Goal: Task Accomplishment & Management: Use online tool/utility

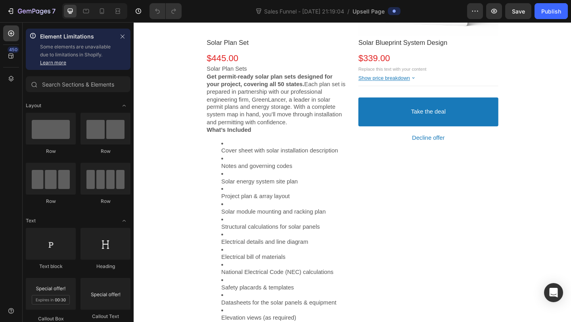
scroll to position [267, 0]
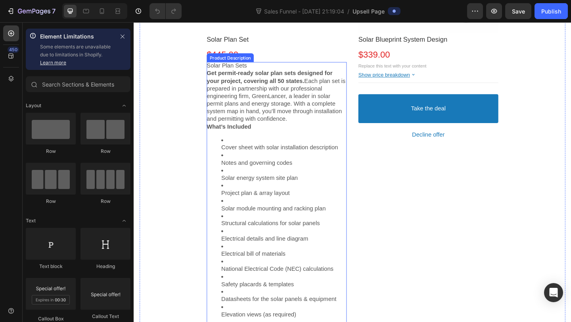
click at [266, 92] on p "Get permit-ready solar plan sets designed for your project, covering all 50 sta…" at bounding box center [289, 103] width 152 height 58
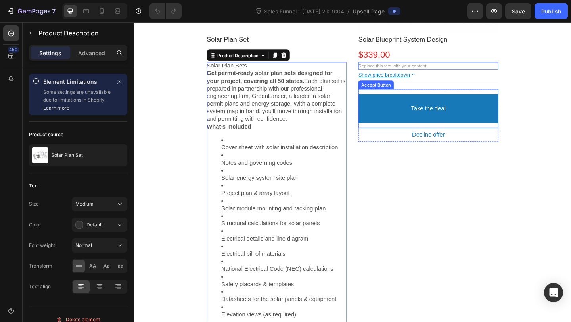
click at [423, 117] on button "Take the deal" at bounding box center [454, 115] width 152 height 31
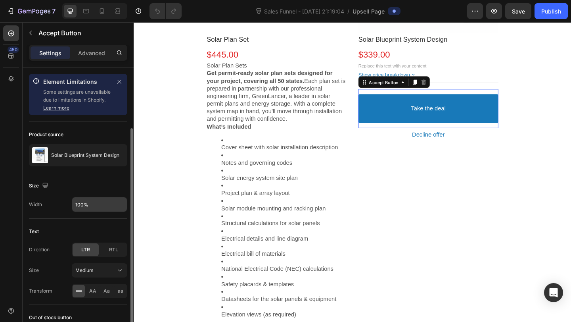
scroll to position [86, 0]
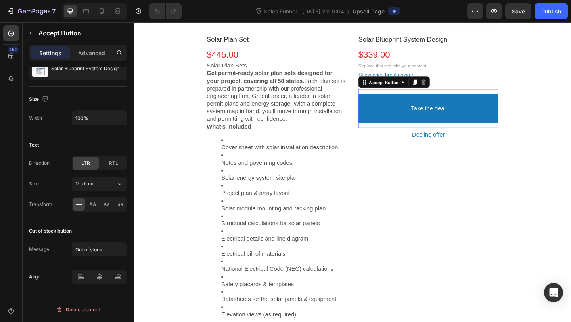
click at [418, 180] on div "Product Images Solar Blueprint System Design Product Title $339.00 Price Price …" at bounding box center [454, 196] width 152 height 630
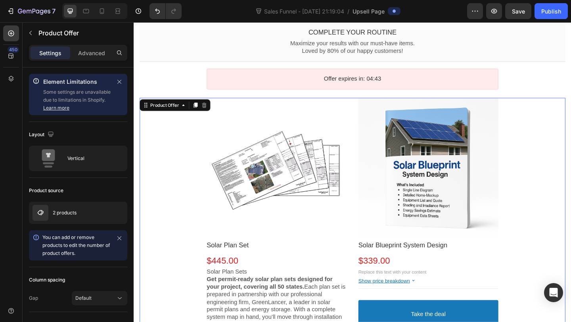
scroll to position [58, 0]
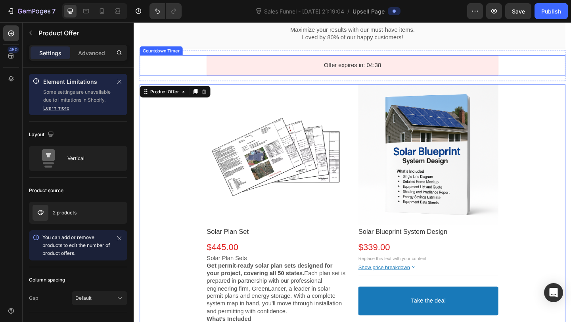
click at [358, 74] on div "Offer expires in: 04:38" at bounding box center [371, 69] width 317 height 23
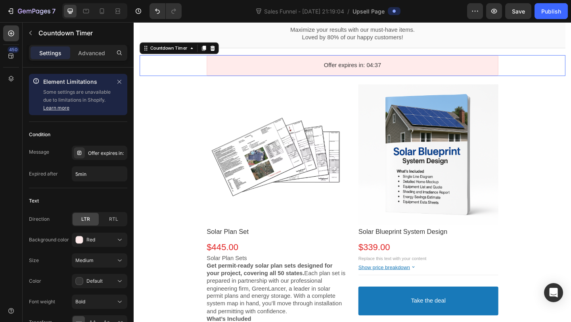
scroll to position [0, 0]
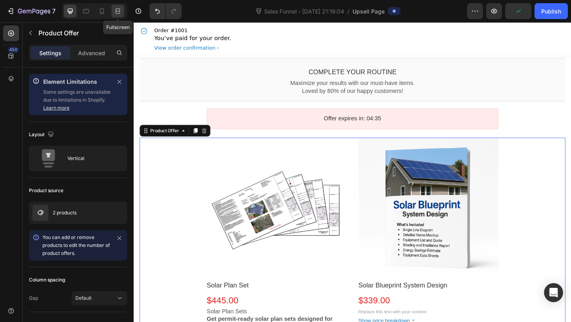
click at [114, 11] on icon at bounding box center [118, 11] width 8 height 8
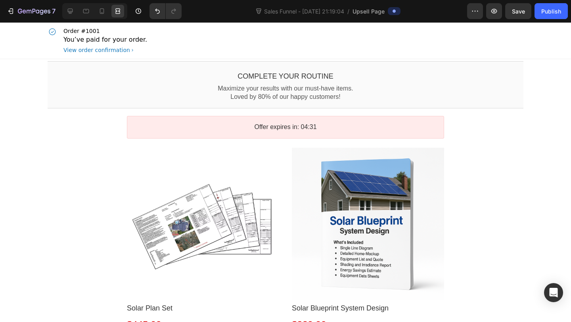
drag, startPoint x: 527, startPoint y: 317, endPoint x: 571, endPoint y: 317, distance: 43.2
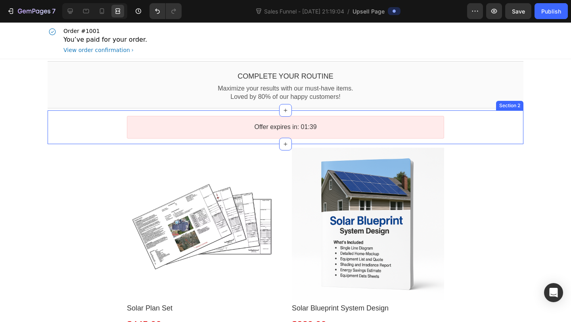
click at [496, 113] on div "Offer expires in: 01:39 Countdown Timer Section 2" at bounding box center [286, 127] width 476 height 34
click at [517, 103] on icon at bounding box center [516, 103] width 5 height 6
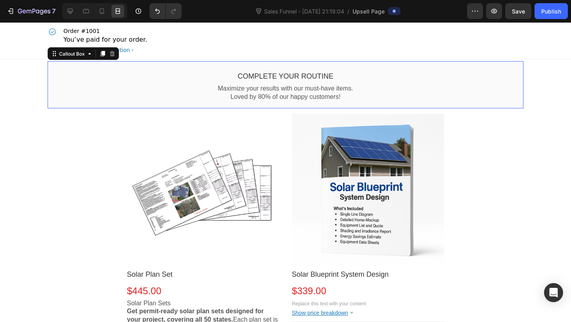
click at [168, 65] on div "Complete your routine Callout Text Maximize your results with our must-have ite…" at bounding box center [286, 84] width 476 height 47
click at [73, 9] on icon at bounding box center [70, 11] width 8 height 8
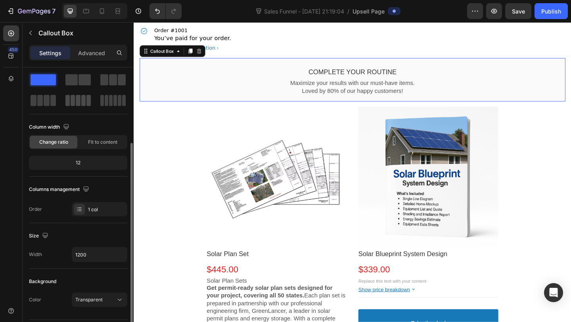
scroll to position [93, 0]
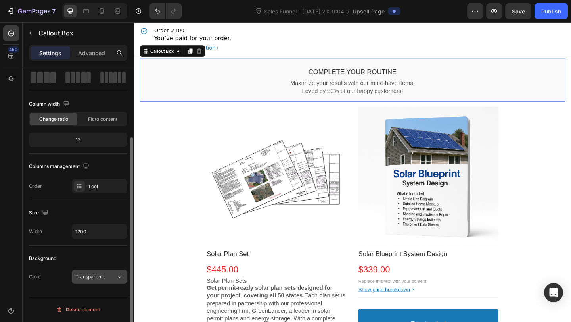
click at [91, 274] on span "Transparent" at bounding box center [88, 276] width 27 height 6
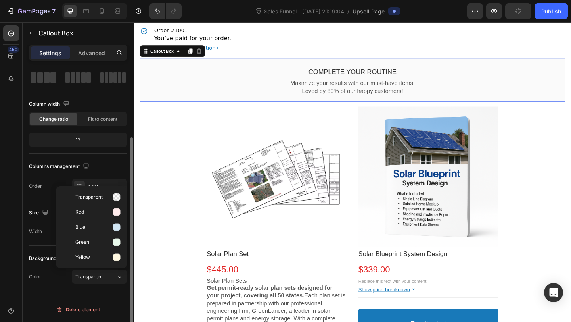
click at [68, 153] on div "Column width Change ratio Fit to content 12" at bounding box center [78, 126] width 98 height 56
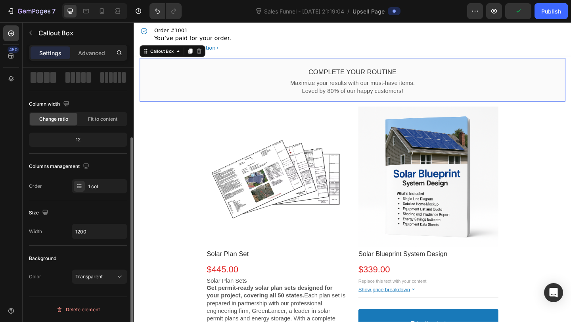
scroll to position [0, 0]
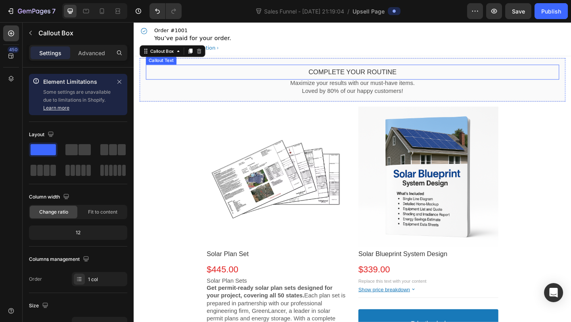
click at [340, 75] on bdo "Complete your routine" at bounding box center [372, 76] width 96 height 8
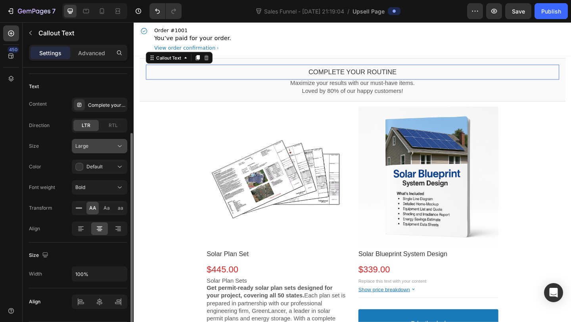
scroll to position [73, 0]
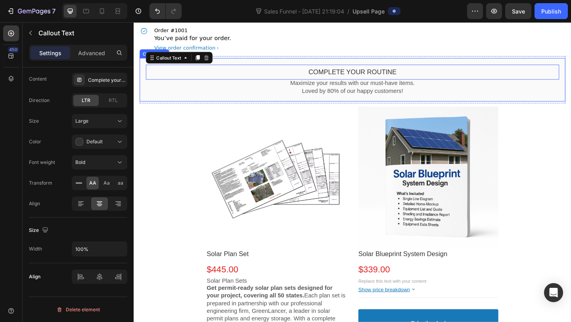
click at [207, 105] on div "Complete your routine Callout Text This element is required and can’t be delete…" at bounding box center [371, 84] width 463 height 47
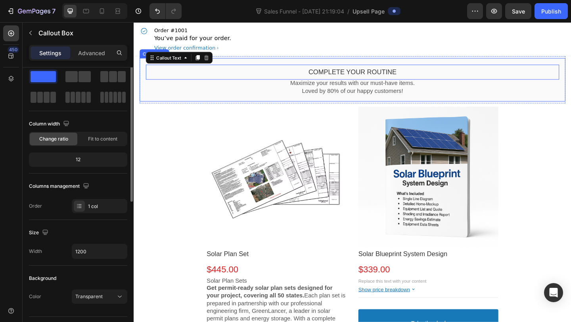
scroll to position [0, 0]
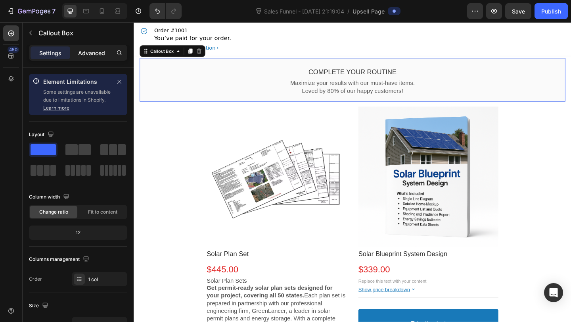
click at [102, 50] on p "Advanced" at bounding box center [91, 53] width 27 height 8
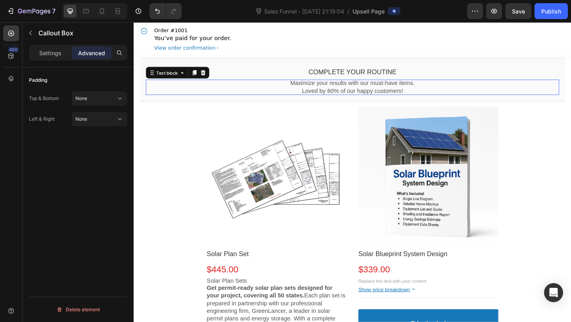
click at [356, 96] on p "Loved by 80% of our happy customers!" at bounding box center [372, 97] width 450 height 8
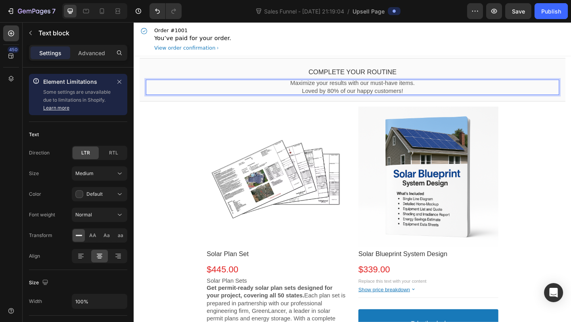
click at [440, 96] on p "Loved by 80% of our happy customers!" at bounding box center [372, 97] width 450 height 8
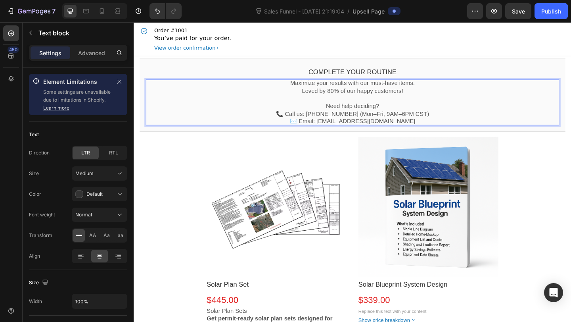
click at [379, 107] on p "Loved by 80% of our happy customers! Need help deciding? 📞 Call us: [PHONE_NUMB…" at bounding box center [372, 113] width 450 height 41
click at [377, 110] on p "Loved by 80% of our happy customers! ⁠⁠⁠⁠⁠⁠⁠ Need help deciding? 📞 Call us: [PH…" at bounding box center [372, 113] width 450 height 41
click at [377, 110] on p "Loved by 80% of our happy customers! Need help deciding? 📞 Call us: [PHONE_NUMB…" at bounding box center [372, 113] width 450 height 41
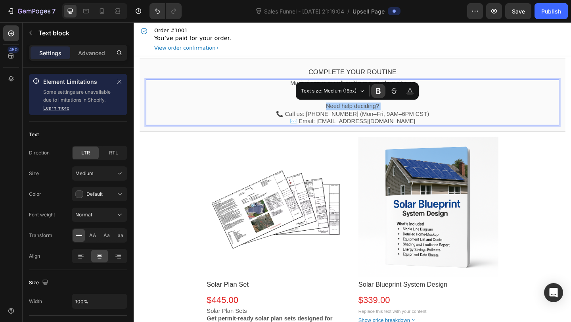
click at [375, 89] on icon "Editor contextual toolbar" at bounding box center [378, 91] width 8 height 8
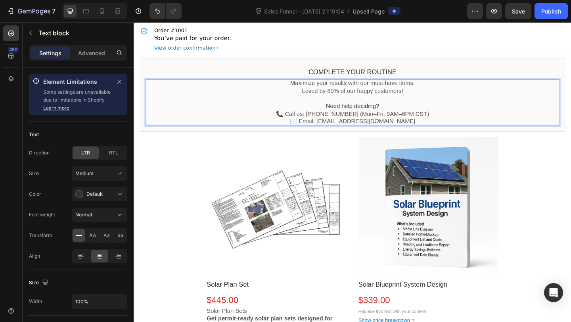
click at [390, 117] on span "Need help deciding?" at bounding box center [372, 113] width 58 height 7
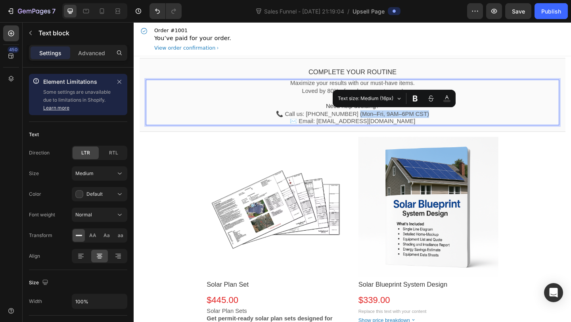
drag, startPoint x: 375, startPoint y: 119, endPoint x: 452, endPoint y: 121, distance: 77.0
click at [452, 121] on p "Loved by 80% of our happy customers! Need help deciding? 📞 Call us: [PHONE_NUMB…" at bounding box center [372, 113] width 450 height 41
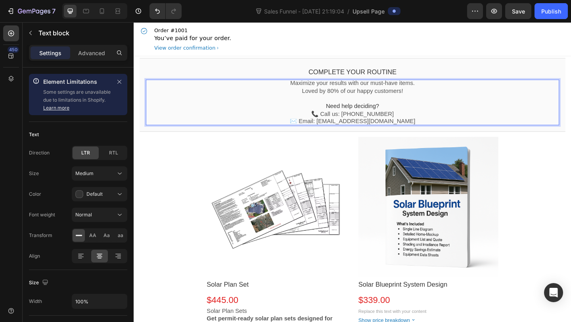
click at [443, 131] on p "Loved by 80% of our happy customers! Need help deciding? 📞 Call us: [PHONE_NUMB…" at bounding box center [372, 113] width 450 height 41
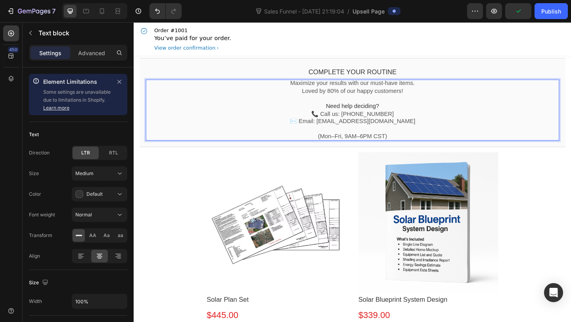
click at [377, 146] on p "Loved by 80% of our happy customers! Need help deciding? 📞 Call us: [PHONE_NUMB…" at bounding box center [372, 122] width 450 height 58
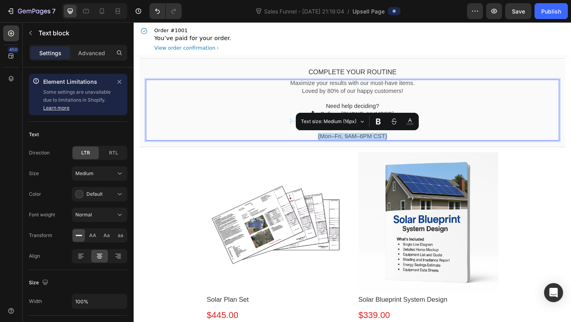
click at [413, 143] on p "Loved by 80% of our happy customers! Need help deciding? 📞 Call us: [PHONE_NUMB…" at bounding box center [372, 122] width 450 height 58
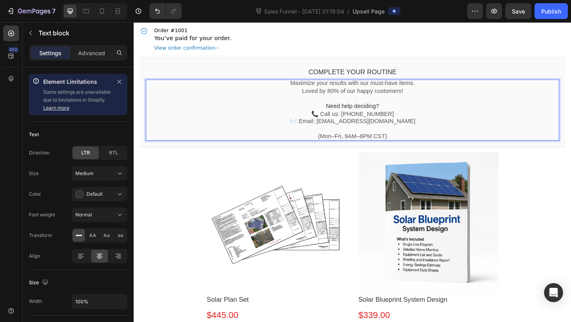
click at [389, 144] on p "Loved by 80% of our happy customers! Need help deciding? 📞 Call us: [PHONE_NUMB…" at bounding box center [372, 122] width 450 height 58
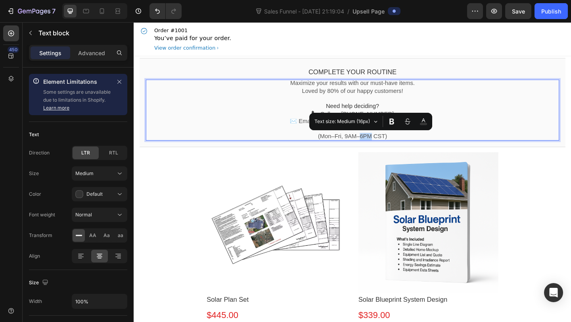
click at [389, 144] on p "Loved by 80% of our happy customers! Need help deciding? 📞 Call us: [PHONE_NUMB…" at bounding box center [372, 122] width 450 height 58
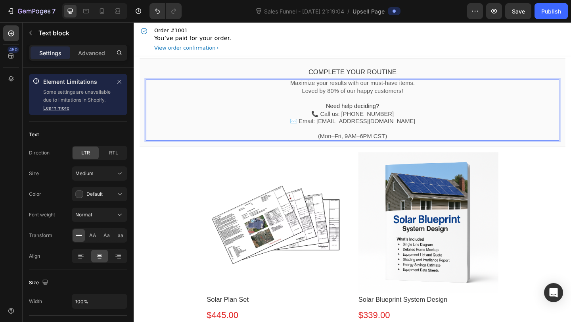
click at [389, 144] on p "Loved by 80% of our happy customers! Need help deciding? 📞 Call us: [PHONE_NUMB…" at bounding box center [372, 122] width 450 height 58
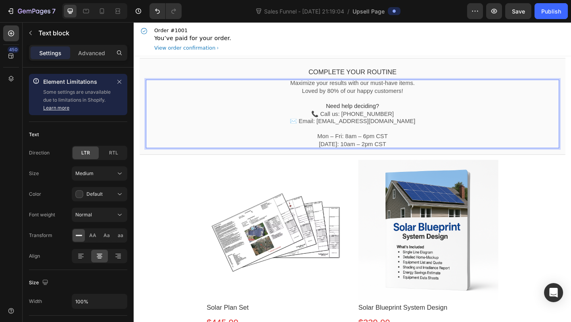
click at [332, 151] on p "Loved by 80% of our happy customers! Need help deciding? 📞 Call us: [PHONE_NUMB…" at bounding box center [372, 126] width 450 height 66
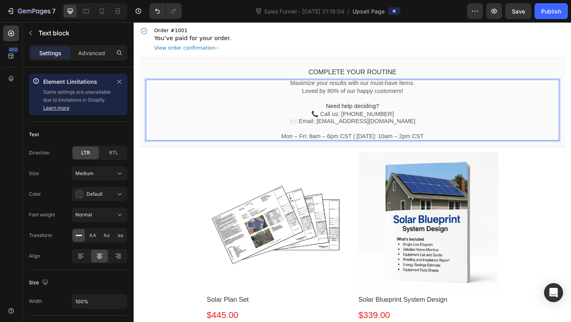
click at [388, 134] on p "Loved by 80% of our happy customers! Need help deciding? 📞 Call us: [PHONE_NUMB…" at bounding box center [372, 122] width 450 height 58
click at [377, 121] on p "Loved by 80% of our happy customers! Need help deciding? 📞 Call us: [PHONE_NUMB…" at bounding box center [372, 122] width 450 height 58
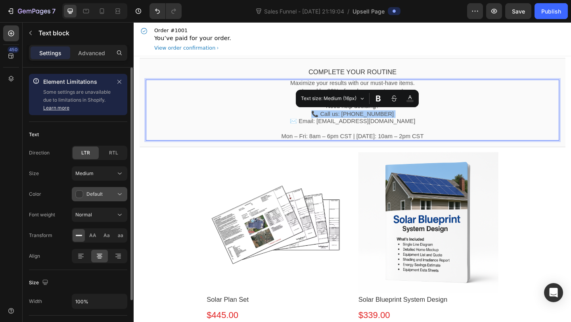
click at [100, 191] on span "Default" at bounding box center [94, 194] width 16 height 6
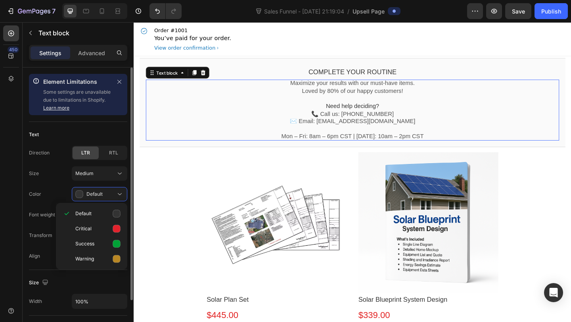
click at [40, 194] on div "Color" at bounding box center [35, 193] width 12 height 7
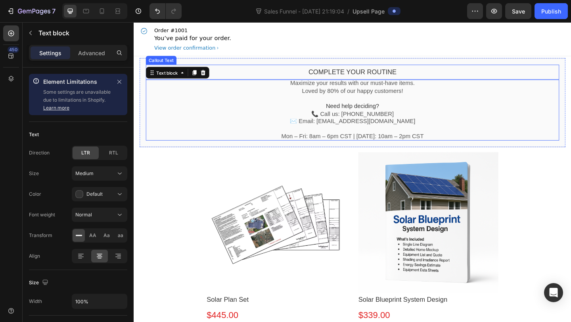
click at [350, 75] on bdo "Complete your routine" at bounding box center [372, 76] width 96 height 8
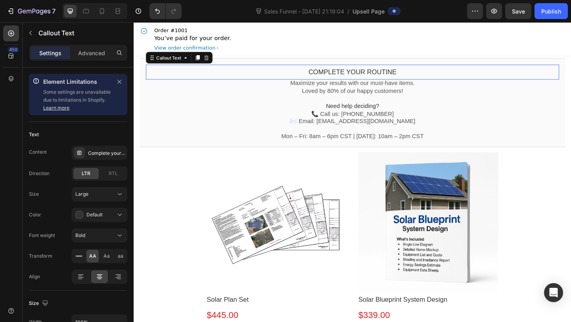
click at [347, 77] on bdo "Complete your routine" at bounding box center [372, 76] width 96 height 8
click at [353, 73] on bdo "Complete your routine" at bounding box center [372, 76] width 96 height 8
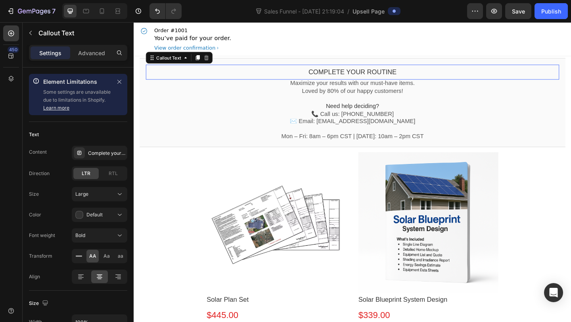
click at [353, 73] on bdo "Complete your routine" at bounding box center [372, 76] width 96 height 8
click at [362, 77] on bdo "Complete your routine" at bounding box center [372, 76] width 96 height 8
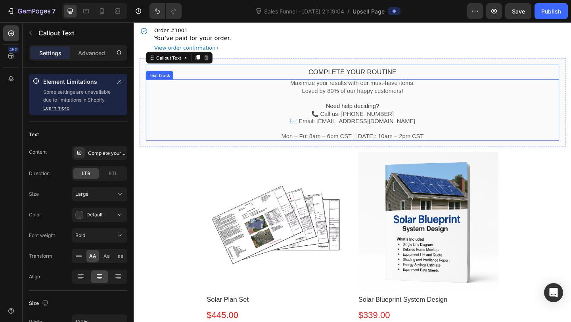
click at [352, 95] on p "Loved by 80% of our happy customers! Need help deciding? 📞 Call us: [PHONE_NUMB…" at bounding box center [372, 122] width 450 height 58
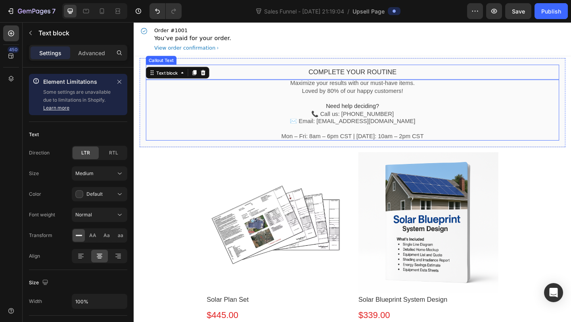
click at [358, 75] on bdo "Complete your routine" at bounding box center [372, 76] width 96 height 8
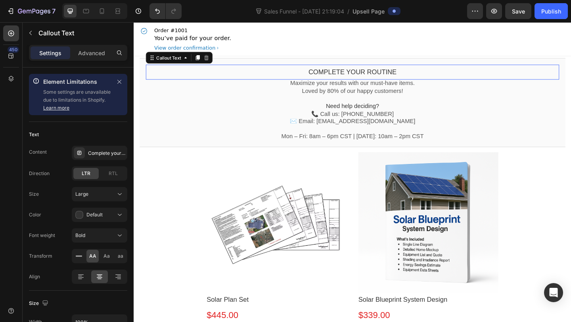
click at [362, 73] on bdo "Complete your routine" at bounding box center [372, 76] width 96 height 8
click at [123, 79] on button "button" at bounding box center [120, 82] width 10 height 10
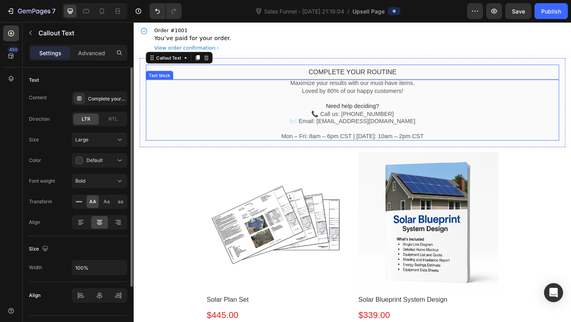
click at [332, 104] on p "Loved by 80% of our happy customers! Need help deciding? 📞 Call us: [PHONE_NUMB…" at bounding box center [372, 122] width 450 height 58
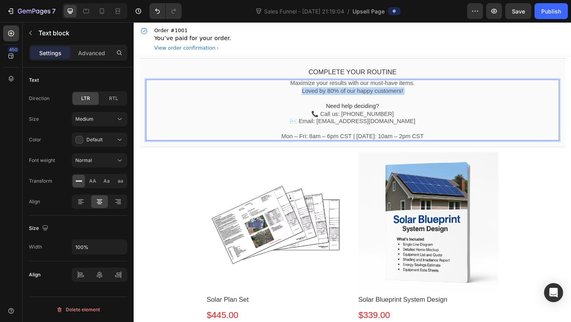
click at [332, 96] on p "Loved by 80% of our happy customers! Need help deciding? 📞 Call us: [PHONE_NUMB…" at bounding box center [372, 122] width 450 height 58
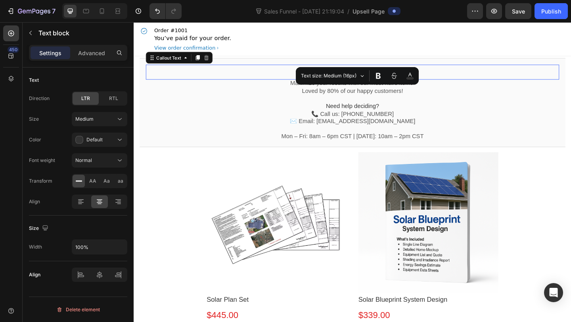
click at [272, 78] on div "Complete your routine" at bounding box center [372, 76] width 450 height 9
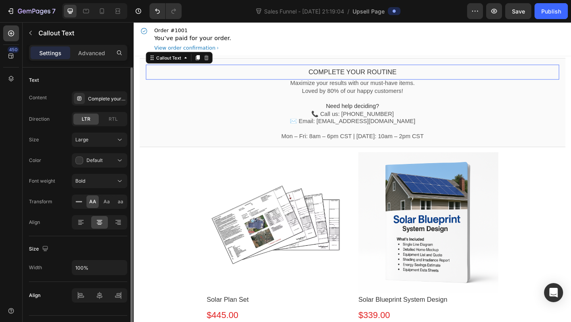
click at [318, 77] on div "Complete your routine" at bounding box center [372, 76] width 450 height 9
click at [342, 77] on bdo "Complete your routine" at bounding box center [372, 76] width 96 height 8
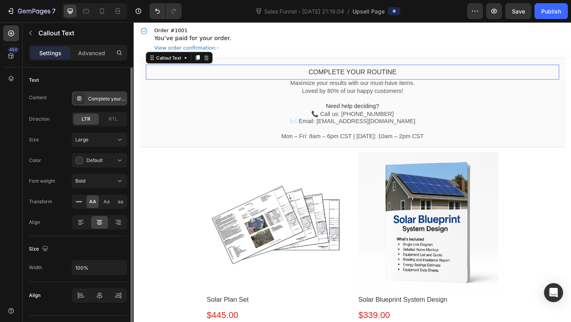
click at [95, 95] on div "Complete your routine" at bounding box center [106, 98] width 37 height 7
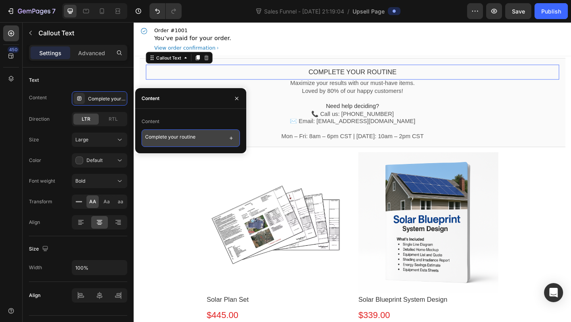
click at [169, 131] on textarea "Complete your routine" at bounding box center [191, 137] width 98 height 17
paste textarea "[PERSON_NAME] the Right Next Step for Your Solar Project"
type textarea "Choose the Right Next Step for Your Solar Project"
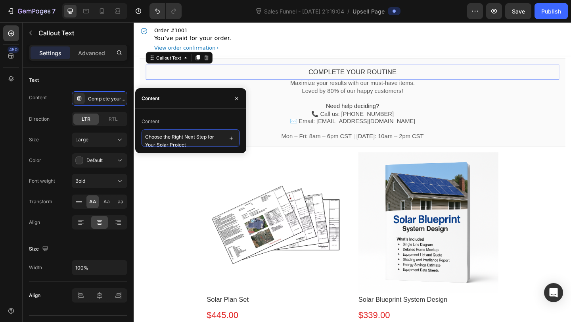
scroll to position [1, 0]
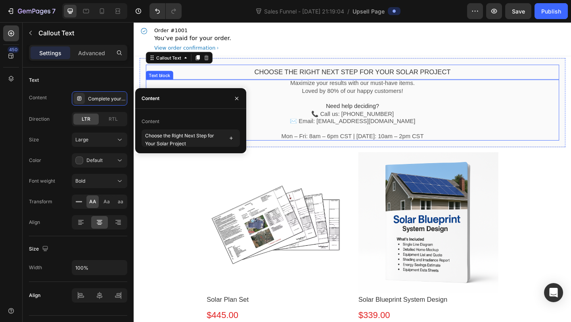
click at [300, 109] on p "Loved by 80% of our happy customers! Need help deciding? 📞 Call us: [PHONE_NUMB…" at bounding box center [372, 122] width 450 height 58
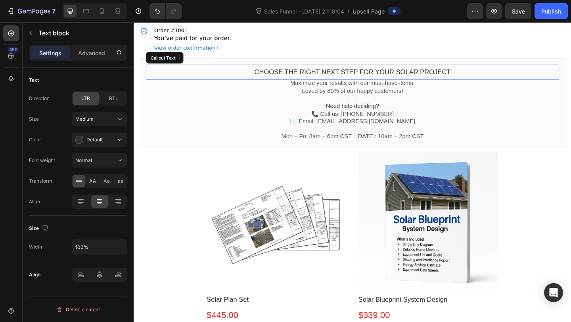
click at [308, 73] on bdo "Choose the Right Next Step for Your Solar Project" at bounding box center [371, 76] width 213 height 8
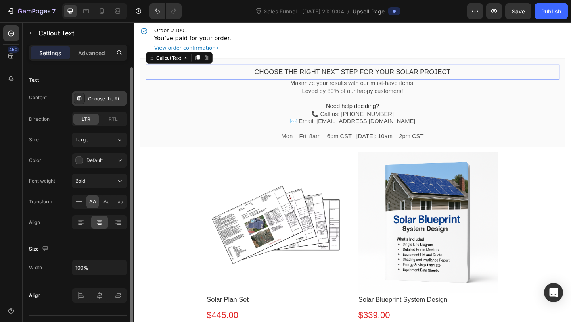
click at [107, 91] on div "Choose the Right Next Step for Your Solar Project" at bounding box center [100, 98] width 56 height 14
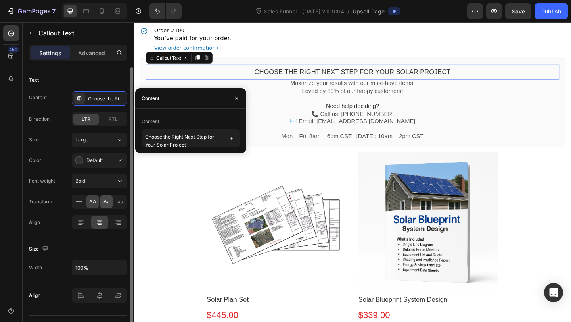
click at [110, 199] on div "Aa" at bounding box center [106, 201] width 12 height 13
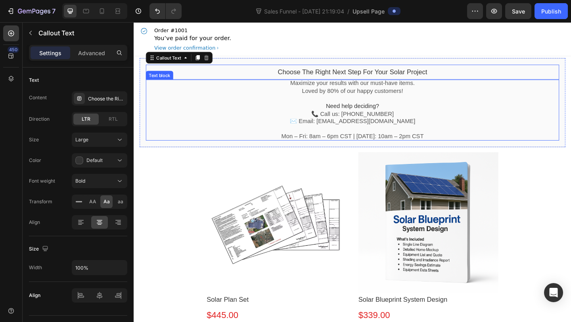
click at [322, 92] on p "Maximize your results with our must-have items." at bounding box center [372, 88] width 450 height 8
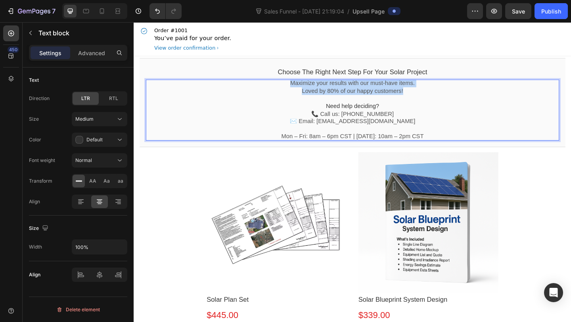
drag, startPoint x: 437, startPoint y: 96, endPoint x: 301, endPoint y: 88, distance: 135.9
click at [301, 88] on div "Maximize your results with our must-have items. Loved by 80% of our happy custo…" at bounding box center [372, 117] width 450 height 66
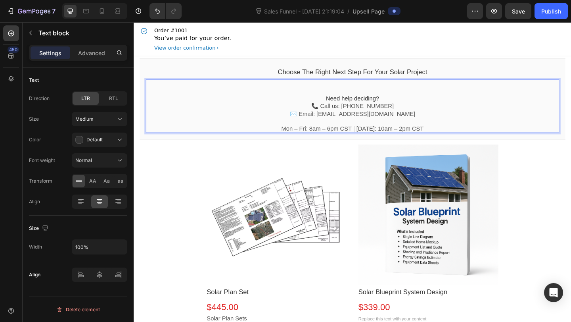
click at [340, 102] on p "⁠⁠⁠⁠⁠⁠⁠ Need help deciding? 📞 Call us: [PHONE_NUMBER] ✉️ Email: [EMAIL_ADDRESS]…" at bounding box center [372, 113] width 450 height 58
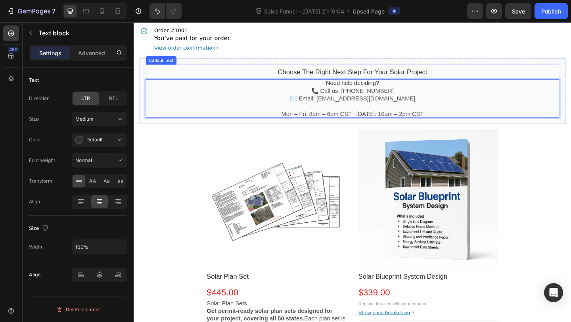
click at [358, 70] on div "choose the right next step for your solar project Callout Text" at bounding box center [372, 76] width 450 height 16
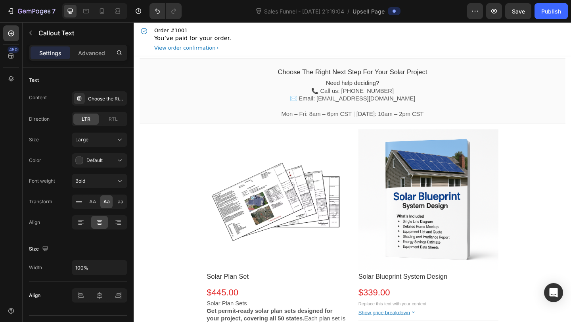
click at [373, 48] on div "Order #1001 You’ve paid for your order. View order confirmation" at bounding box center [371, 40] width 463 height 36
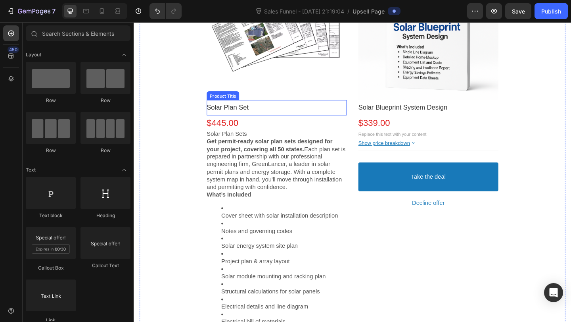
scroll to position [240, 0]
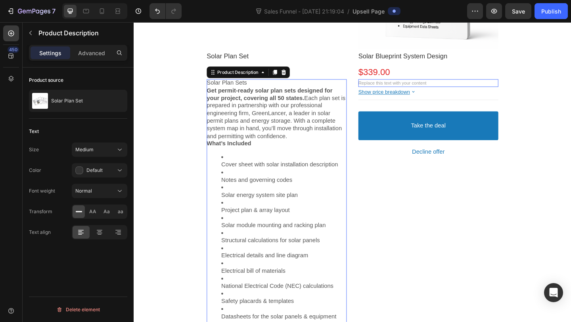
click at [247, 90] on h2 "Solar Plan Sets" at bounding box center [289, 88] width 152 height 8
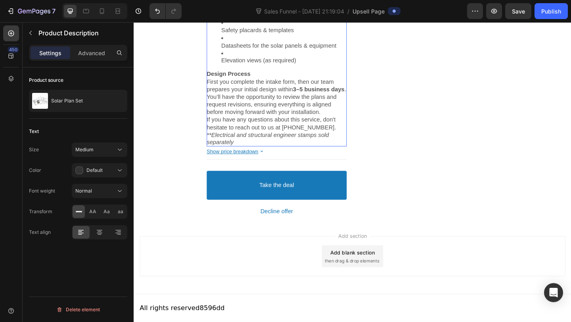
scroll to position [534, 0]
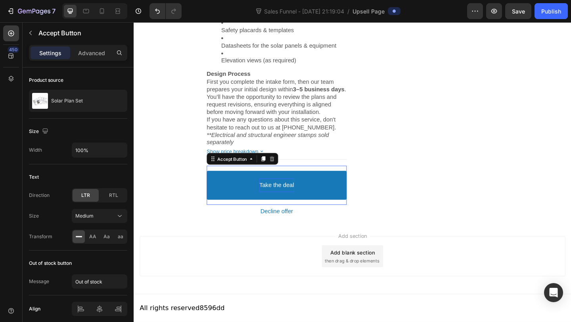
click at [284, 198] on bdo "Take the deal" at bounding box center [289, 199] width 38 height 8
click at [287, 198] on p "Take the deal" at bounding box center [289, 199] width 38 height 8
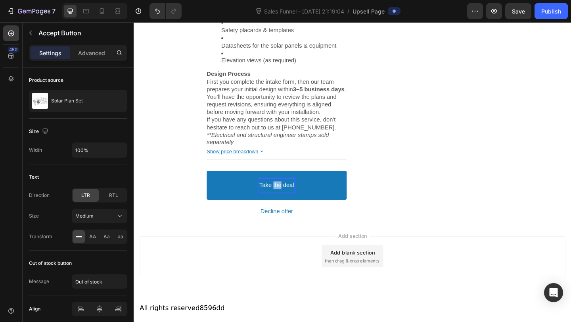
click at [288, 197] on p "Take the deal" at bounding box center [289, 199] width 38 height 8
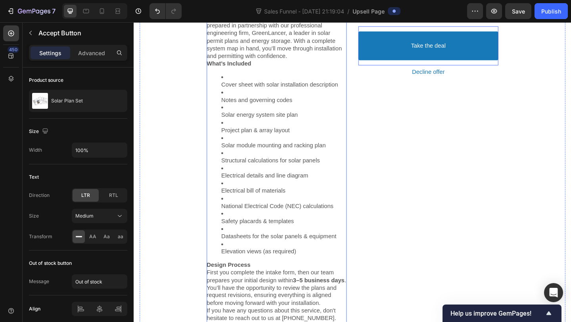
scroll to position [0, 0]
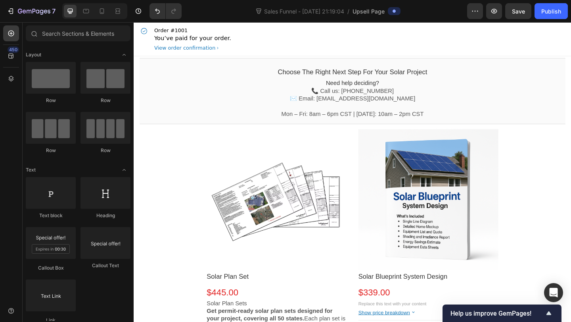
click at [248, 42] on div "Order #1001 You’ve paid for your order. View order confirmation" at bounding box center [371, 40] width 463 height 36
click at [262, 40] on div "Order #1001 You’ve paid for your order. View order confirmation" at bounding box center [371, 40] width 463 height 36
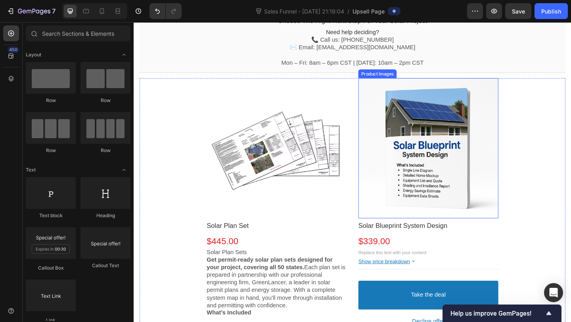
scroll to position [69, 0]
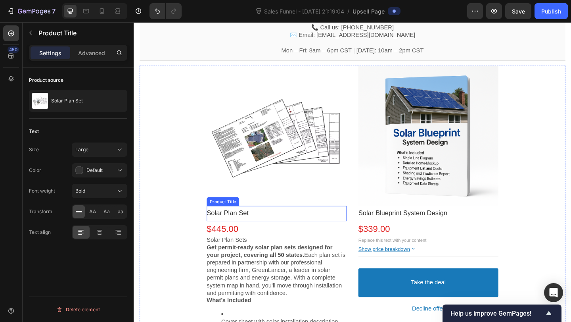
click at [246, 232] on bdo "Solar Plan Set" at bounding box center [236, 230] width 46 height 8
click at [260, 231] on div "Solar Plan Set" at bounding box center [289, 229] width 152 height 9
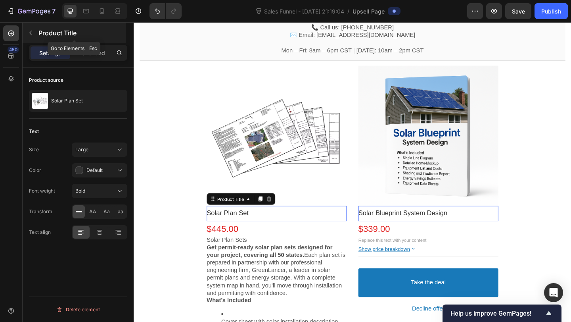
click at [30, 33] on icon "button" at bounding box center [30, 33] width 6 height 6
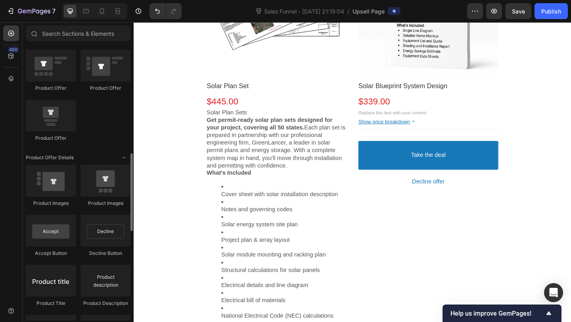
scroll to position [418, 0]
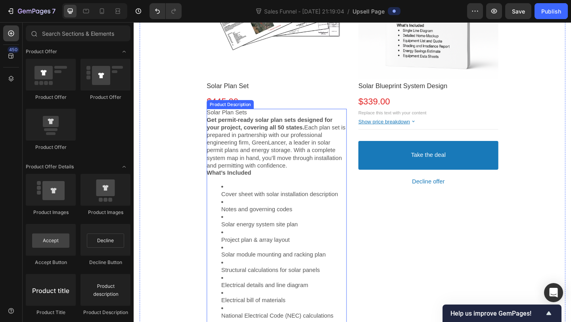
click at [220, 139] on strong "Get permit-ready solar plan sets designed for your project, covering all 50 sta…" at bounding box center [281, 132] width 137 height 15
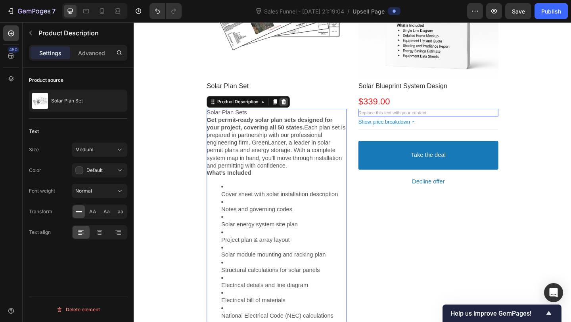
click at [294, 107] on icon at bounding box center [296, 108] width 6 height 6
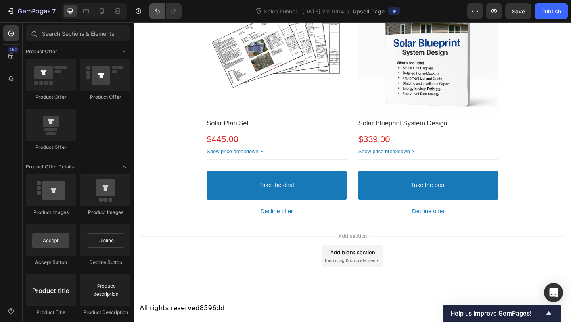
click at [155, 14] on icon "Undo/Redo" at bounding box center [157, 11] width 8 height 8
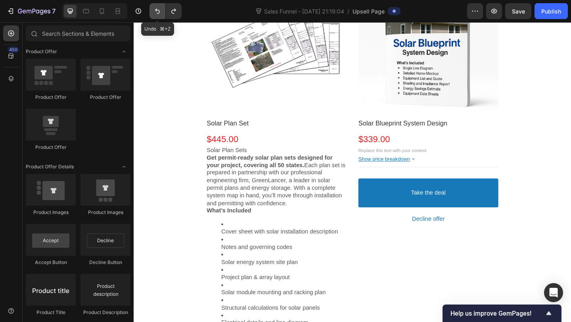
scroll to position [207, 0]
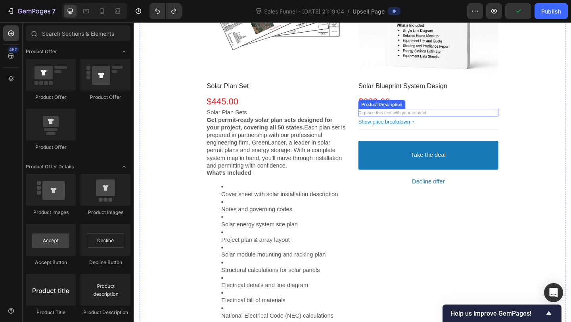
click at [443, 120] on span "Replace this text with your content" at bounding box center [415, 121] width 74 height 6
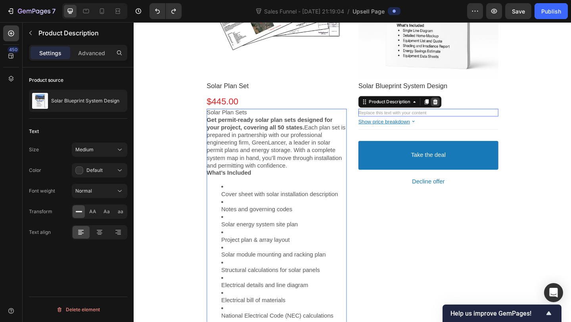
click at [464, 105] on icon at bounding box center [461, 108] width 6 height 6
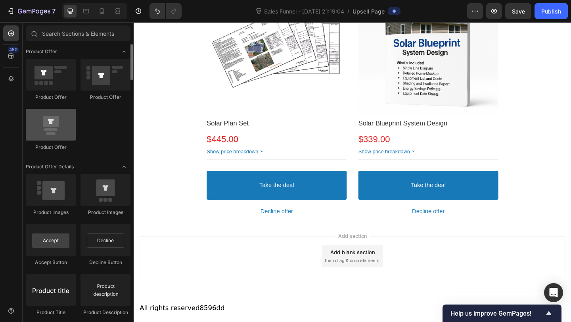
scroll to position [0, 0]
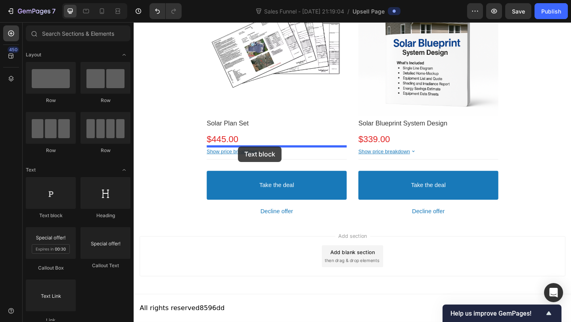
drag, startPoint x: 189, startPoint y: 220, endPoint x: 247, endPoint y: 157, distance: 85.9
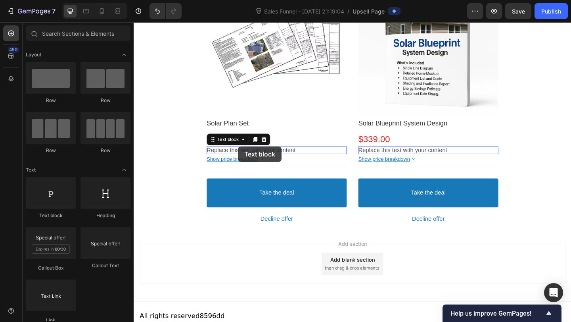
scroll to position [175, 0]
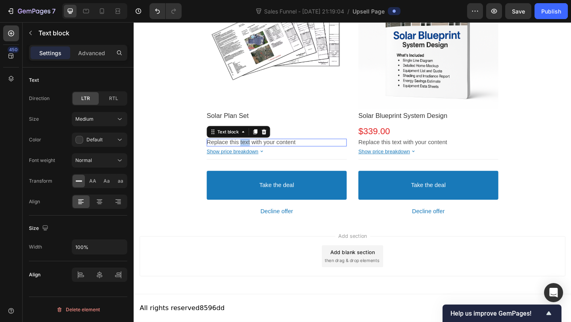
click at [249, 149] on p "Replace this text with your content" at bounding box center [289, 153] width 152 height 8
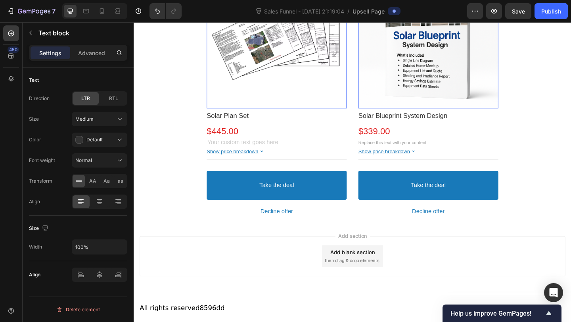
click at [273, 109] on div at bounding box center [289, 40] width 152 height 152
click at [444, 152] on span "Replace this text with your content" at bounding box center [415, 153] width 74 height 6
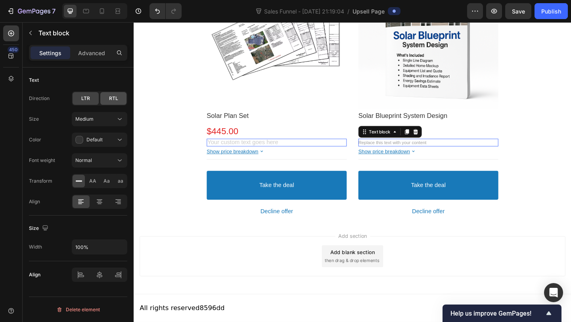
click at [116, 103] on div "RTL" at bounding box center [113, 98] width 26 height 13
click at [91, 102] on div "LTR" at bounding box center [86, 98] width 26 height 13
click at [84, 52] on p "Advanced" at bounding box center [91, 53] width 27 height 8
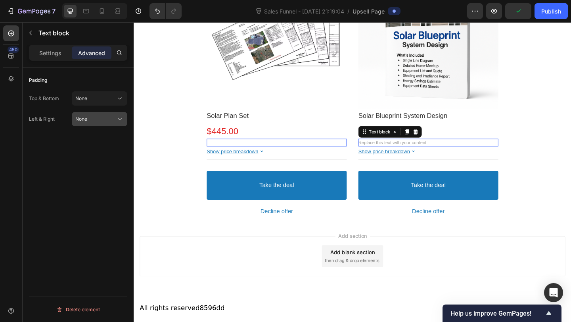
click at [93, 118] on div "None" at bounding box center [95, 118] width 40 height 7
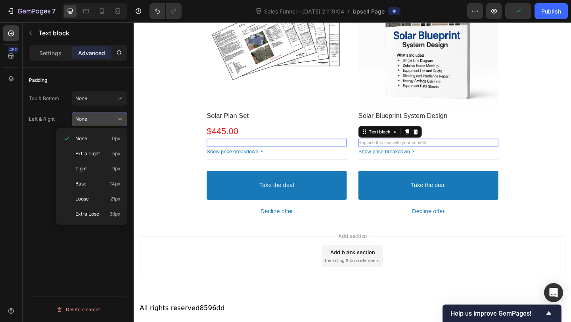
click at [93, 118] on div "None" at bounding box center [95, 118] width 40 height 7
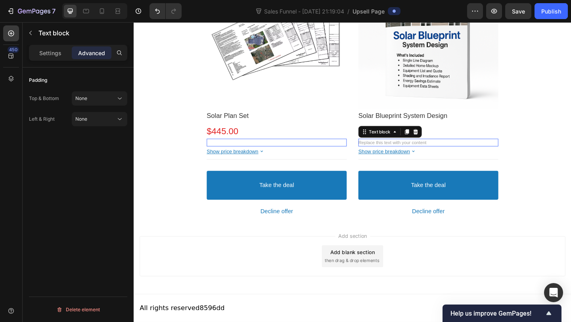
click at [59, 46] on div "Settings Advanced" at bounding box center [78, 53] width 98 height 16
click at [262, 150] on div "Rich Text Editor. Editing area: main" at bounding box center [289, 153] width 152 height 8
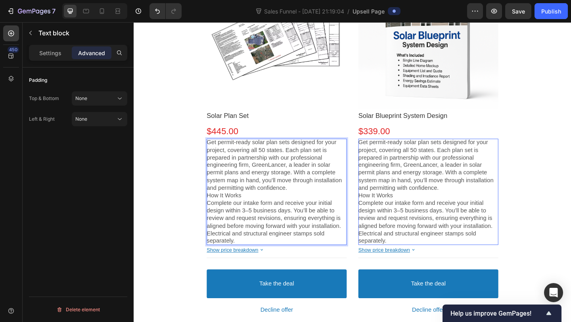
click at [311, 205] on p "Get permit-ready solar plan sets designed for your project, covering all 50 sta…" at bounding box center [289, 178] width 152 height 58
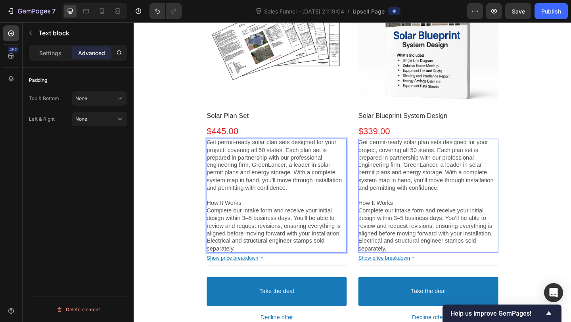
click at [222, 219] on p "How It Works Complete our intake form and receive your initial design within 3–…" at bounding box center [289, 235] width 152 height 41
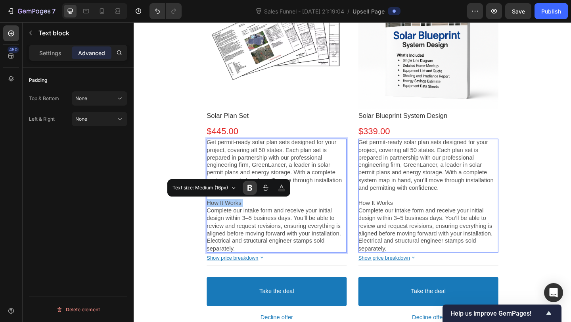
click at [249, 189] on icon "Editor contextual toolbar" at bounding box center [250, 188] width 8 height 8
click at [248, 238] on p "How It Works Complete our intake form and receive your initial design within 3–…" at bounding box center [289, 235] width 152 height 41
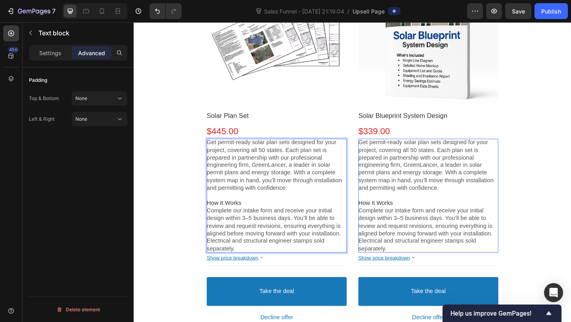
click at [244, 217] on span "How It Works" at bounding box center [232, 218] width 38 height 7
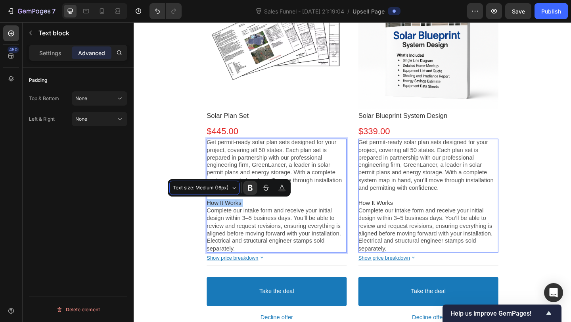
click at [234, 186] on button "Text size: Medium (16px)" at bounding box center [204, 187] width 70 height 14
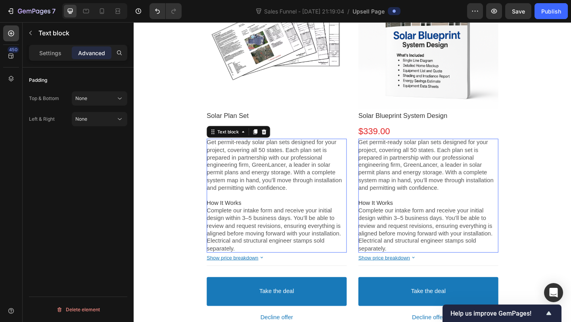
click at [316, 249] on p "How It Works Complete our intake form and receive your initial design within 3–…" at bounding box center [289, 235] width 152 height 41
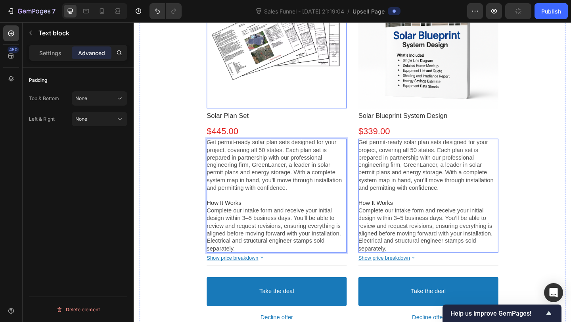
click at [282, 98] on div at bounding box center [289, 40] width 152 height 152
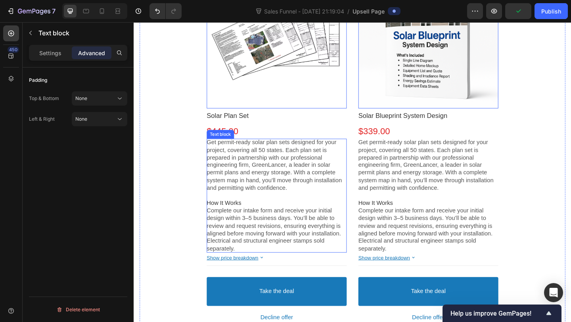
click at [285, 234] on p "How It Works Complete our intake form and receive your initial design within 3–…" at bounding box center [289, 235] width 152 height 41
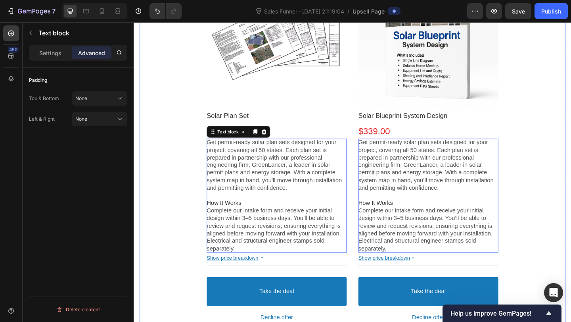
click at [549, 170] on div "Product Images Solar Plan Set Product Title $445.00 Price Price Row Get permit-…" at bounding box center [371, 157] width 463 height 387
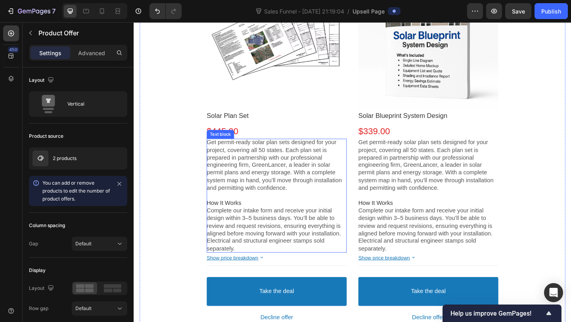
click at [265, 270] on p "Electrical and structural engineer stamps sold separately." at bounding box center [289, 264] width 152 height 17
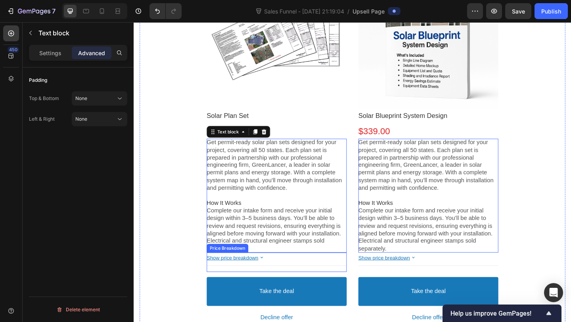
click at [265, 280] on bdo "Show price breakdown" at bounding box center [241, 278] width 56 height 6
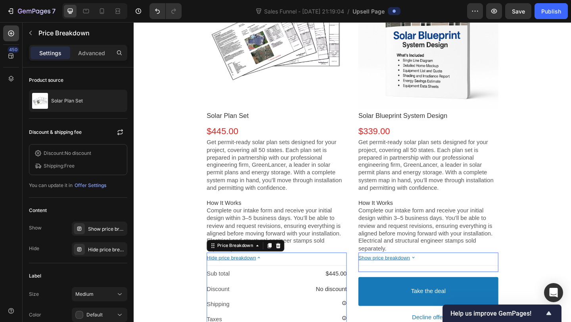
click at [269, 276] on icon at bounding box center [269, 277] width 7 height 7
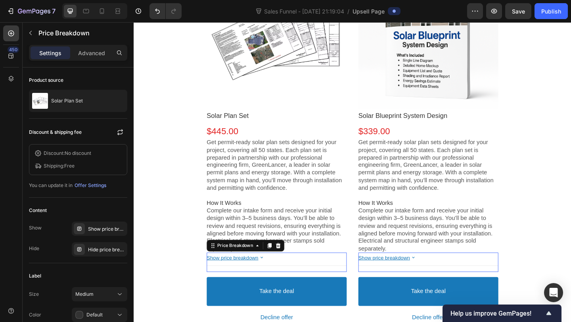
click at [272, 276] on icon at bounding box center [272, 277] width 7 height 7
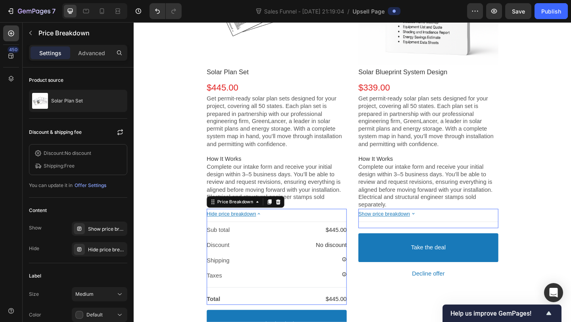
scroll to position [253, 0]
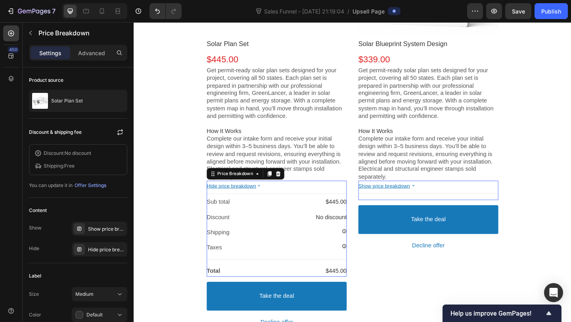
click at [409, 200] on bdo "Show price breakdown" at bounding box center [406, 200] width 56 height 6
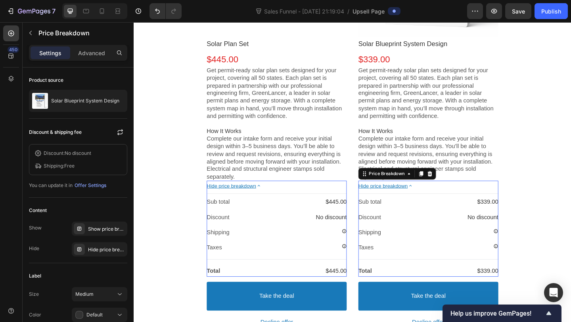
click at [409, 200] on bdo "Hide price breakdown" at bounding box center [405, 200] width 54 height 6
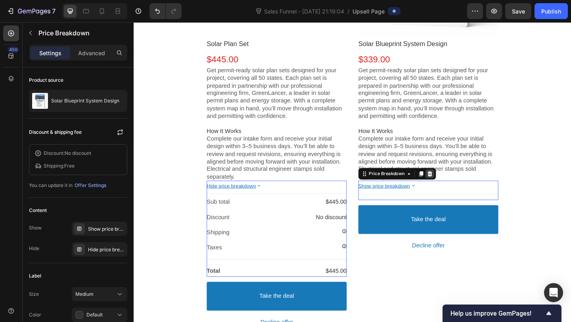
click at [458, 188] on icon at bounding box center [455, 187] width 6 height 6
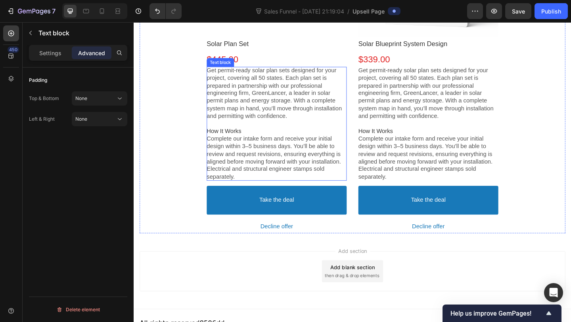
click at [332, 102] on p "Get permit-ready solar plan sets designed for your project, covering all 50 sta…" at bounding box center [289, 104] width 152 height 66
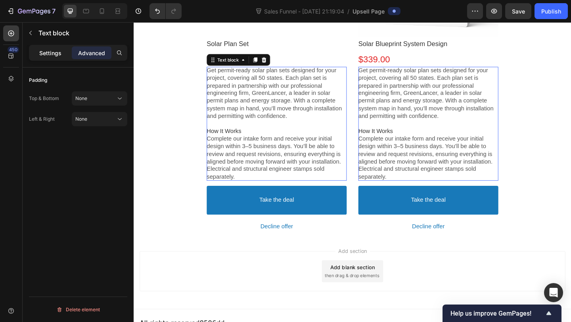
click at [66, 52] on div "Settings" at bounding box center [51, 52] width 40 height 13
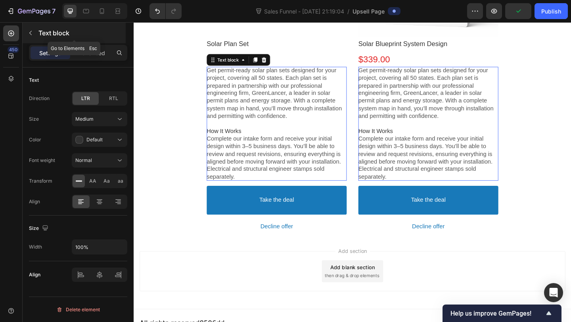
click at [30, 27] on button "button" at bounding box center [30, 33] width 13 height 13
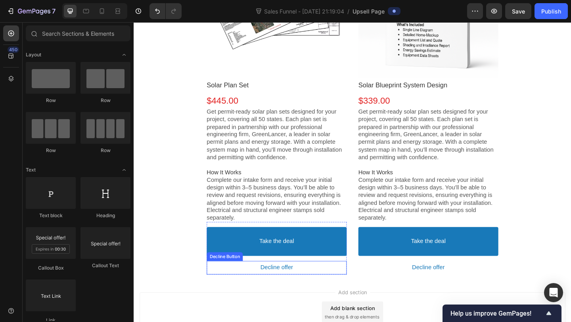
scroll to position [201, 0]
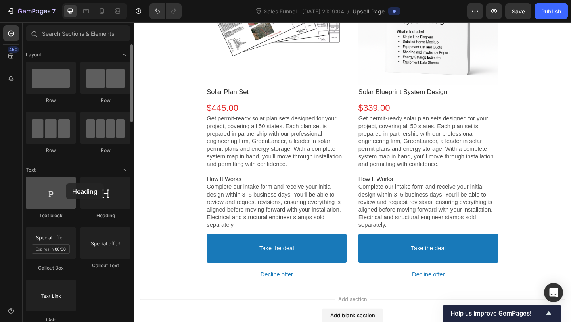
drag, startPoint x: 94, startPoint y: 205, endPoint x: 50, endPoint y: 181, distance: 50.0
click at [50, 181] on div "Text block Heading Callout Box Callout Text Link" at bounding box center [78, 254] width 105 height 154
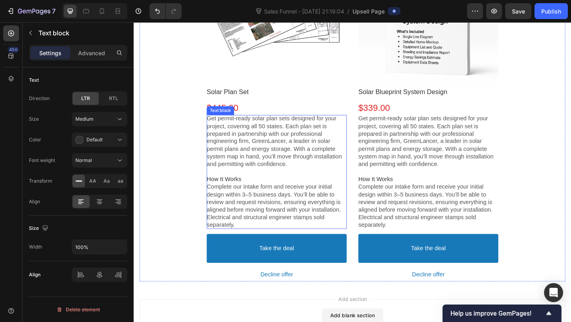
click at [256, 152] on p "Get permit-ready solar plan sets designed for your project, covering all 50 sta…" at bounding box center [289, 156] width 152 height 66
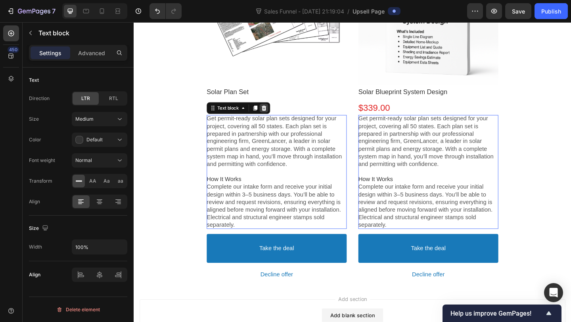
click at [276, 113] on icon at bounding box center [275, 115] width 6 height 6
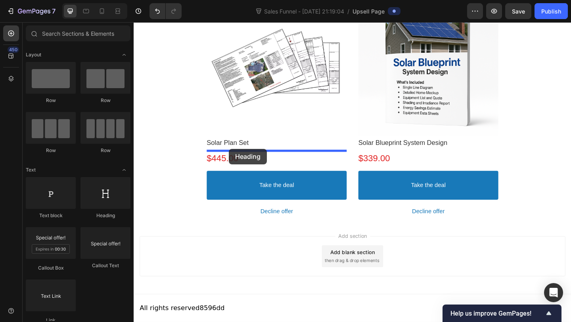
drag, startPoint x: 228, startPoint y: 224, endPoint x: 237, endPoint y: 160, distance: 65.2
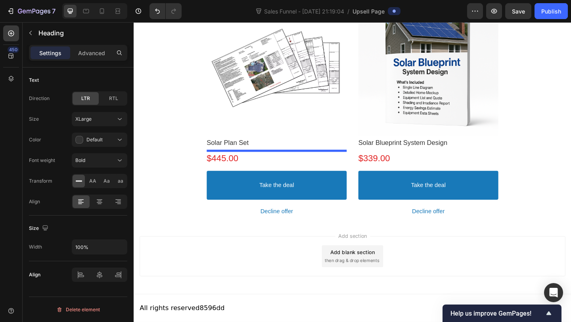
scroll to position [158, 0]
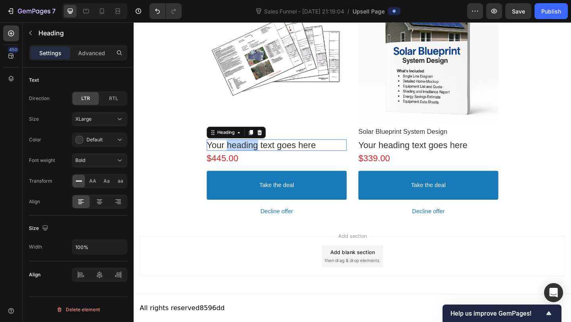
click at [253, 157] on p "Your heading text goes here" at bounding box center [289, 155] width 152 height 12
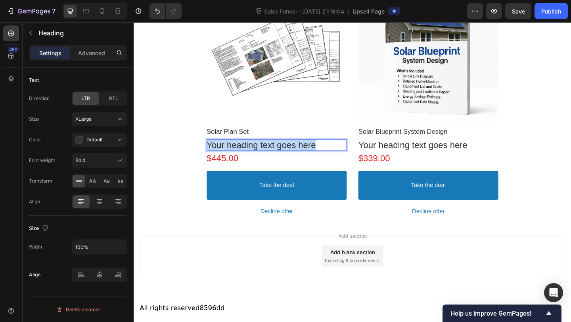
click at [253, 157] on p "Your heading text goes here" at bounding box center [289, 155] width 152 height 12
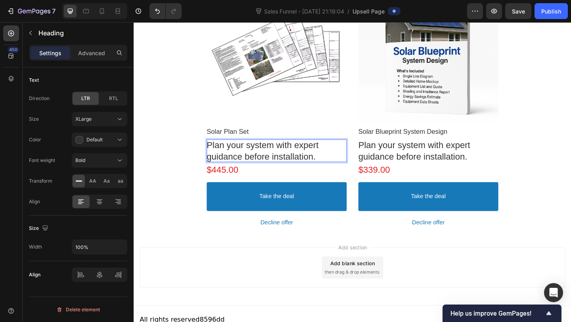
click at [324, 159] on p "Plan your system with expert guidance before installation." at bounding box center [289, 161] width 152 height 25
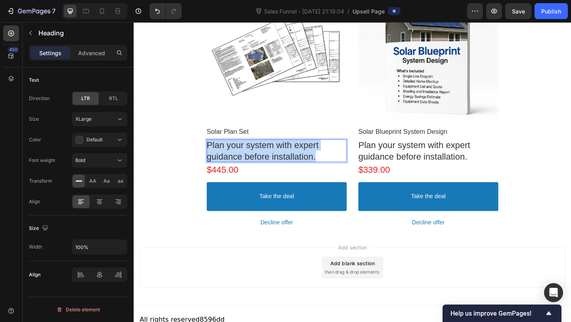
click at [324, 159] on p "Plan your system with expert guidance before installation." at bounding box center [289, 161] width 152 height 25
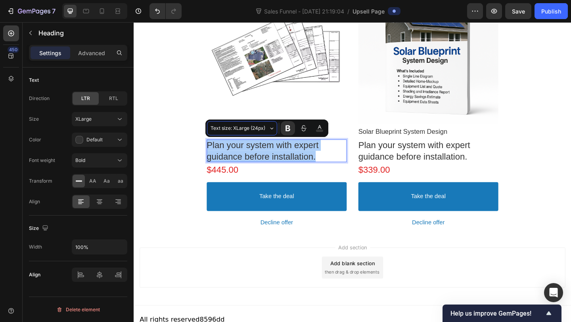
click at [258, 127] on span "Text size: XLarge (24px)" at bounding box center [239, 128] width 56 height 9
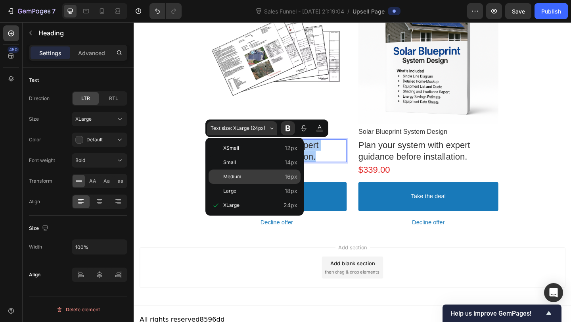
click at [253, 176] on span "Medium" at bounding box center [260, 176] width 74 height 11
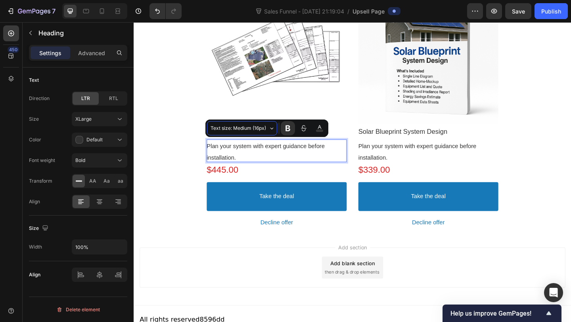
click at [248, 124] on span "Text size: Medium (16px)" at bounding box center [239, 128] width 56 height 9
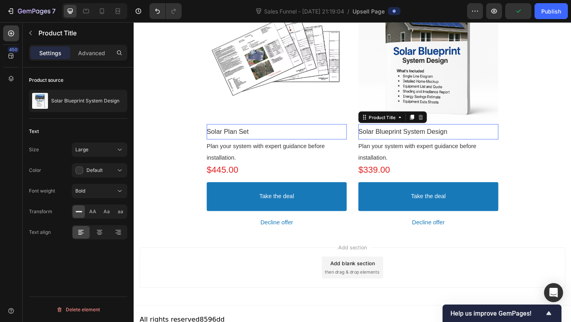
click at [414, 143] on bdo "Solar Blueprint System Design" at bounding box center [426, 141] width 97 height 8
click at [94, 149] on div "Large" at bounding box center [95, 149] width 40 height 7
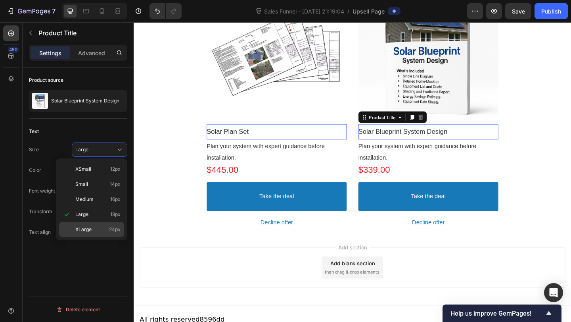
click at [79, 223] on div "XLarge 24px" at bounding box center [91, 229] width 65 height 15
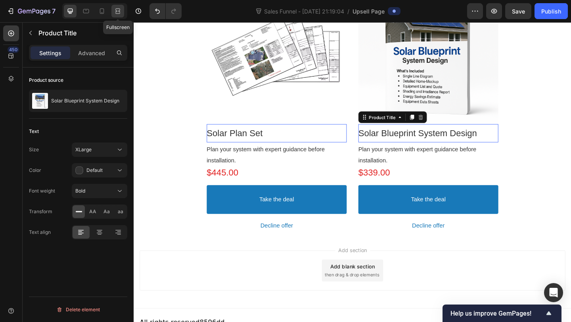
click at [116, 12] on icon at bounding box center [118, 11] width 8 height 8
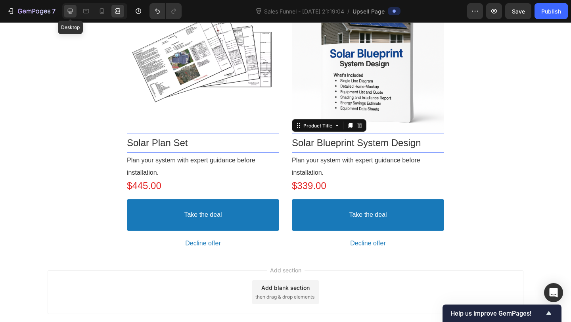
click at [71, 11] on icon at bounding box center [70, 11] width 8 height 8
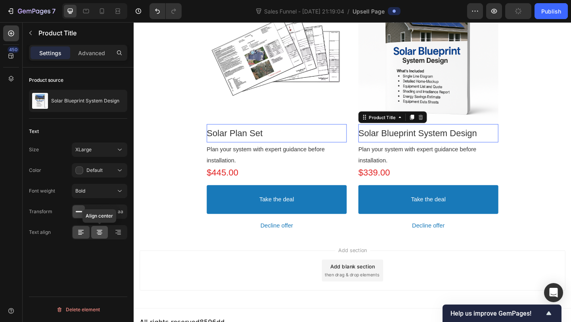
click at [102, 236] on icon at bounding box center [100, 232] width 8 height 8
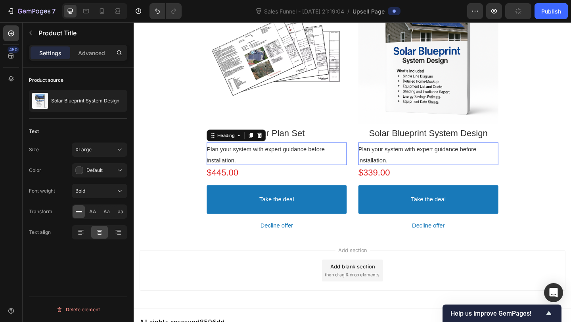
click at [273, 159] on span "Plan your system with expert guidance before installation." at bounding box center [277, 166] width 128 height 19
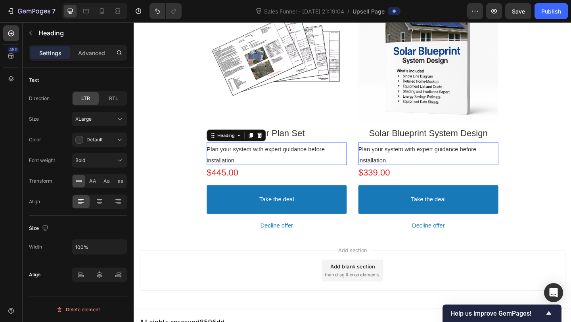
click at [102, 208] on div at bounding box center [100, 201] width 56 height 14
click at [100, 203] on icon at bounding box center [100, 203] width 4 height 1
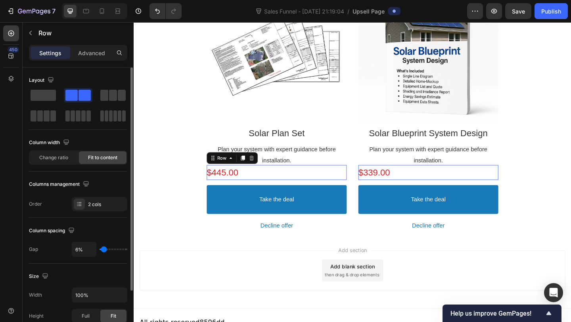
click at [286, 188] on div "$445.00 Price Price Row This element contains required elements and cannot be d…" at bounding box center [289, 185] width 152 height 16
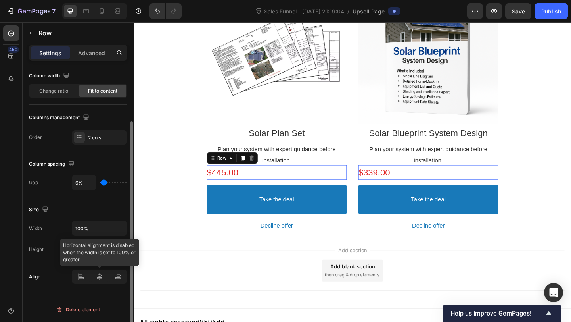
click at [101, 282] on div at bounding box center [100, 276] width 56 height 14
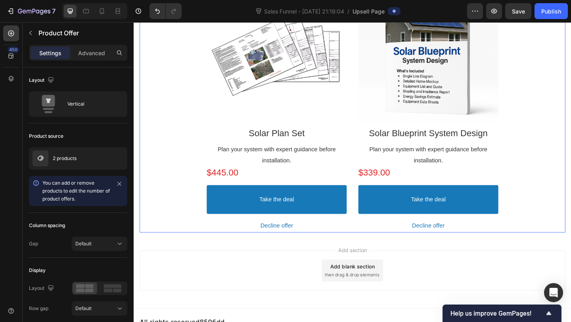
click at [370, 138] on div "Product Images Solar Plan Set Product Title Plan your system with expert guidan…" at bounding box center [371, 116] width 317 height 270
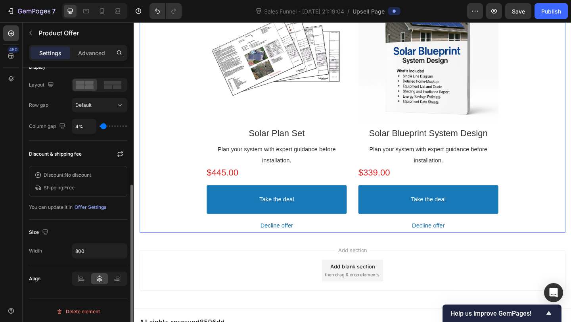
scroll to position [205, 0]
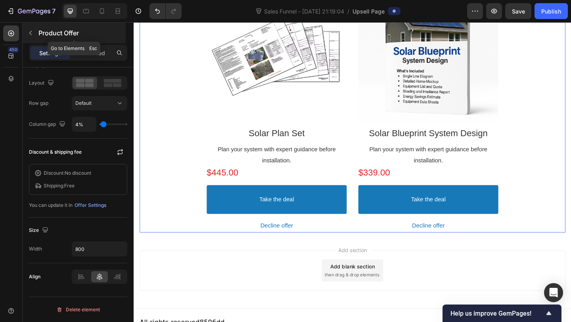
click at [82, 39] on div "Product Offer" at bounding box center [74, 33] width 103 height 21
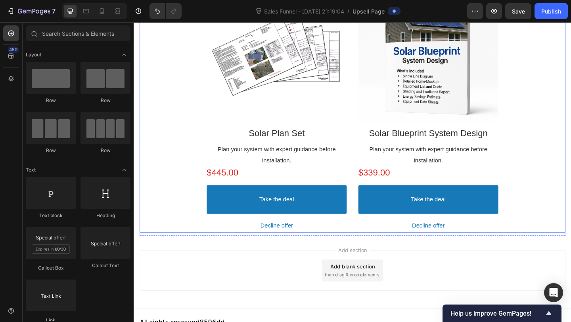
click at [370, 177] on div "Product Images Solar Plan Set Product Title Plan your system with expert guidan…" at bounding box center [371, 116] width 317 height 270
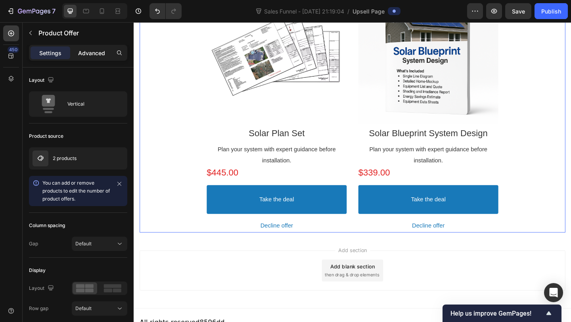
click at [89, 53] on p "Advanced" at bounding box center [91, 53] width 27 height 8
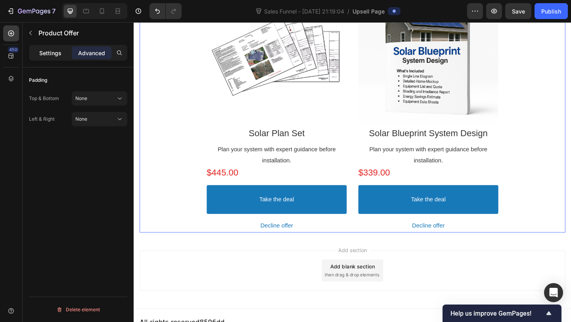
click at [58, 53] on p "Settings" at bounding box center [50, 53] width 22 height 8
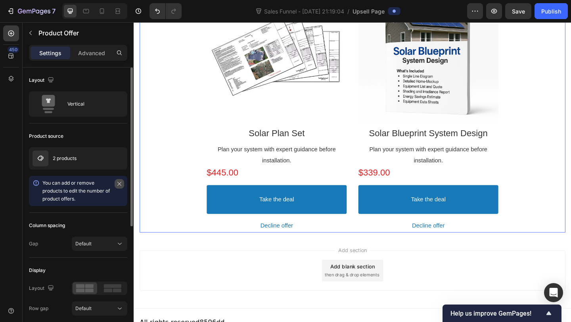
click at [119, 184] on icon "button" at bounding box center [119, 184] width 4 height 4
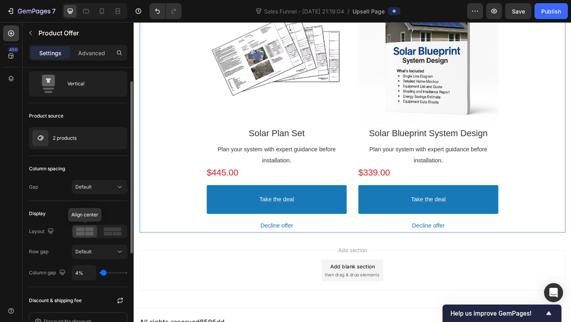
scroll to position [21, 0]
click at [117, 225] on div at bounding box center [112, 230] width 25 height 12
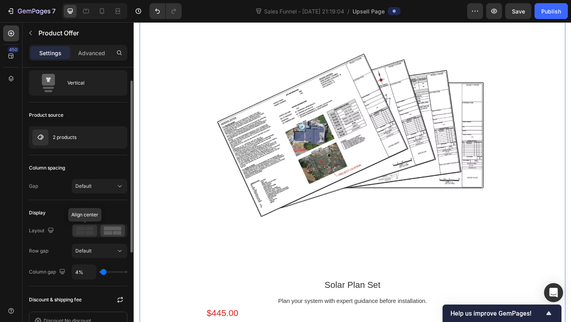
click at [92, 230] on rect at bounding box center [89, 228] width 8 height 4
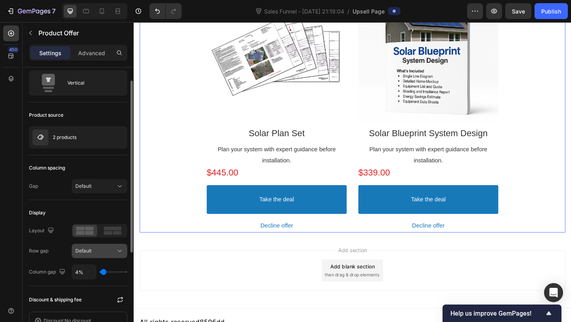
click at [97, 244] on button "Default" at bounding box center [100, 250] width 56 height 14
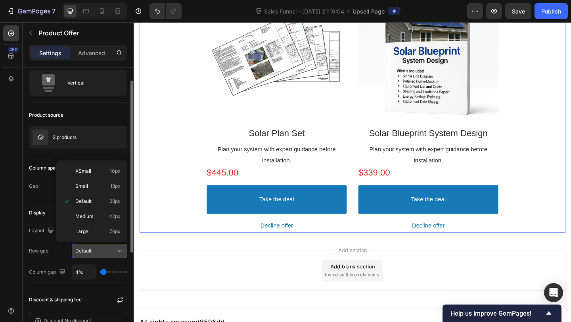
click at [97, 244] on button "Default" at bounding box center [100, 250] width 56 height 14
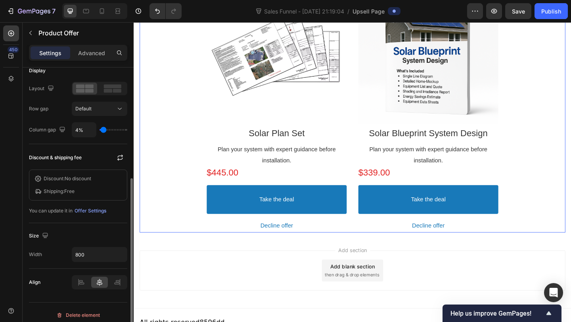
scroll to position [169, 0]
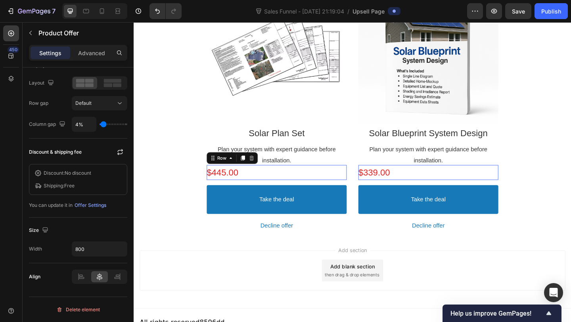
click at [318, 188] on div "$445.00 Price Price Row This element contains required elements and cannot be d…" at bounding box center [289, 185] width 152 height 16
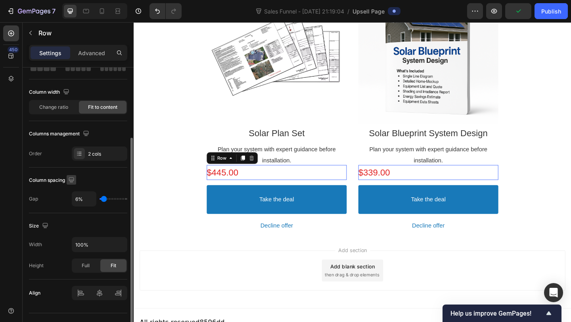
scroll to position [67, 0]
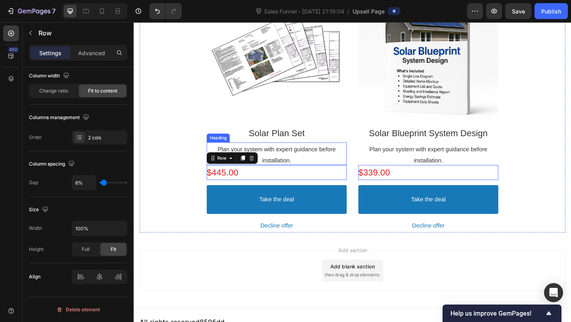
click at [310, 163] on p "Plan your system with expert guidance before installation." at bounding box center [289, 165] width 152 height 25
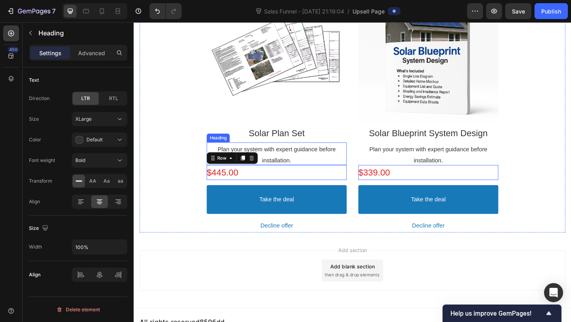
scroll to position [0, 0]
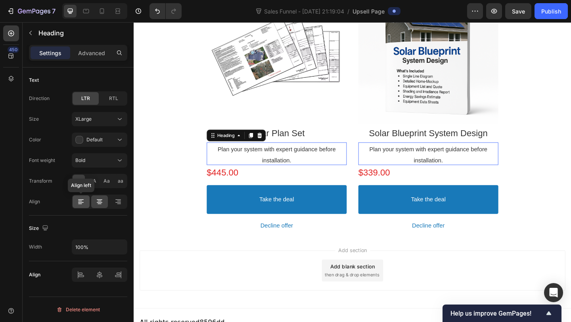
click at [84, 203] on icon at bounding box center [81, 201] width 8 height 8
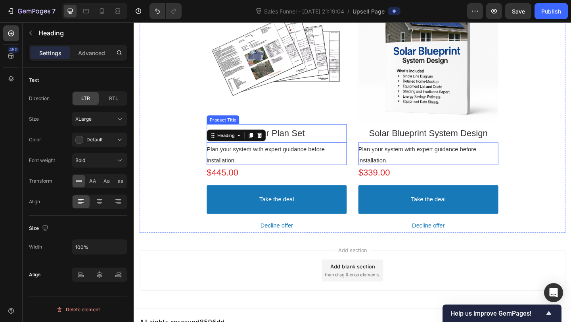
click at [328, 143] on div "Solar Plan Set" at bounding box center [289, 142] width 152 height 12
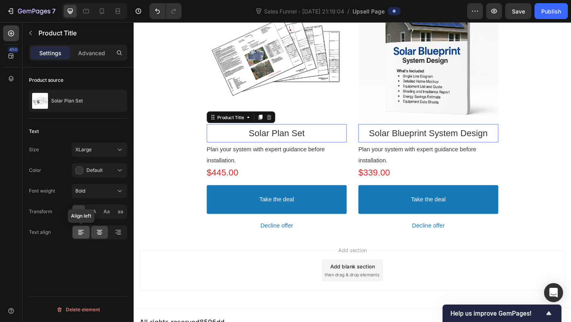
click at [77, 229] on icon at bounding box center [81, 232] width 8 height 8
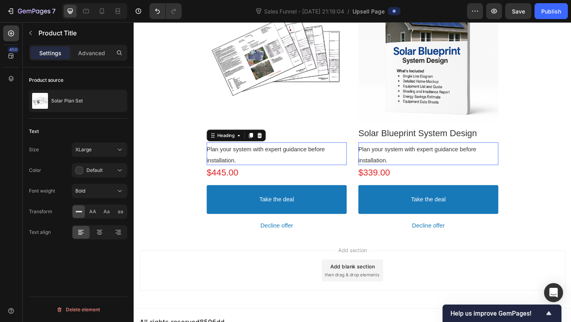
click at [279, 159] on span "Plan your system with expert guidance before installation." at bounding box center [277, 166] width 128 height 19
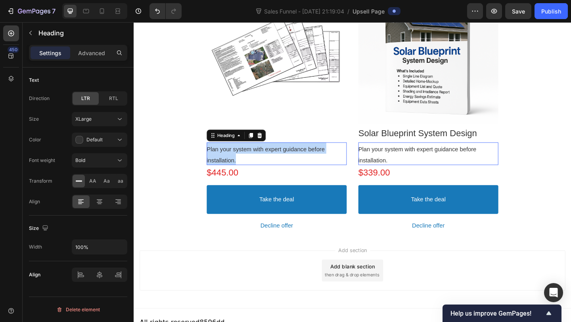
click at [279, 159] on span "Plan your system with expert guidance before installation." at bounding box center [277, 166] width 128 height 19
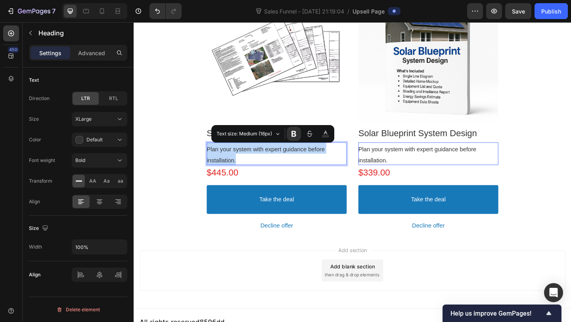
click at [328, 163] on p "Plan your system with expert guidance before installation." at bounding box center [289, 165] width 152 height 25
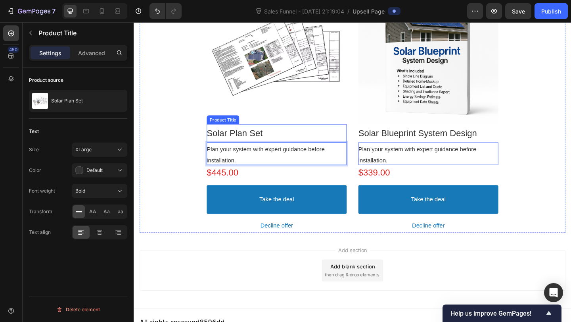
click at [262, 140] on bdo "Solar Plan Set" at bounding box center [243, 142] width 61 height 11
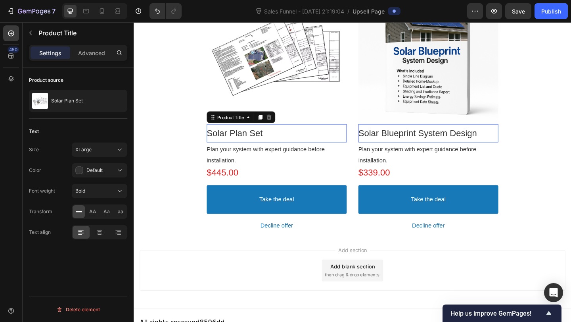
click at [274, 142] on div "Solar Plan Set" at bounding box center [289, 142] width 152 height 12
click at [89, 57] on div "Advanced" at bounding box center [92, 52] width 40 height 13
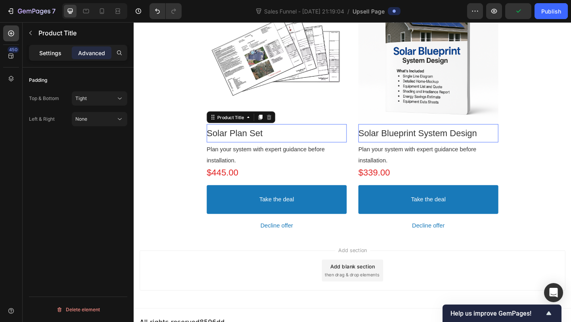
click at [50, 52] on p "Settings" at bounding box center [50, 53] width 22 height 8
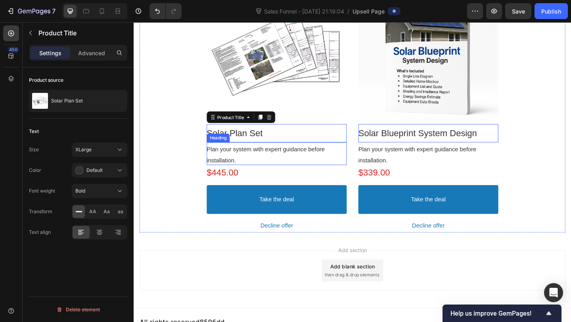
click at [277, 163] on span "Plan your system with expert guidance before installation." at bounding box center [277, 166] width 128 height 19
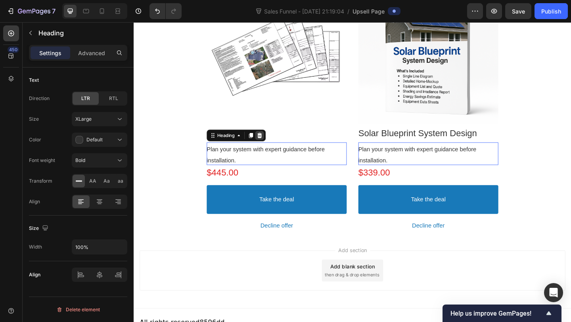
click at [272, 146] on icon at bounding box center [270, 145] width 6 height 6
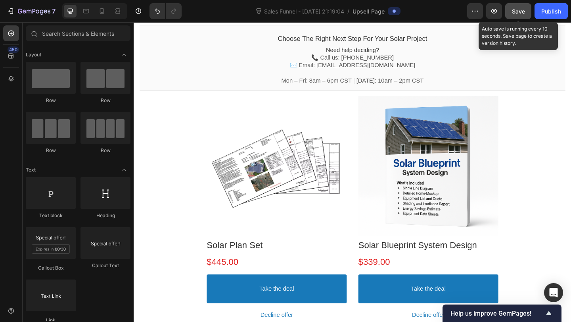
click at [531, 9] on button "Save" at bounding box center [518, 11] width 26 height 16
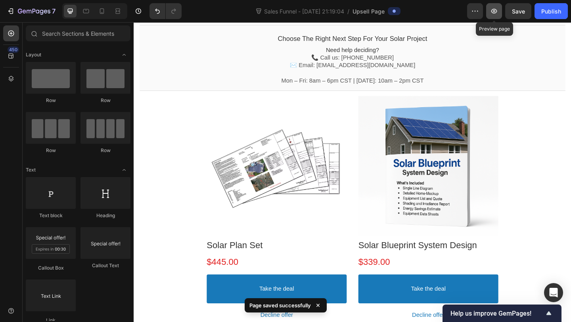
click at [494, 13] on icon "button" at bounding box center [494, 11] width 6 height 5
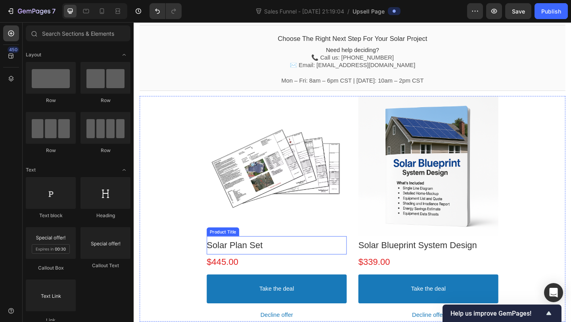
click at [238, 266] on bdo "Solar Plan Set" at bounding box center [243, 264] width 61 height 11
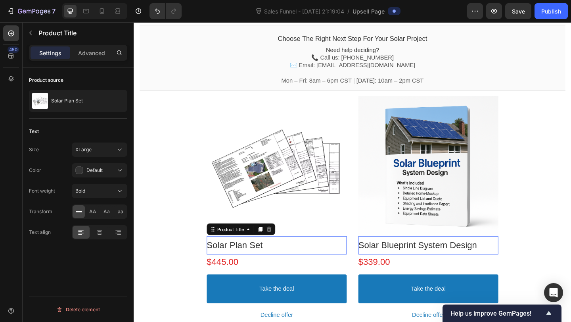
click at [542, 2] on div "7 Version history Sales Funnel - [DATE] 21:19:04 / Upsell Page Preview Save Pub…" at bounding box center [285, 11] width 571 height 23
click at [544, 6] on button "Publish" at bounding box center [551, 11] width 33 height 16
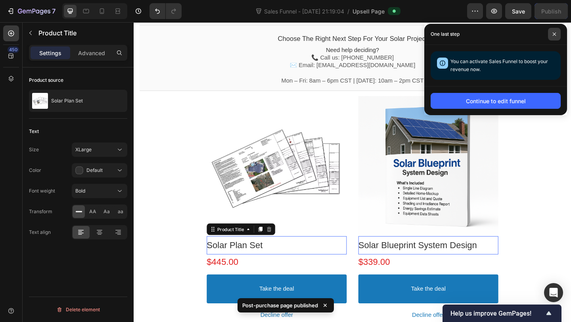
click at [558, 33] on span at bounding box center [554, 34] width 13 height 13
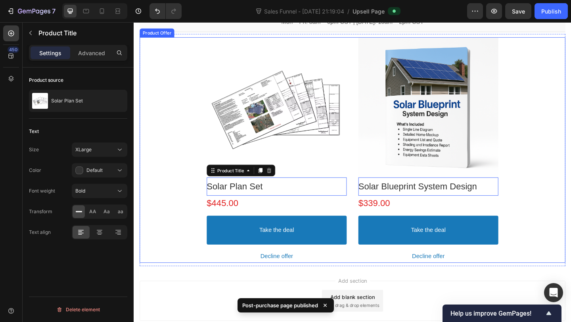
scroll to position [105, 0]
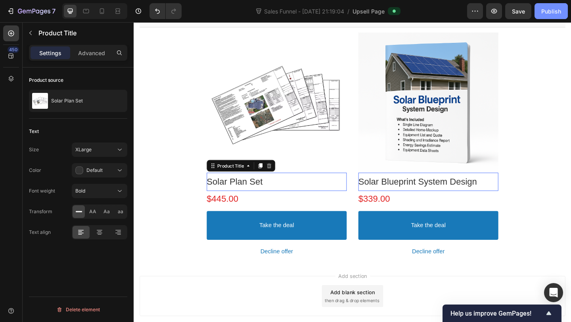
click at [542, 7] on div "Publish" at bounding box center [551, 11] width 20 height 8
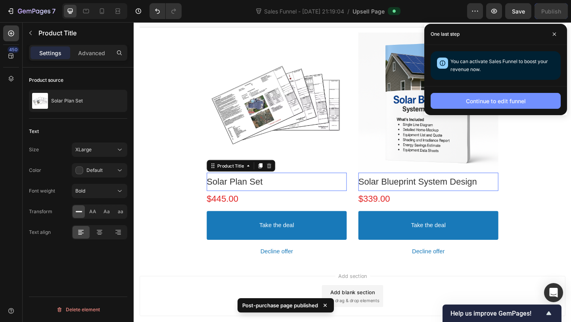
click at [461, 100] on button "Continue to edit funnel" at bounding box center [496, 101] width 130 height 16
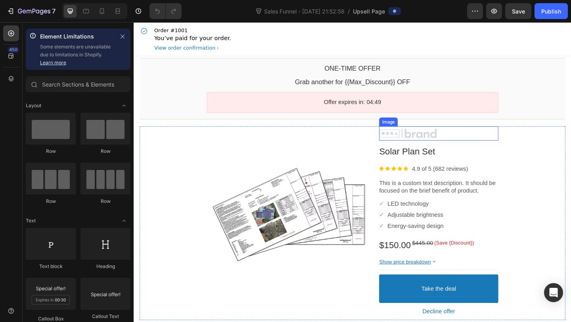
click at [444, 144] on div at bounding box center [465, 143] width 130 height 12
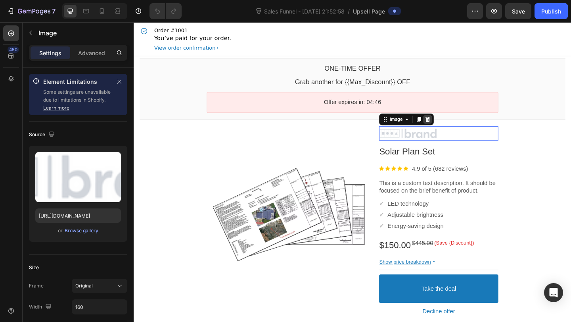
click at [457, 124] on div at bounding box center [453, 128] width 10 height 10
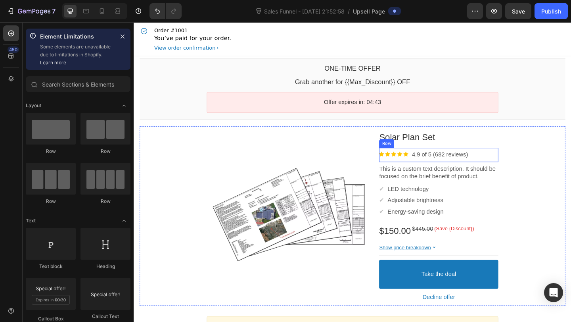
click at [515, 166] on div "Image 4.9 of 5 (682 reviews) Text block Row" at bounding box center [465, 166] width 130 height 15
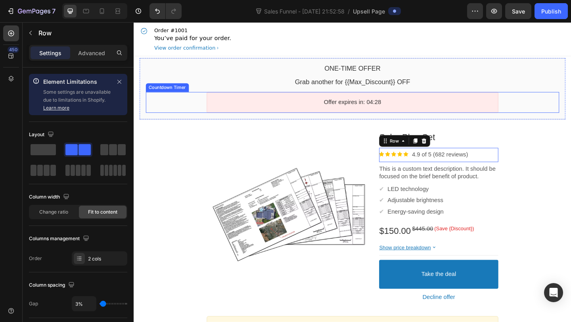
click at [542, 100] on div "Offer expires in: 04:28" at bounding box center [372, 109] width 450 height 23
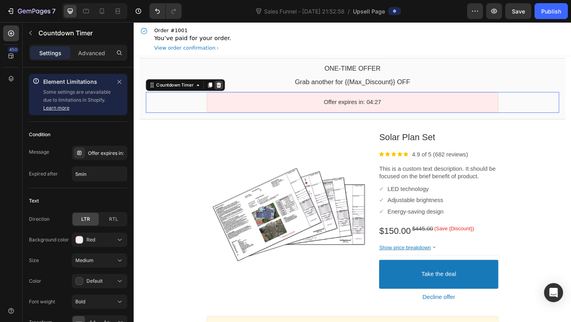
click at [227, 92] on icon at bounding box center [226, 91] width 5 height 6
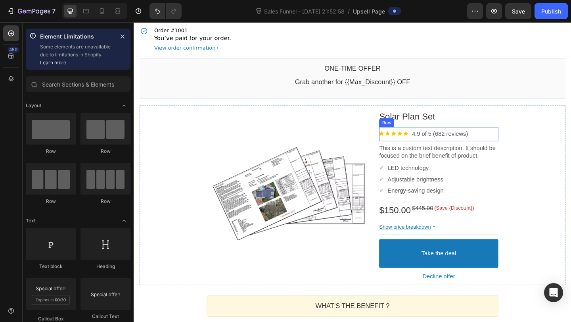
click at [513, 143] on div "Image 4.9 of 5 (682 reviews) Text block Row" at bounding box center [465, 143] width 130 height 15
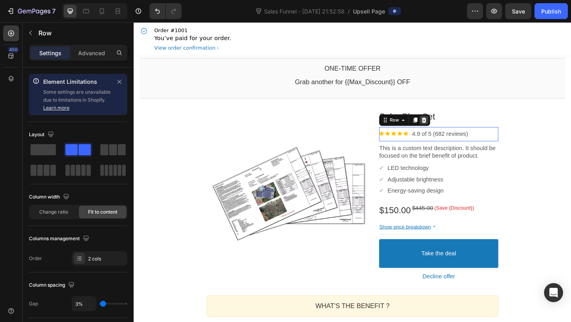
click at [448, 131] on icon at bounding box center [449, 128] width 6 height 6
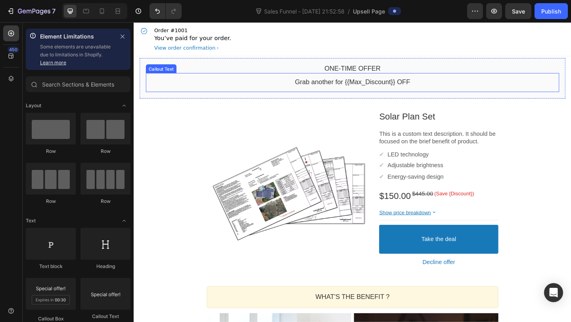
click at [349, 87] on bdo "Grab another for {{Max_Discount}} OFF" at bounding box center [371, 87] width 125 height 8
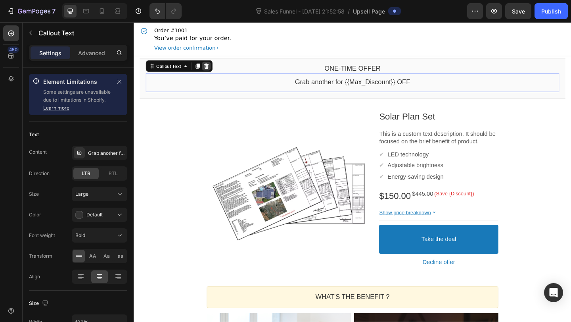
click at [212, 67] on icon at bounding box center [212, 70] width 6 height 6
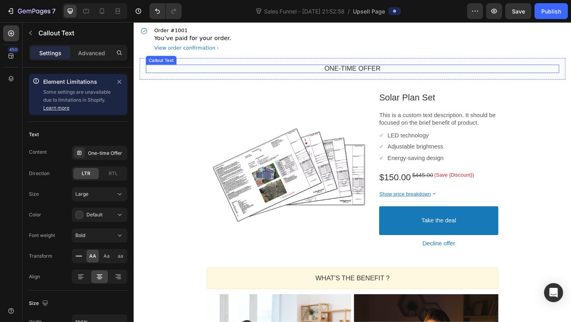
click at [359, 73] on bdo "One-time Offer" at bounding box center [371, 73] width 61 height 8
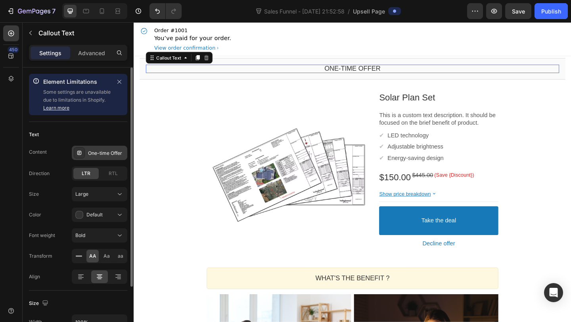
click at [106, 157] on div "One-time Offer" at bounding box center [100, 153] width 56 height 14
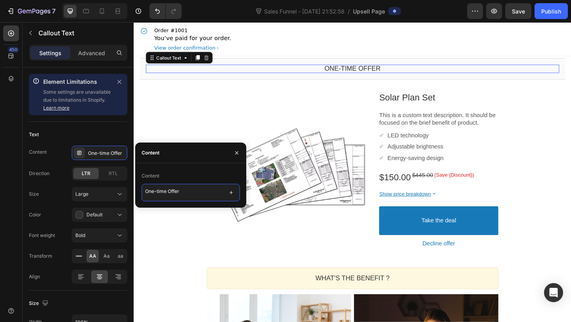
click at [163, 193] on textarea "One-time Offer" at bounding box center [191, 192] width 98 height 17
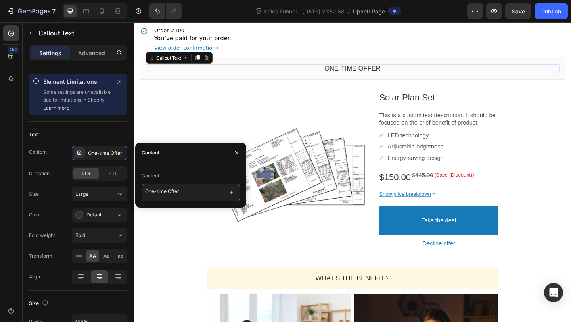
paste textarea "Make Your System Permit-Ready With a Professional Plan Set"
type textarea "Make Your System Permit-Ready With a Professional Plan Set"
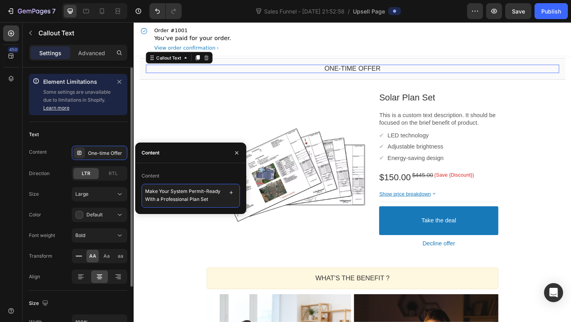
scroll to position [3, 0]
click at [105, 258] on span "Aa" at bounding box center [106, 255] width 6 height 7
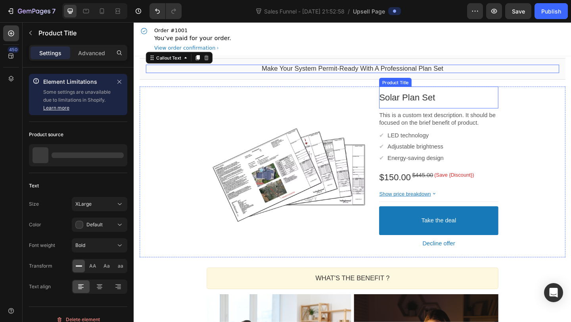
click at [456, 109] on bdo "Solar Plan Set" at bounding box center [430, 103] width 61 height 11
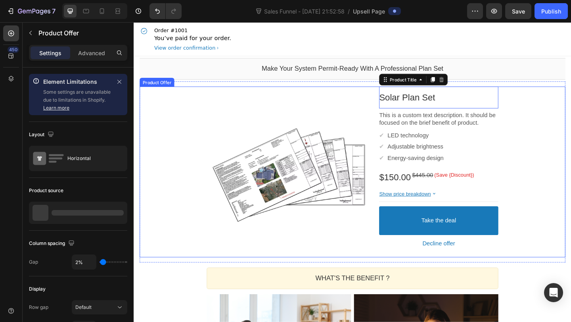
click at [547, 123] on div "Product Images Solar Plan Set Product Title This element is required and can’t …" at bounding box center [371, 184] width 463 height 185
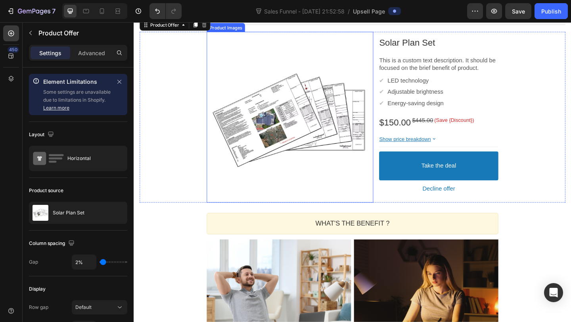
scroll to position [62, 0]
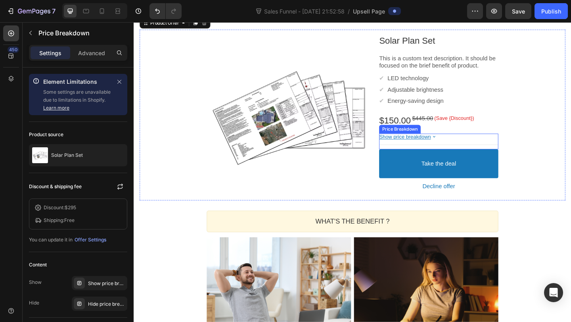
click at [488, 145] on div "Show price breakdown" at bounding box center [465, 146] width 130 height 7
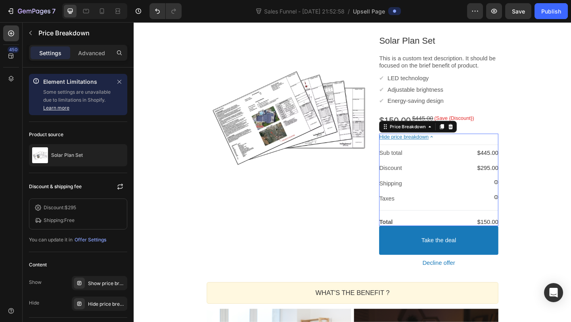
click at [460, 148] on icon at bounding box center [457, 146] width 7 height 7
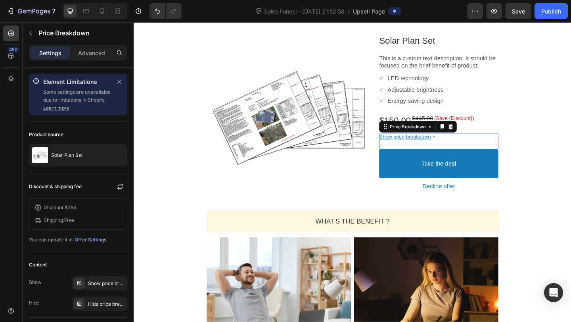
click at [460, 148] on icon at bounding box center [460, 146] width 7 height 7
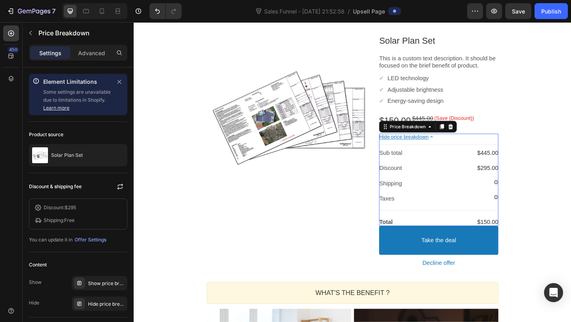
click at [458, 147] on icon at bounding box center [457, 146] width 7 height 7
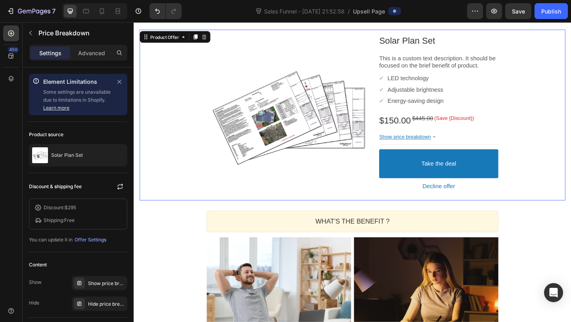
click at [551, 99] on div "Product Images Solar Plan Set Product Title This is a custom text description. …" at bounding box center [371, 122] width 463 height 185
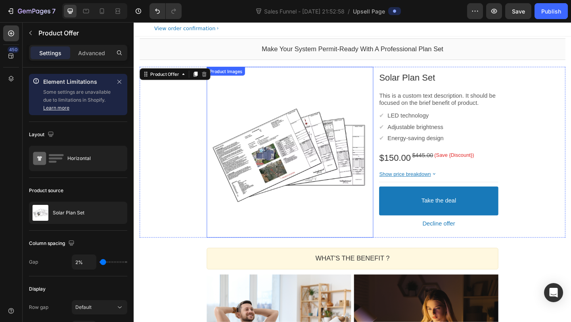
scroll to position [0, 0]
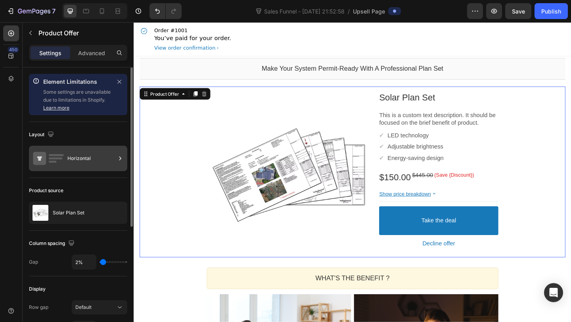
click at [96, 162] on div "Horizontal" at bounding box center [91, 158] width 48 height 18
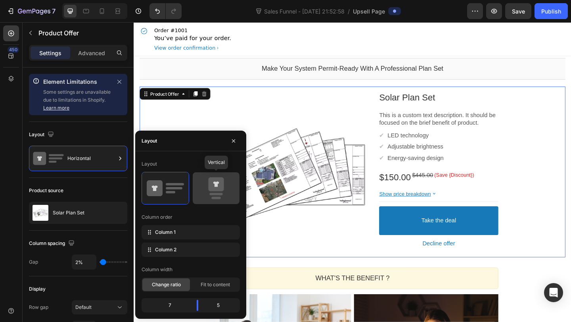
click at [218, 200] on div at bounding box center [216, 188] width 47 height 32
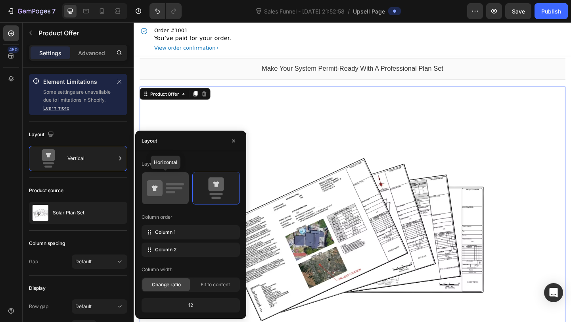
click at [169, 198] on icon at bounding box center [165, 188] width 37 height 22
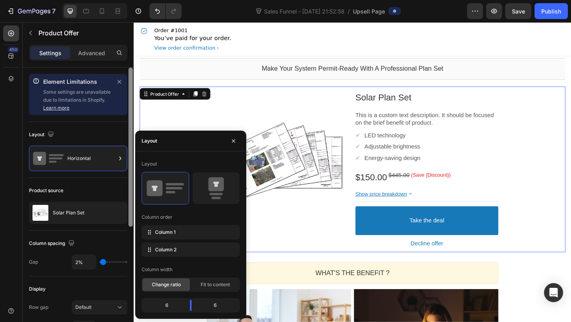
click at [128, 138] on div at bounding box center [131, 205] width 6 height 277
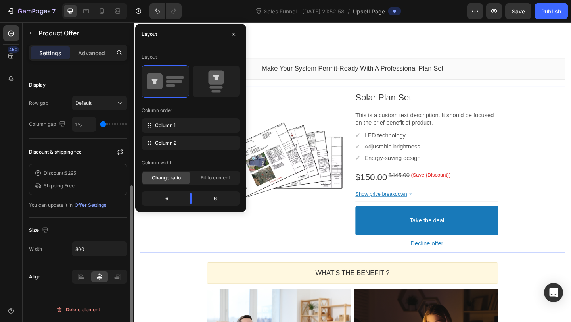
click at [108, 8] on div at bounding box center [94, 11] width 65 height 16
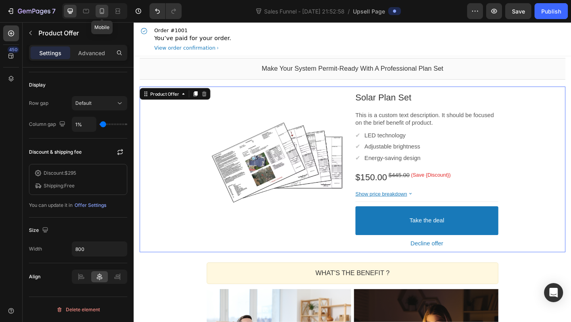
click at [105, 9] on div at bounding box center [102, 11] width 13 height 13
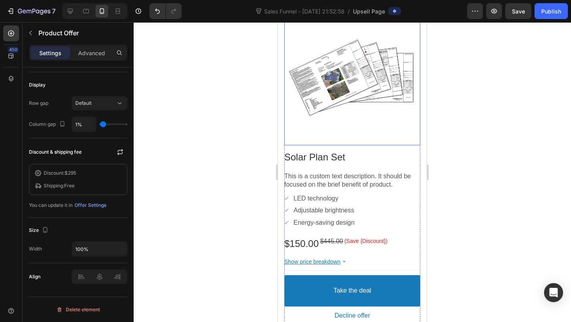
scroll to position [108, 0]
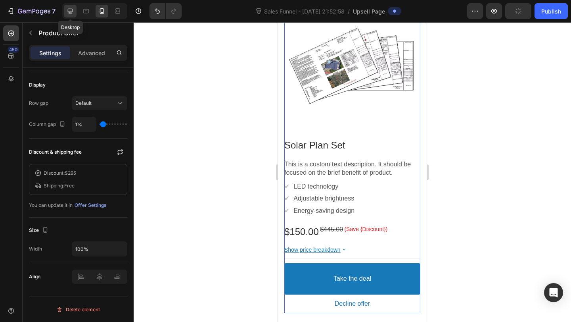
click at [74, 16] on div at bounding box center [70, 11] width 13 height 13
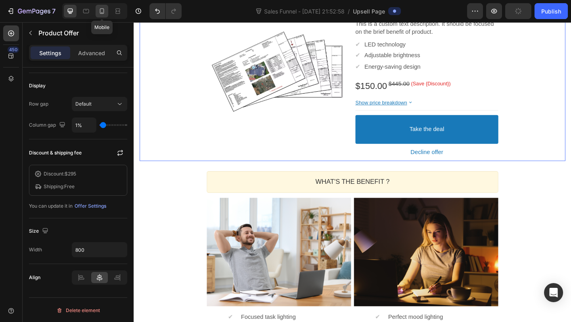
scroll to position [52, 0]
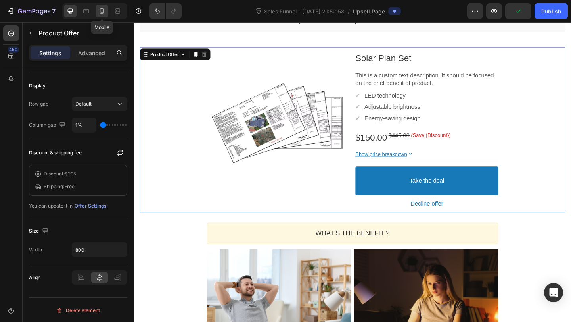
click at [108, 12] on div at bounding box center [102, 11] width 13 height 13
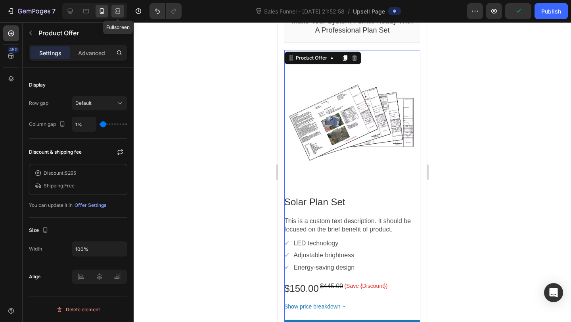
click at [121, 12] on icon at bounding box center [118, 11] width 8 height 8
type input "800"
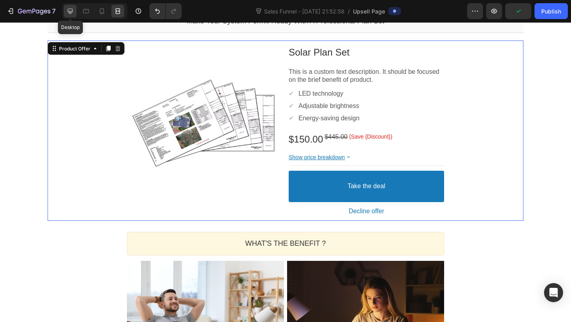
click at [71, 13] on icon at bounding box center [70, 11] width 8 height 8
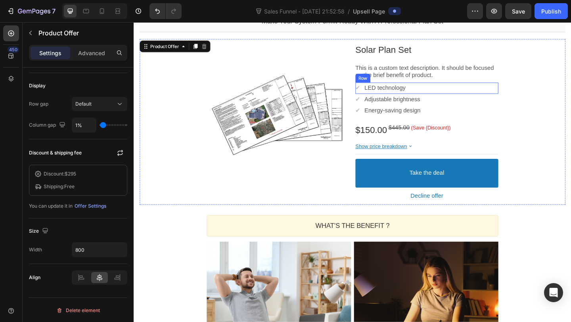
click at [512, 91] on div "✔ Text block LED technology Text block Row" at bounding box center [452, 94] width 155 height 12
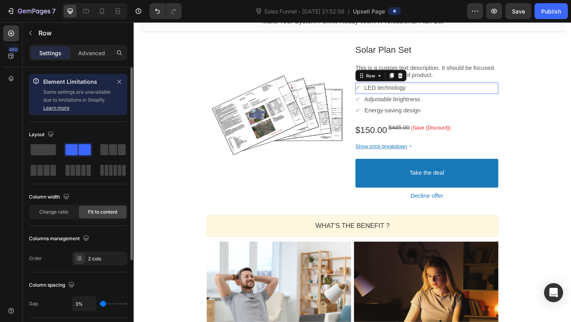
click at [424, 81] on icon at bounding box center [423, 80] width 5 height 6
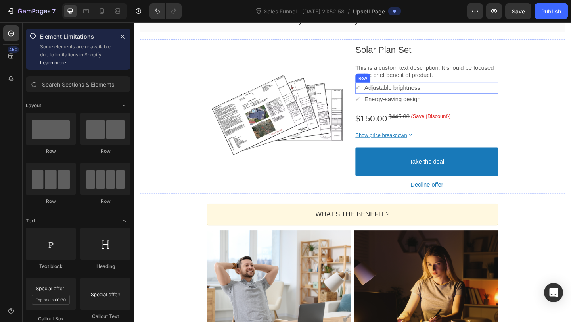
click at [471, 94] on div "✔ Text block Adjustable brightness Text block Row" at bounding box center [452, 94] width 155 height 12
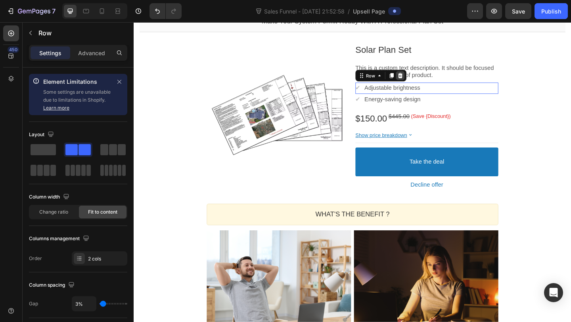
click at [426, 80] on icon at bounding box center [423, 80] width 6 height 6
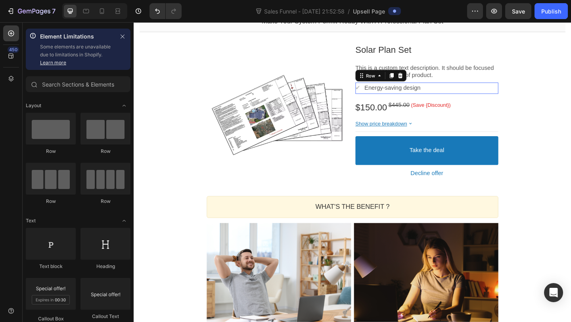
click at [466, 90] on div "✔ Text block Energy-saving design Text block Row" at bounding box center [452, 94] width 155 height 12
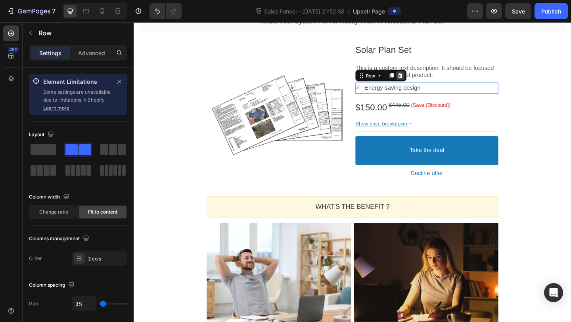
click at [426, 83] on div at bounding box center [424, 80] width 10 height 10
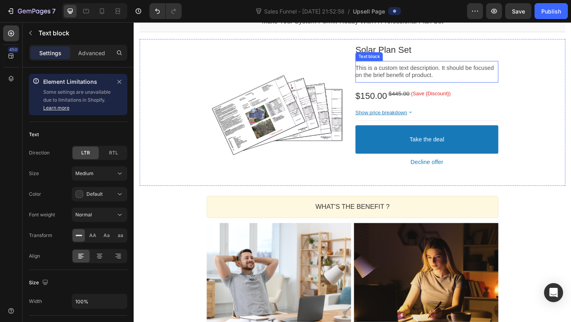
click at [422, 80] on p "This is a custom text description. It should be focused on the brief benefit of…" at bounding box center [452, 76] width 155 height 17
click at [426, 74] on p "This is a custom text description. It should be focused on the brief benefit of…" at bounding box center [452, 76] width 155 height 17
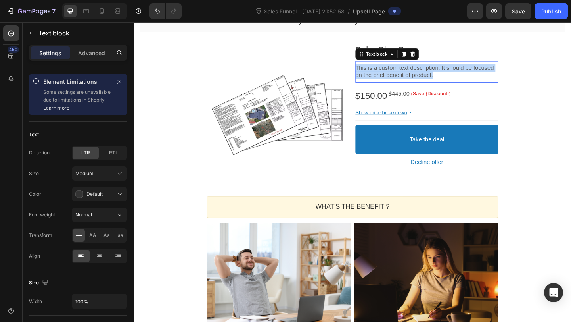
click at [426, 74] on p "This is a custom text description. It should be focused on the brief benefit of…" at bounding box center [452, 76] width 155 height 17
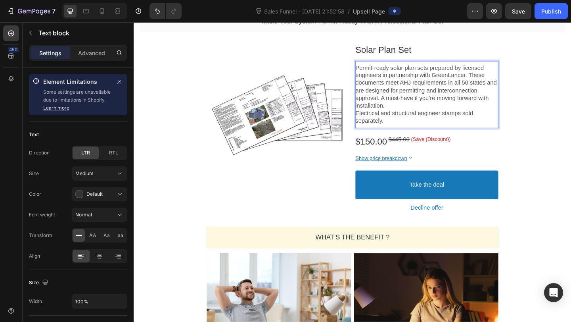
click at [448, 109] on p "Permit-ready solar plan sets prepared by licensed engineers in partnership with…" at bounding box center [452, 93] width 155 height 50
click at [406, 122] on p "Electrical and structural engineer stamps sold separately." at bounding box center [452, 125] width 155 height 17
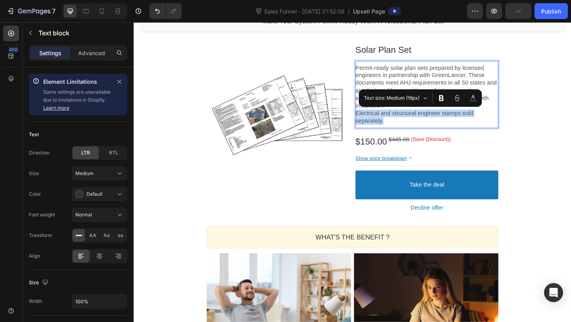
click at [440, 135] on div "Permit-ready solar plan sets prepared by licensed engineers in partnership with…" at bounding box center [452, 100] width 155 height 73
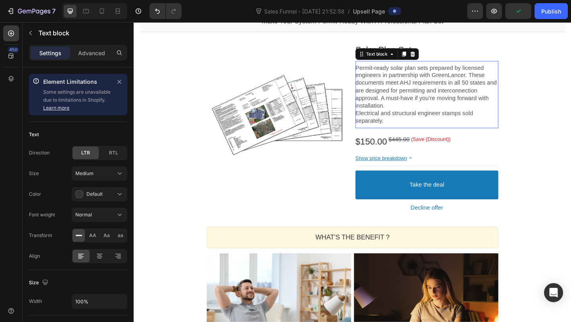
click at [419, 95] on p "Permit-ready solar plan sets prepared by licensed engineers in partnership with…" at bounding box center [452, 93] width 155 height 50
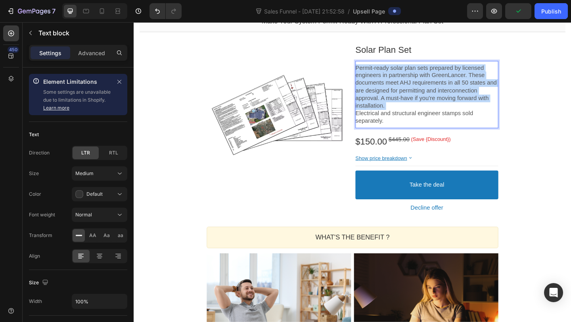
click at [419, 95] on p "Permit-ready solar plan sets prepared by licensed engineers in partnership with…" at bounding box center [452, 93] width 155 height 50
click at [466, 95] on p "Permit-ready solar plan sets prepared by licensed engineers in partnership with…" at bounding box center [452, 93] width 155 height 50
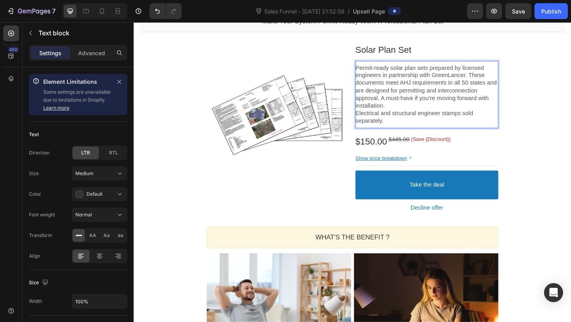
click at [422, 122] on p "Electrical and structural engineer stamps sold separately." at bounding box center [452, 125] width 155 height 17
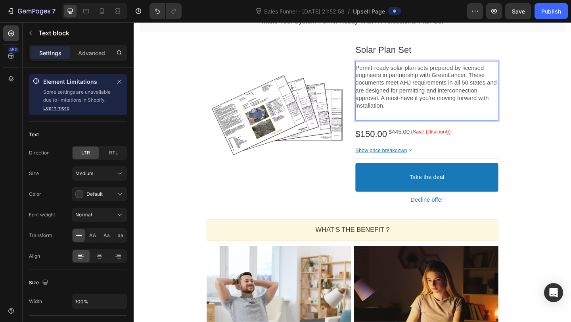
click at [438, 123] on p "Rich Text Editor. Editing area: main" at bounding box center [452, 121] width 155 height 8
click at [427, 124] on p "Rich Text Editor. Editing area: main" at bounding box center [452, 121] width 155 height 8
click at [413, 122] on p "Rich Text Editor. Editing area: main" at bounding box center [452, 121] width 155 height 8
click at [415, 121] on p "Rich Text Editor. Editing area: main" at bounding box center [452, 121] width 155 height 8
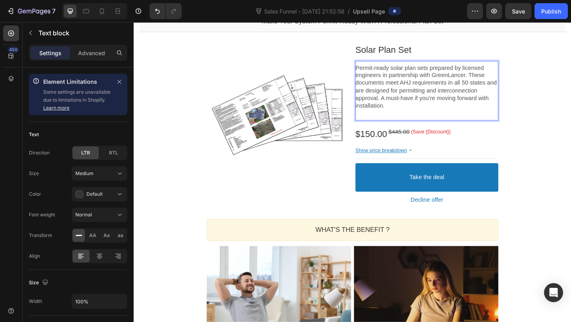
click at [417, 105] on p "Permit-ready solar plan sets prepared by licensed engineers in partnership with…" at bounding box center [452, 93] width 155 height 50
click at [414, 115] on p "Permit-ready solar plan sets prepared by licensed engineers in partnership with…" at bounding box center [452, 93] width 155 height 50
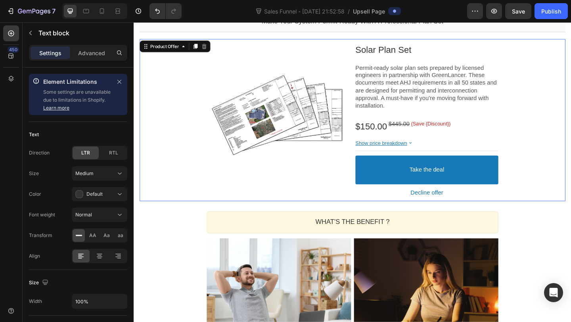
click at [571, 127] on div "Product Images Solar Plan Set Product Title Permit-ready solar plan sets prepar…" at bounding box center [371, 128] width 463 height 176
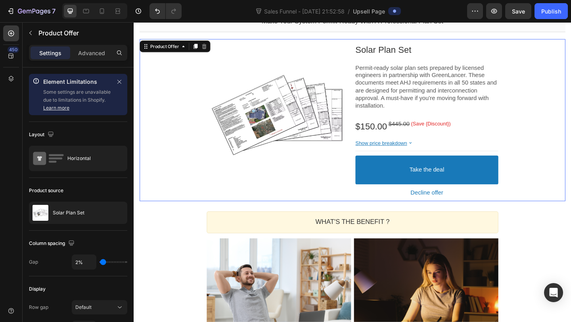
click at [474, 91] on p "Permit-ready solar plan sets prepared by licensed engineers in partnership with…" at bounding box center [452, 93] width 155 height 50
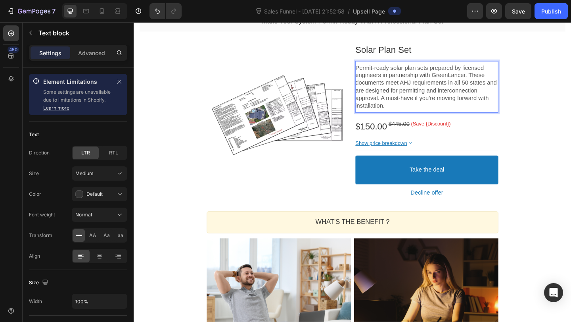
click at [510, 77] on p "Permit-ready solar plan sets prepared by licensed engineers in partnership with…" at bounding box center [452, 93] width 155 height 50
click at [499, 89] on p "Permit-ready solar plan sets prepared by licensed engineers in partnership with…" at bounding box center [452, 93] width 155 height 50
click at [441, 105] on p "Permit-ready solar plan sets prepared by licensed engineers in partnership with…" at bounding box center [452, 93] width 155 height 50
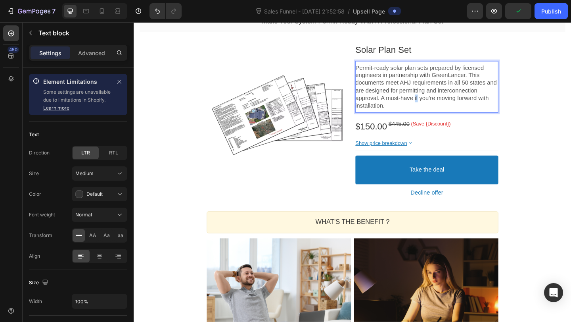
click at [441, 105] on p "Permit-ready solar plan sets prepared by licensed engineers in partnership with…" at bounding box center [452, 93] width 155 height 50
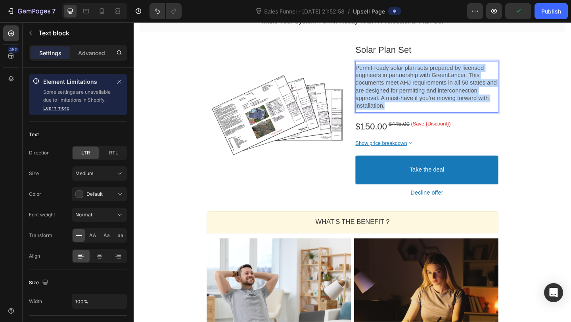
copy p "Permit-ready solar plan sets prepared by licensed engineers in partnership with…"
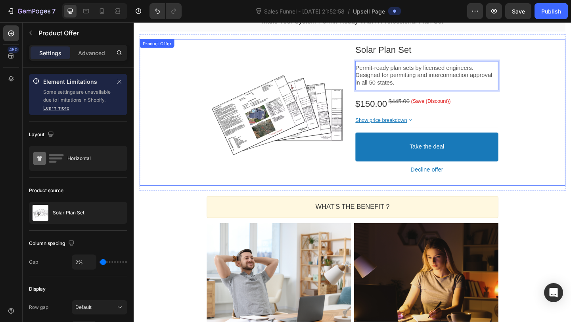
click at [563, 111] on div "Product Images Solar Plan Set Product Title Permit-ready plan sets by licensed …" at bounding box center [371, 119] width 463 height 159
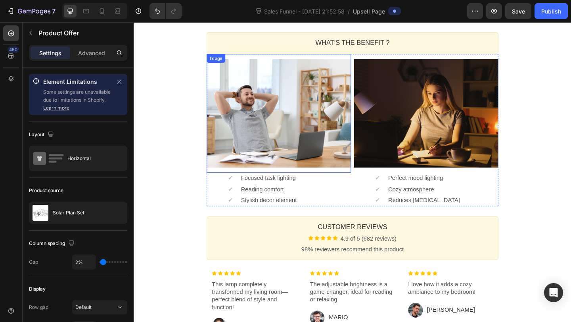
scroll to position [234, 0]
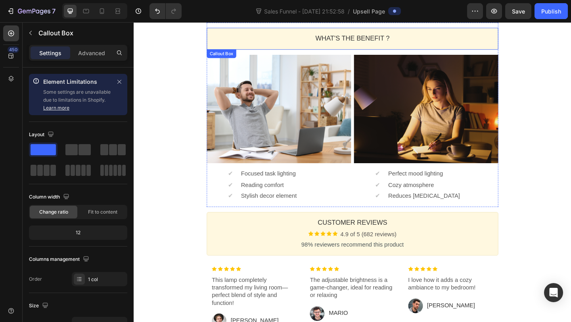
click at [426, 34] on div "WHAT'S THE BENEFIT ? Heading" at bounding box center [371, 39] width 317 height 23
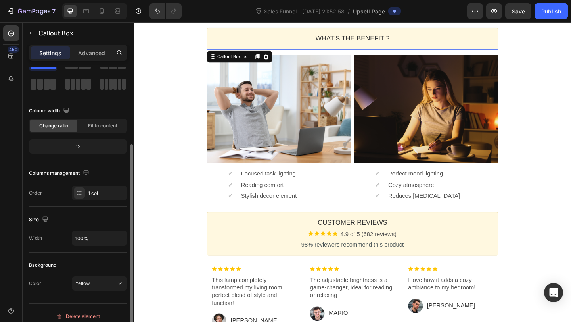
scroll to position [93, 0]
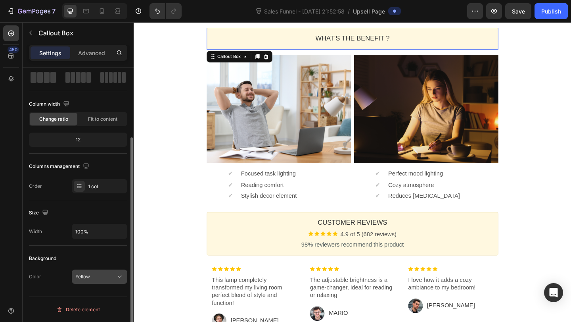
click at [100, 278] on div "Yellow" at bounding box center [95, 276] width 40 height 7
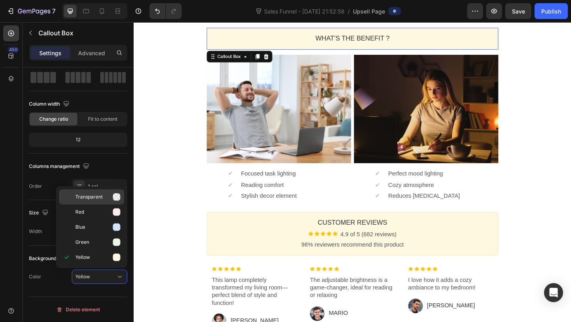
click at [96, 198] on span "Transparent" at bounding box center [88, 196] width 27 height 7
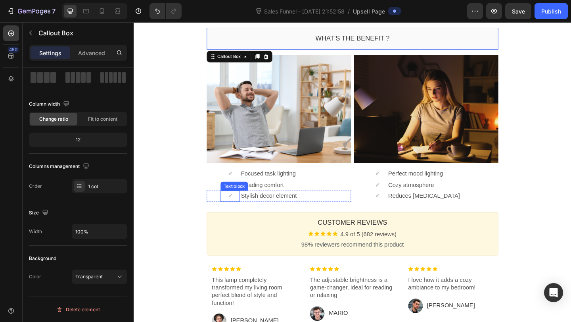
click at [281, 224] on div "Customer Reviews Heading Image 4.9 of 5 (682 reviews) Text block Row 98% review…" at bounding box center [371, 298] width 317 height 150
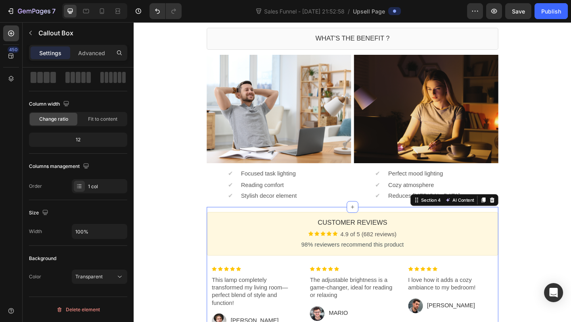
scroll to position [0, 0]
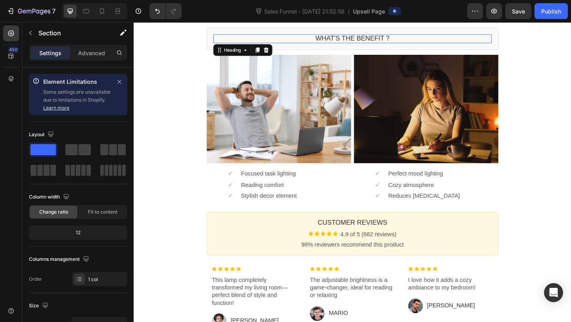
click at [375, 41] on p "WHAT'S THE BENEFIT ?" at bounding box center [371, 39] width 303 height 9
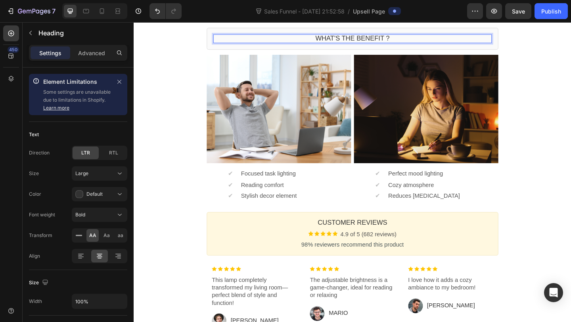
click at [375, 41] on p "WHAT'S THE BENEFIT ?" at bounding box center [371, 39] width 303 height 9
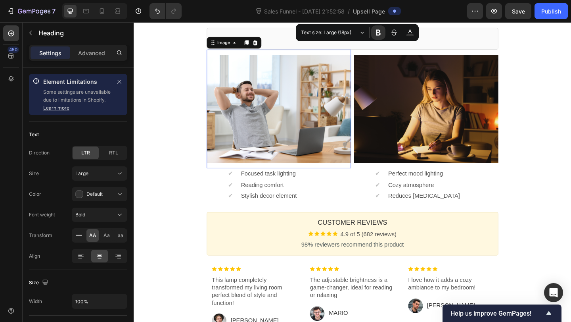
click at [291, 146] on div at bounding box center [291, 116] width 157 height 118
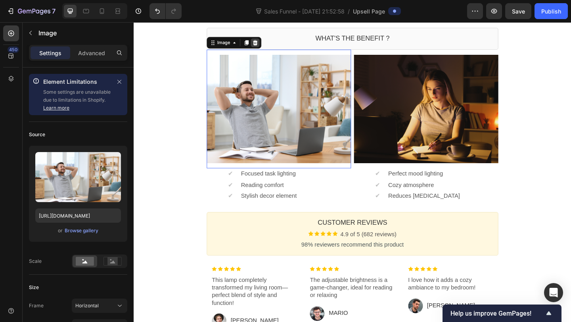
click at [266, 40] on div at bounding box center [266, 45] width 10 height 10
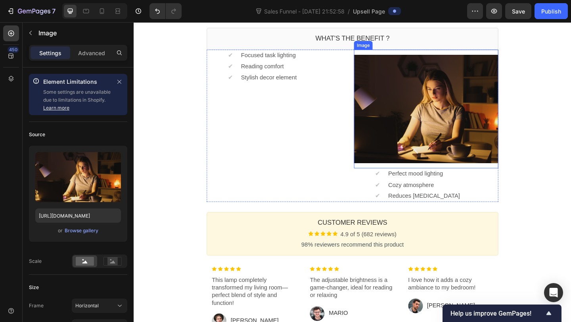
click at [419, 92] on div at bounding box center [451, 116] width 157 height 118
click at [427, 44] on icon at bounding box center [425, 45] width 5 height 6
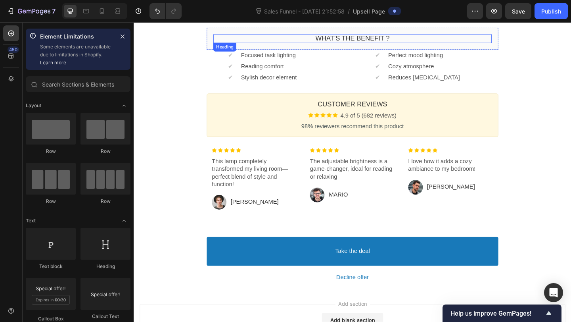
click at [362, 42] on p "WHAT'S THE BENEFIT ?" at bounding box center [371, 39] width 303 height 9
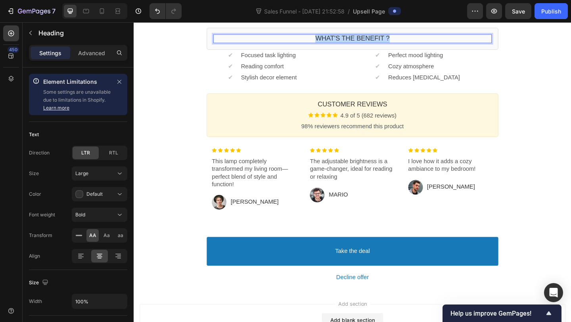
click at [362, 42] on p "WHAT'S THE BENEFIT ?" at bounding box center [371, 39] width 303 height 9
click at [380, 36] on p "What’s Included" at bounding box center [371, 39] width 303 height 9
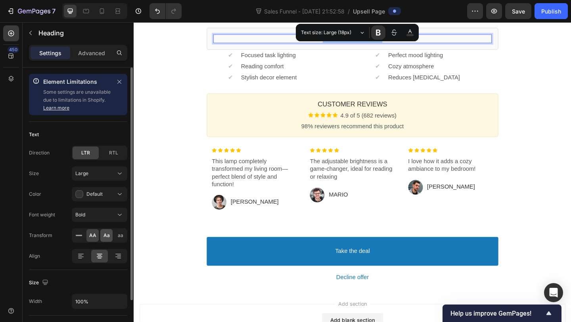
click at [103, 235] on span "Aa" at bounding box center [106, 235] width 6 height 7
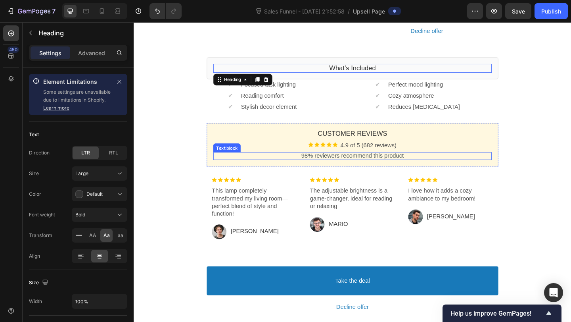
scroll to position [132, 0]
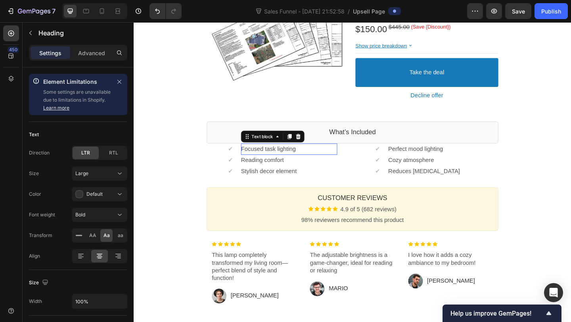
click at [299, 160] on p "Focused task lighting" at bounding box center [302, 160] width 105 height 8
click at [304, 159] on p "Focused task lighting" at bounding box center [302, 160] width 105 height 8
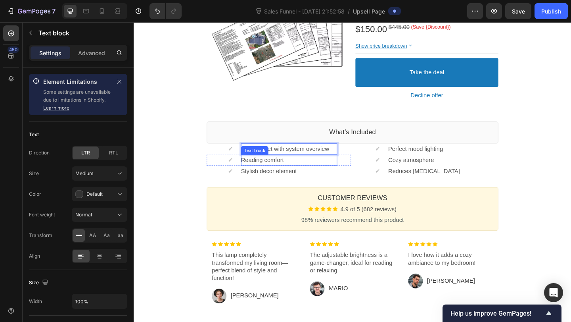
click at [285, 167] on div "Reading comfort Text block" at bounding box center [302, 172] width 105 height 12
click at [283, 171] on p "Reading comfort" at bounding box center [302, 172] width 105 height 8
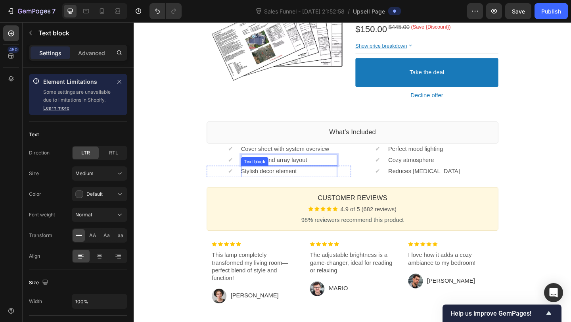
click at [278, 184] on p "Stylish decor element" at bounding box center [302, 184] width 105 height 8
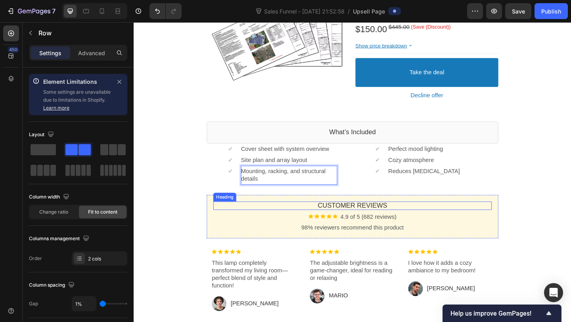
click at [295, 240] on div "Image 4.9 of 5 (682 reviews) Text block Row" at bounding box center [371, 233] width 303 height 15
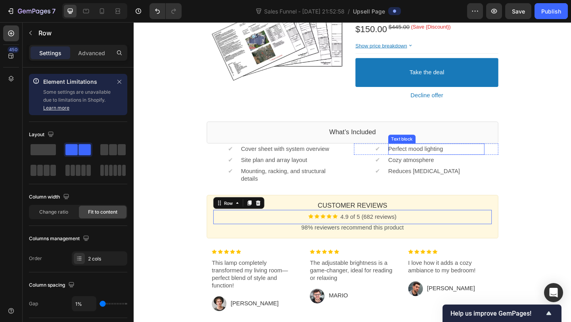
click at [465, 157] on p "Perfect mood lighting" at bounding box center [462, 160] width 105 height 8
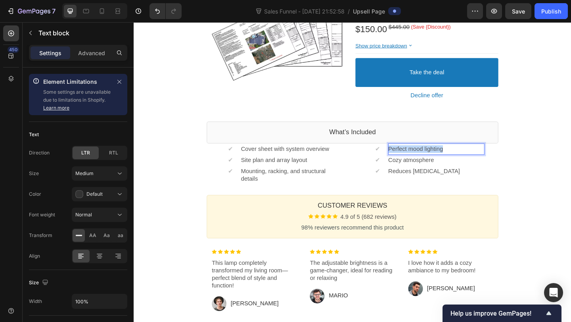
click at [465, 157] on p "Perfect mood lighting" at bounding box center [462, 160] width 105 height 8
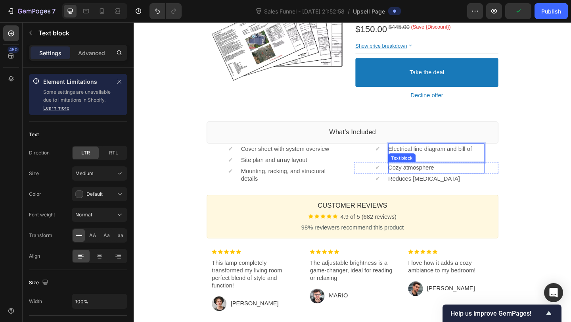
click at [437, 183] on p "Cozy atmosphere" at bounding box center [462, 180] width 105 height 8
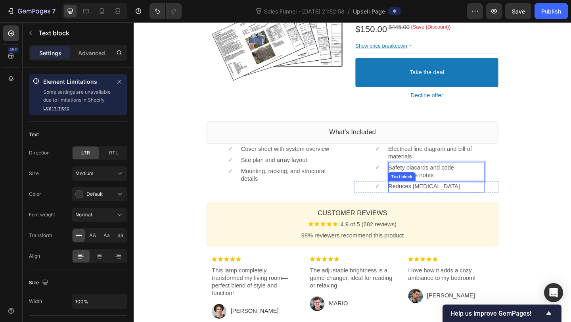
click at [441, 203] on p "Reduces eye strain" at bounding box center [462, 201] width 105 height 8
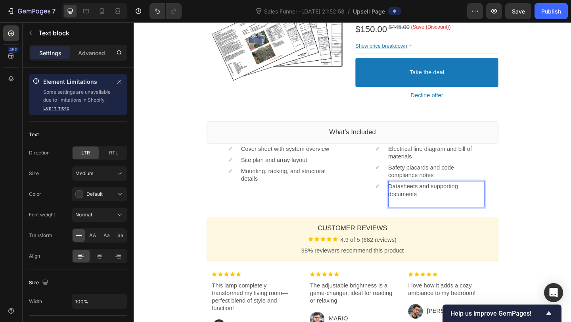
click at [571, 218] on div "make your system permit-ready with a professional plan set Callout Text Callout…" at bounding box center [372, 187] width 476 height 521
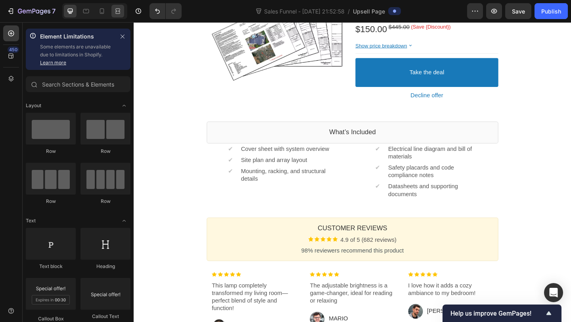
click at [118, 13] on icon at bounding box center [118, 11] width 8 height 8
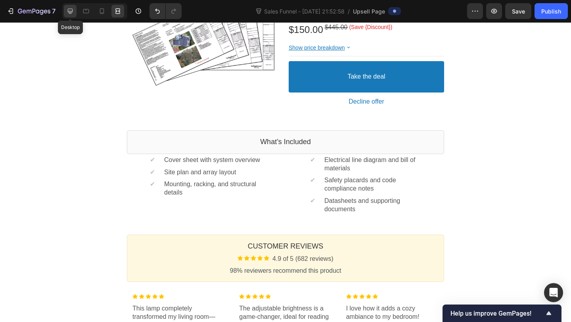
click at [74, 10] on icon at bounding box center [70, 11] width 8 height 8
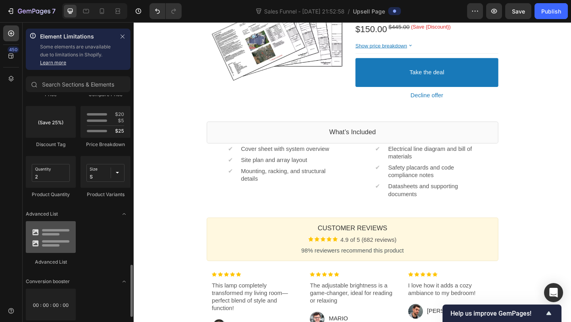
scroll to position [753, 0]
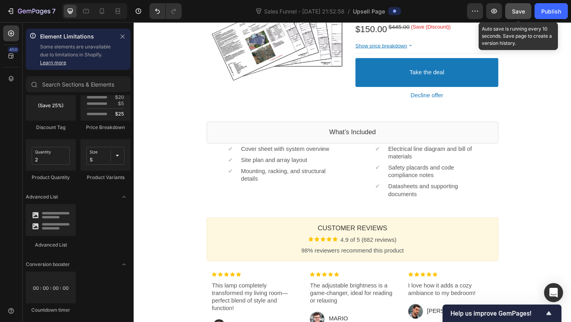
click at [519, 7] on div "Save" at bounding box center [518, 11] width 13 height 8
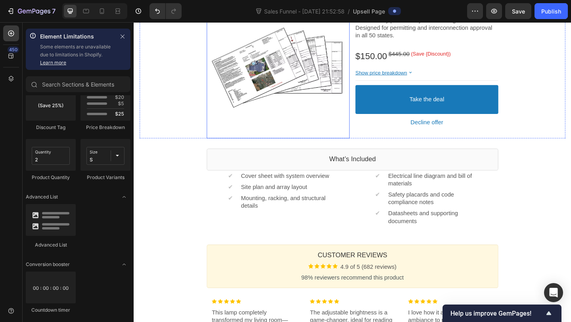
scroll to position [170, 0]
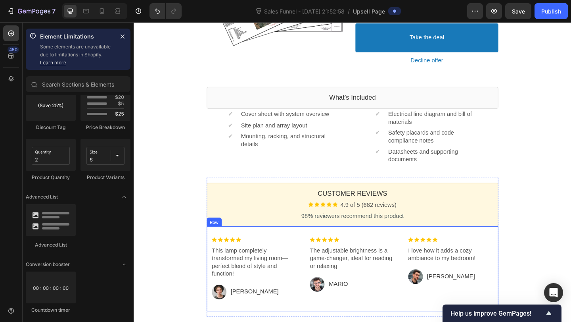
click at [317, 282] on div "Image This lamp completely transformed my living room—perfect blend of style an…" at bounding box center [371, 290] width 317 height 92
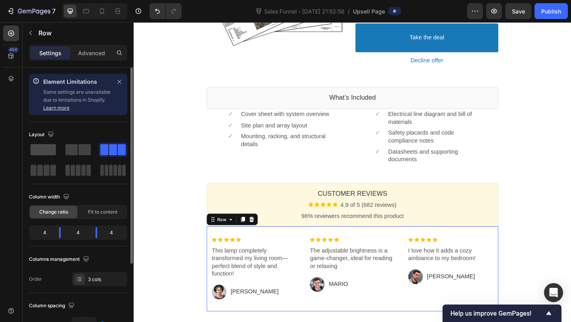
click at [48, 150] on span at bounding box center [43, 149] width 25 height 11
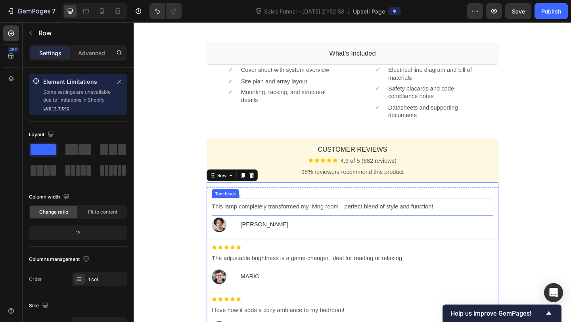
scroll to position [236, 0]
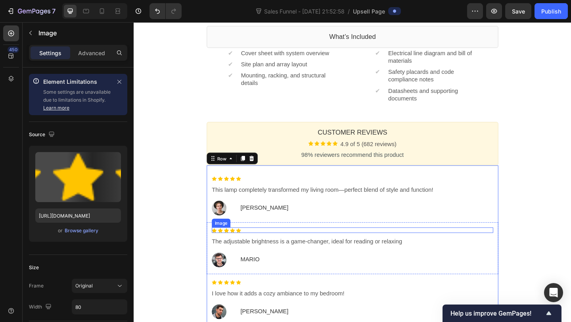
click at [276, 247] on div at bounding box center [371, 248] width 306 height 6
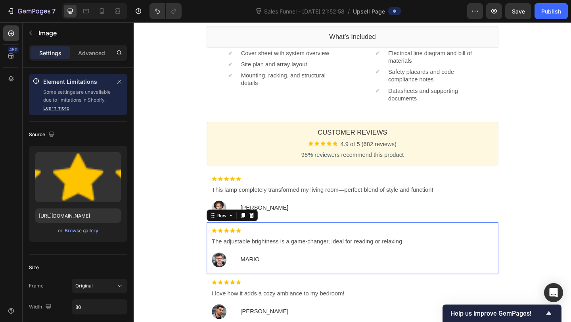
click at [526, 268] on div "Image The adjustable brightness is a game-changer, ideal for reading or relaxin…" at bounding box center [371, 268] width 317 height 56
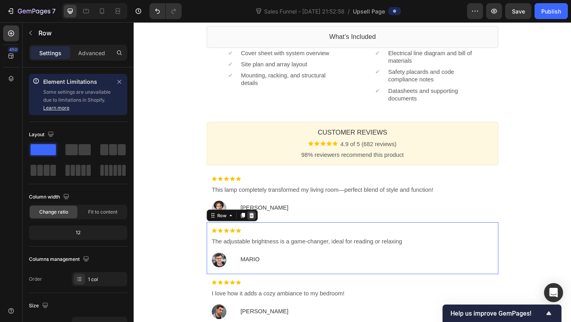
click at [261, 234] on icon at bounding box center [261, 232] width 5 height 6
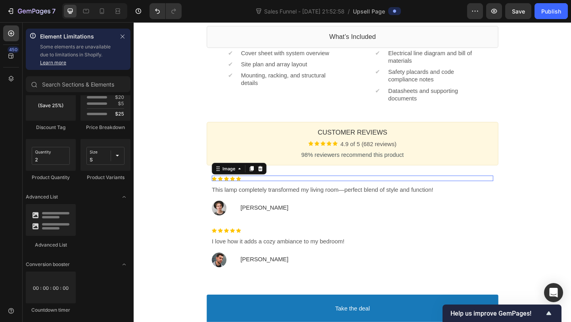
click at [264, 190] on div at bounding box center [371, 192] width 306 height 6
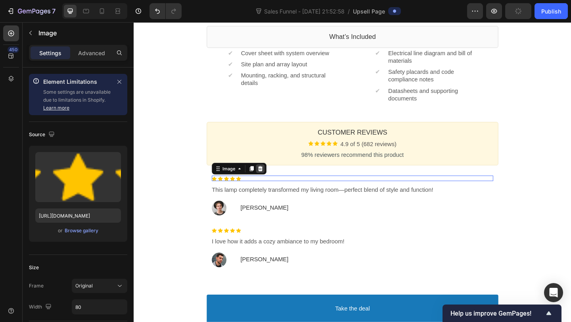
click at [272, 181] on icon at bounding box center [271, 181] width 5 height 6
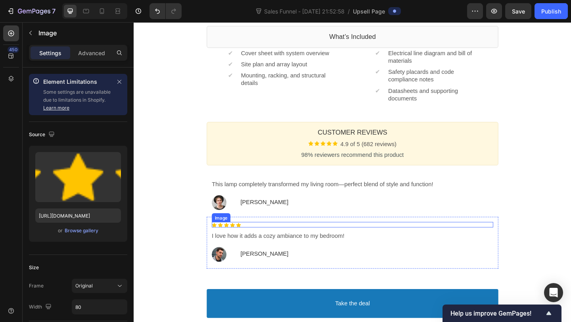
click at [264, 244] on div at bounding box center [371, 242] width 306 height 6
click at [273, 234] on icon at bounding box center [271, 232] width 5 height 6
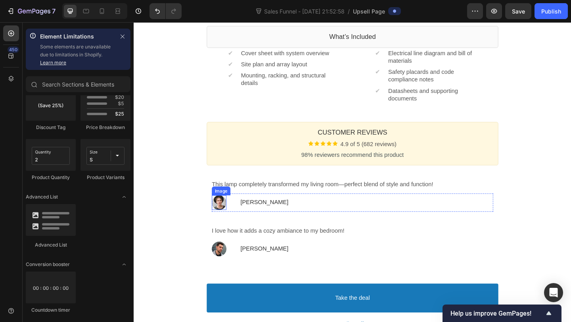
click at [230, 216] on div at bounding box center [226, 218] width 16 height 16
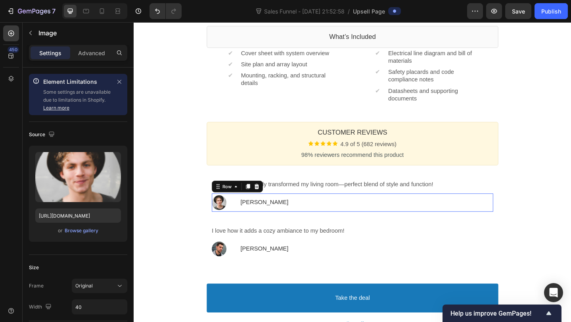
click at [238, 217] on div "Image Jonh Text block Row" at bounding box center [371, 218] width 306 height 20
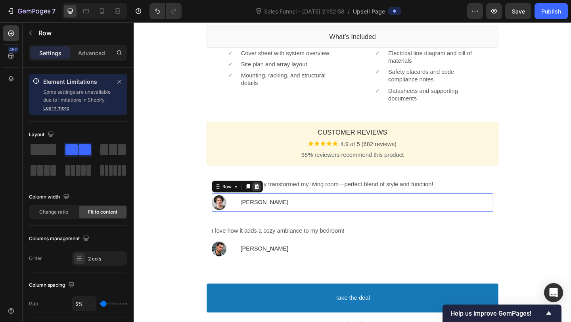
click at [270, 200] on div at bounding box center [267, 201] width 10 height 10
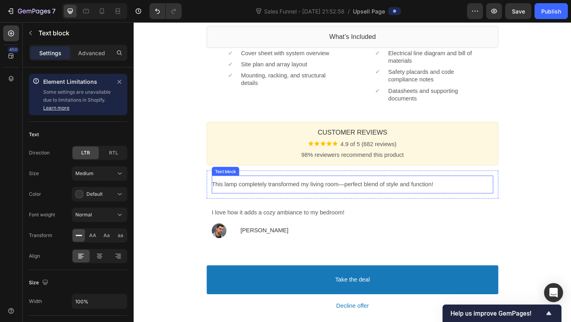
click at [297, 200] on p "This lamp completely transformed my living room—perfect blend of style and func…" at bounding box center [371, 198] width 306 height 8
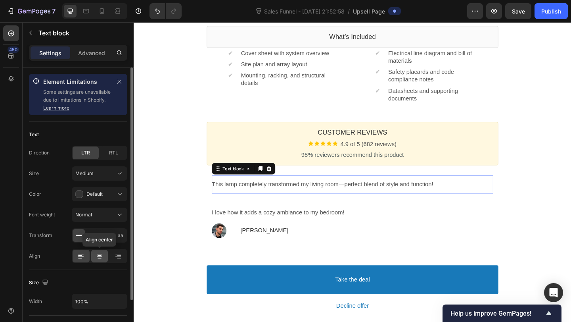
click at [102, 255] on icon at bounding box center [100, 256] width 8 height 8
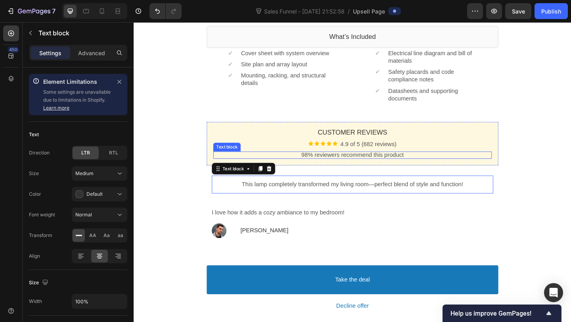
click at [359, 168] on span "98% reviewers recommend this product" at bounding box center [371, 166] width 111 height 7
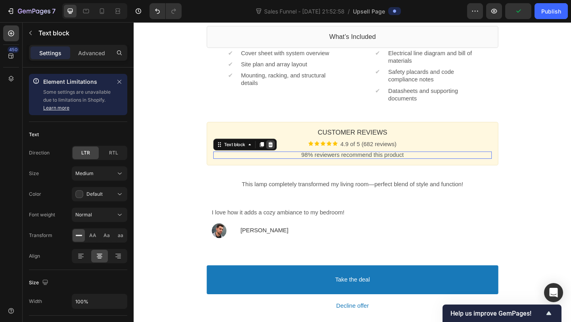
click at [280, 153] on icon at bounding box center [282, 155] width 5 height 6
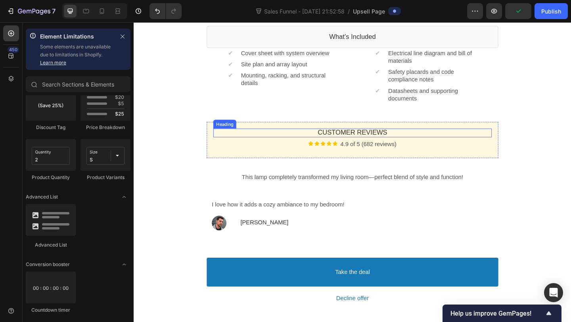
click at [293, 144] on p "Customer Reviews" at bounding box center [371, 142] width 303 height 9
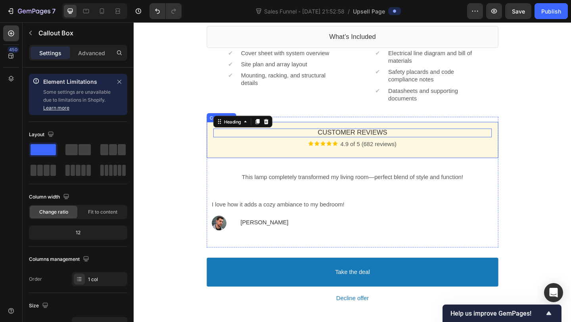
click at [215, 157] on div "Customer Reviews Heading Image 4.9 of 5 (682 reviews) Text block Row" at bounding box center [371, 149] width 317 height 39
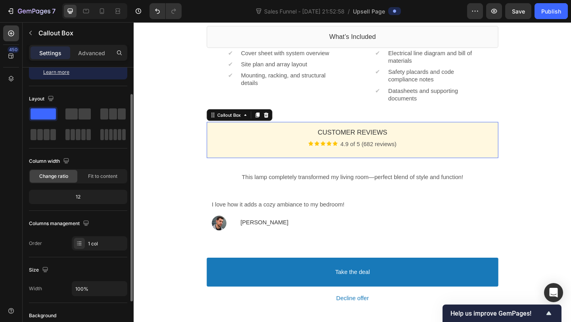
scroll to position [93, 0]
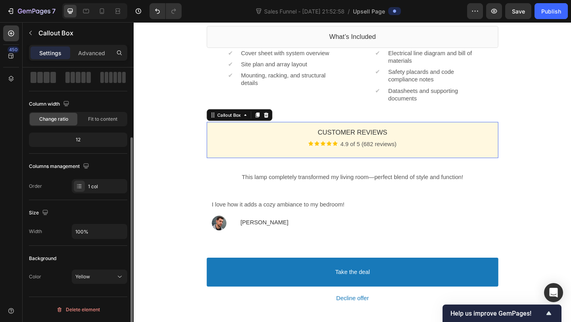
click at [92, 266] on div "Background Color Yellow" at bounding box center [78, 267] width 98 height 44
click at [88, 275] on span "Yellow" at bounding box center [82, 276] width 15 height 6
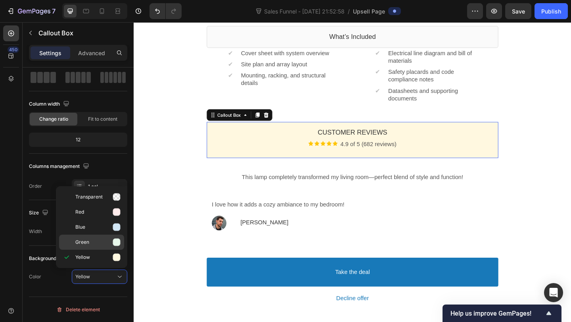
click at [93, 247] on div "Green" at bounding box center [91, 241] width 65 height 15
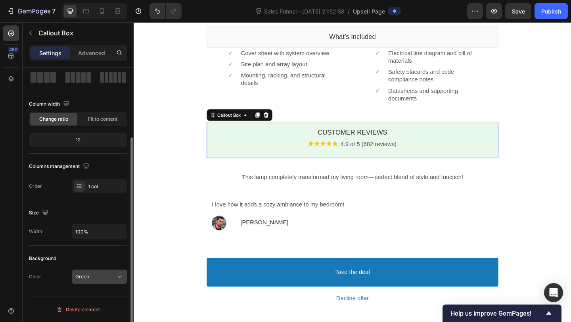
click at [92, 273] on div "Green" at bounding box center [95, 276] width 40 height 7
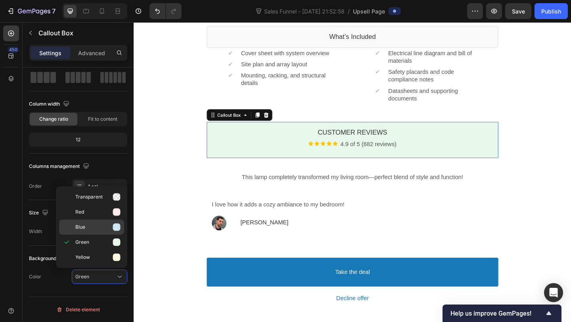
click at [84, 221] on div "Blue" at bounding box center [91, 226] width 65 height 15
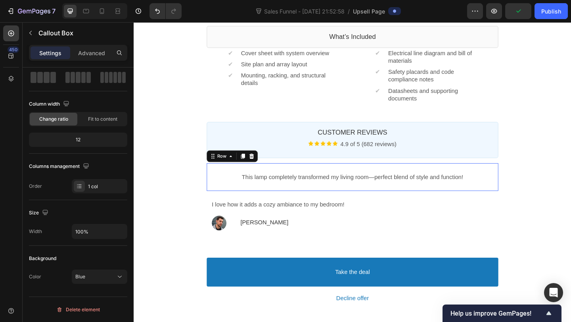
click at [276, 204] on div "This lamp completely transformed my living room—perfect blend of style and func…" at bounding box center [371, 190] width 317 height 31
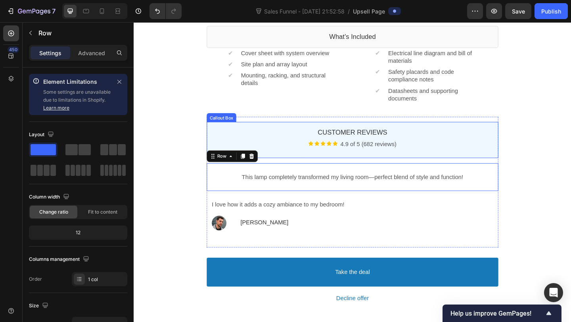
click at [231, 134] on div "Customer Reviews Heading Image 4.9 of 5 (682 reviews) Text block Row" at bounding box center [371, 149] width 317 height 39
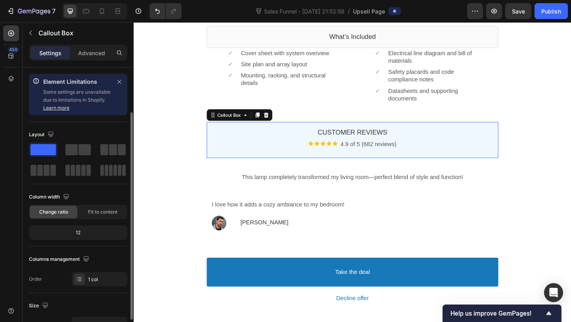
scroll to position [93, 0]
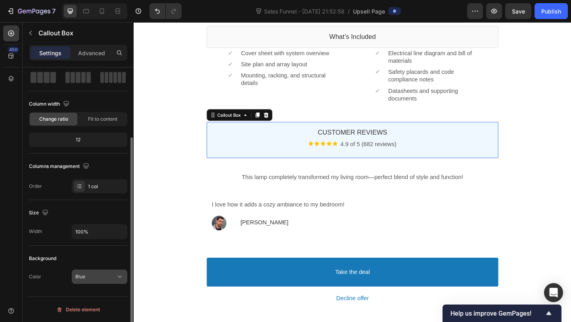
click at [85, 282] on button "Blue" at bounding box center [100, 276] width 56 height 14
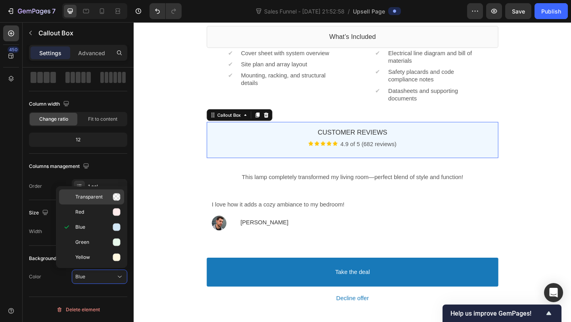
click at [92, 197] on span "Transparent" at bounding box center [88, 196] width 27 height 7
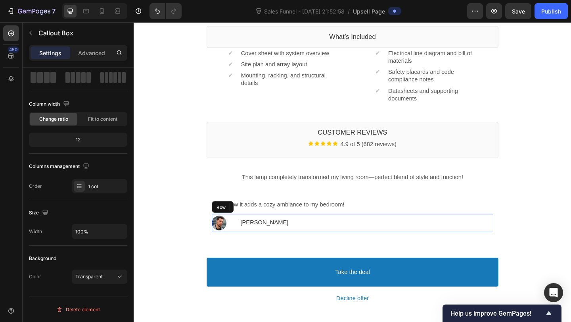
click at [279, 238] on div "Image CARLOS Text block Row" at bounding box center [371, 240] width 306 height 20
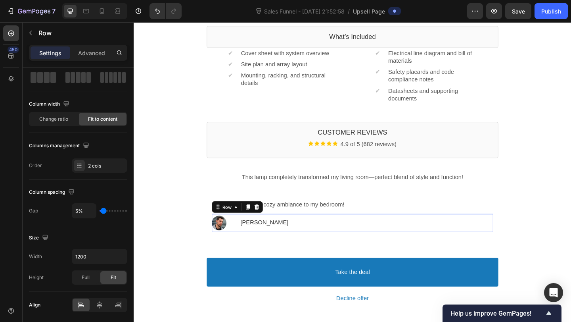
scroll to position [0, 0]
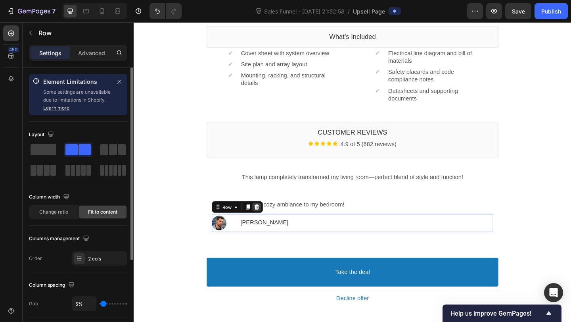
click at [268, 224] on icon at bounding box center [267, 223] width 5 height 6
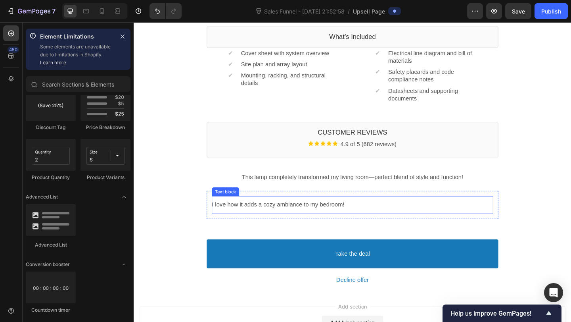
click at [295, 222] on p "I love how it adds a cozy ambiance to my bedroom!" at bounding box center [371, 221] width 306 height 8
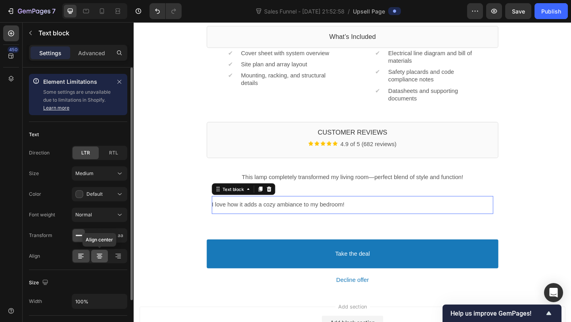
click at [97, 259] on icon at bounding box center [100, 256] width 8 height 8
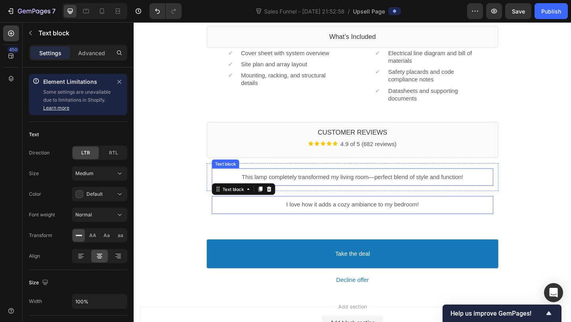
click at [299, 194] on p "This lamp completely transformed my living room—perfect blend of style and func…" at bounding box center [371, 190] width 306 height 8
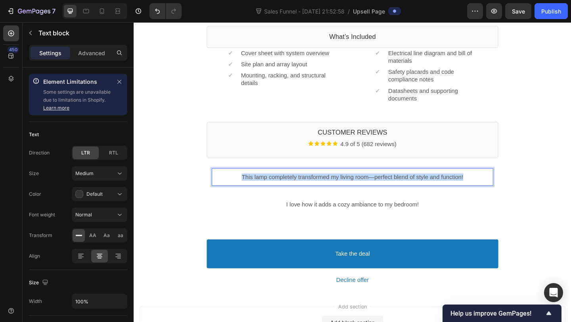
click at [299, 194] on p "This lamp completely transformed my living room—perfect blend of style and func…" at bounding box center [371, 190] width 306 height 8
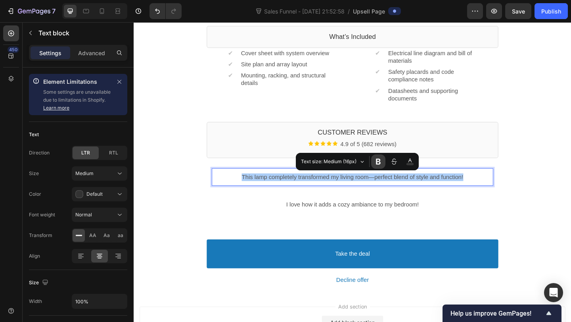
click at [376, 165] on button "Font Weight" at bounding box center [378, 161] width 14 height 14
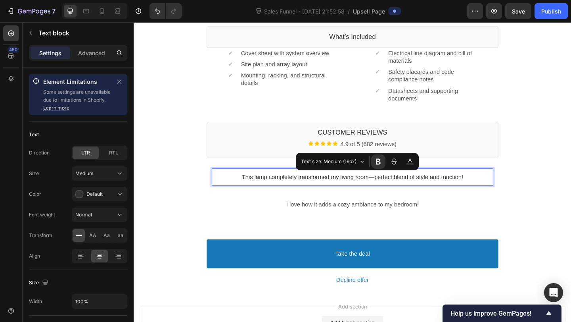
click at [339, 191] on span "This lamp completely transformed my living room—perfect blend of style and func…" at bounding box center [371, 190] width 241 height 7
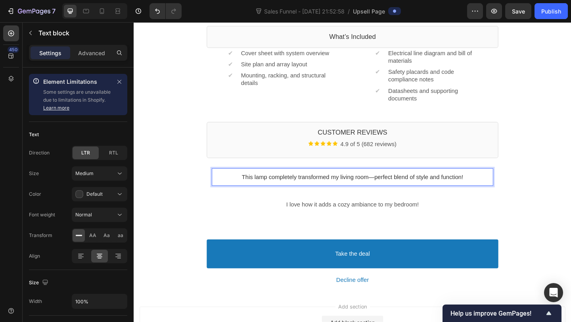
click at [508, 190] on p "This lamp completely transformed my living room—perfect blend of style and func…" at bounding box center [371, 190] width 306 height 8
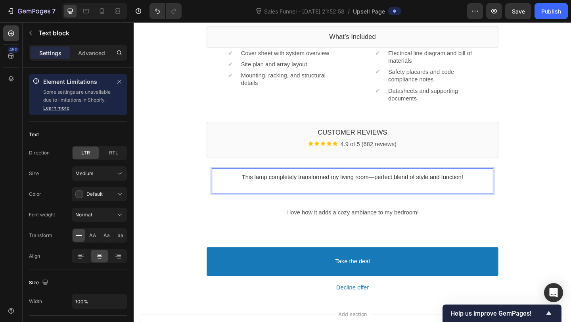
click at [270, 192] on span "This lamp completely transformed my living room—perfect blend of style and func…" at bounding box center [371, 190] width 241 height 7
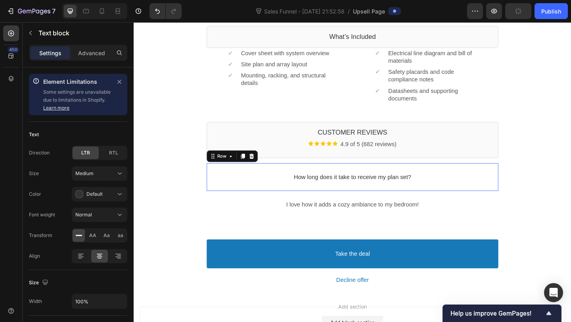
click at [402, 201] on div "How long does it take to receive my plan set? Text block Row" at bounding box center [371, 190] width 317 height 31
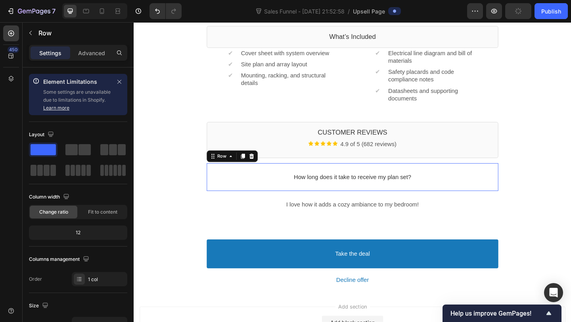
click at [443, 195] on div "How long does it take to receive my plan set? Text block" at bounding box center [371, 190] width 306 height 19
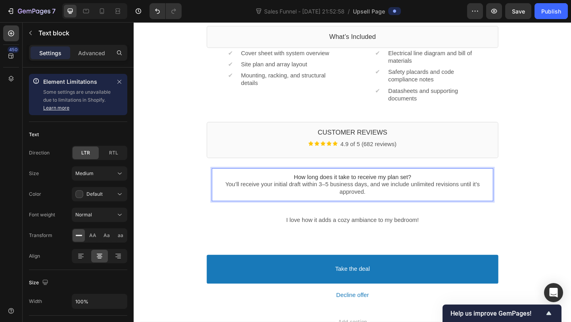
click at [369, 228] on div "I love how it adds a cozy ambiance to my bedroom! Text block" at bounding box center [371, 237] width 306 height 19
click at [378, 212] on div "How long does it take to receive my plan set? You’ll receive your initial draft…" at bounding box center [371, 199] width 306 height 36
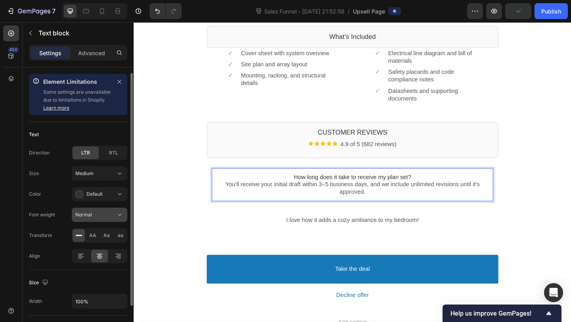
scroll to position [52, 0]
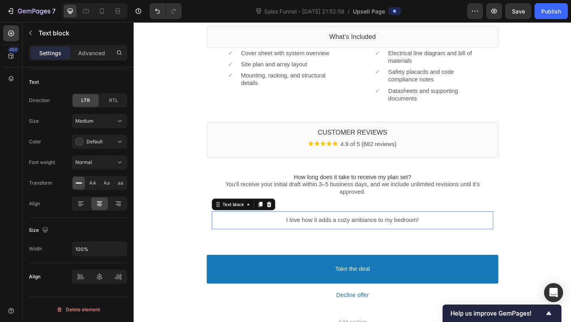
click at [319, 234] on p "I love how it adds a cozy ambiance to my bedroom!" at bounding box center [371, 237] width 306 height 8
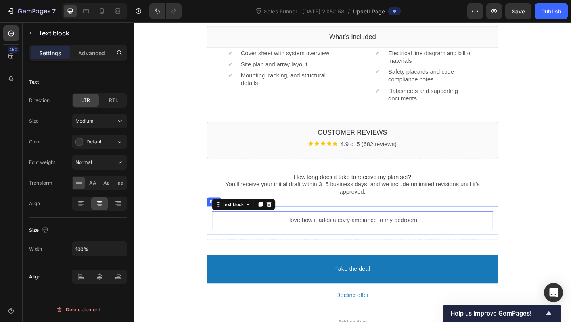
click at [337, 220] on div "How long does it take to receive my plan set? You’ll receive your initial draft…" at bounding box center [371, 198] width 317 height 47
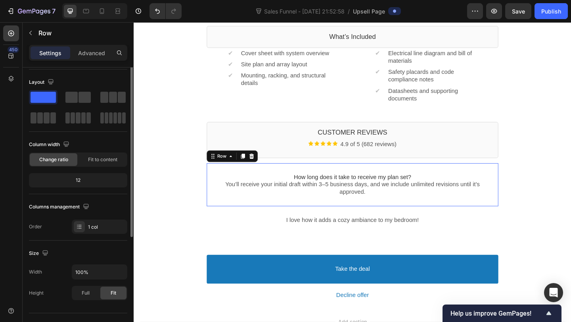
scroll to position [0, 0]
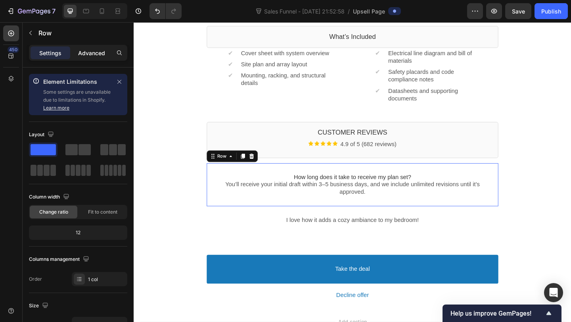
click at [96, 54] on p "Advanced" at bounding box center [91, 53] width 27 height 8
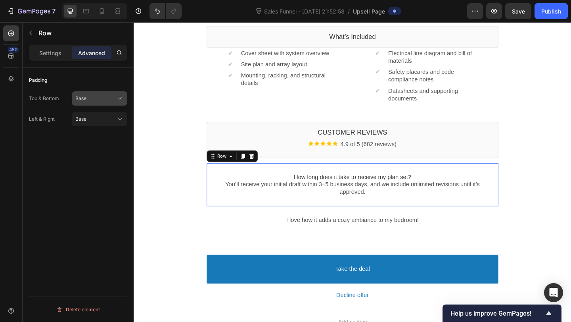
click at [85, 94] on div "Base" at bounding box center [99, 98] width 48 height 8
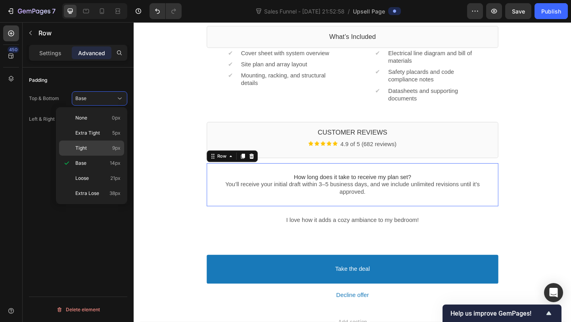
click at [92, 146] on p "Tight 9px" at bounding box center [97, 147] width 45 height 7
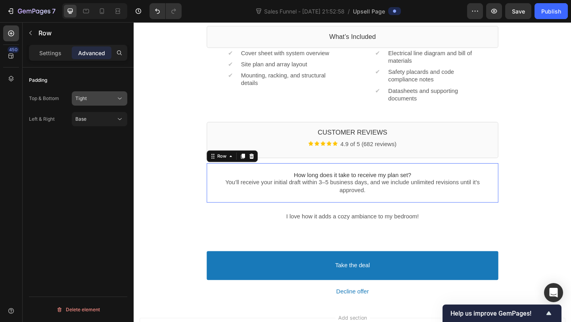
click at [100, 100] on div "Tight" at bounding box center [95, 98] width 40 height 7
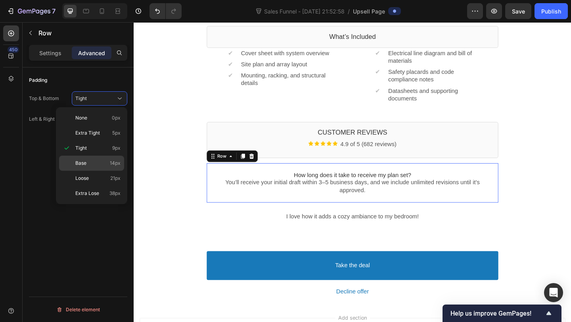
click at [91, 160] on p "Base 14px" at bounding box center [97, 162] width 45 height 7
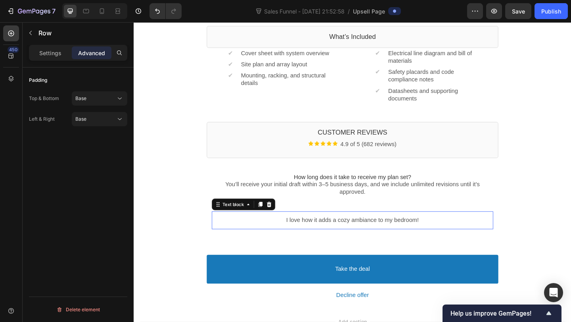
click at [282, 235] on p "I love how it adds a cozy ambiance to my bedroom!" at bounding box center [371, 237] width 306 height 8
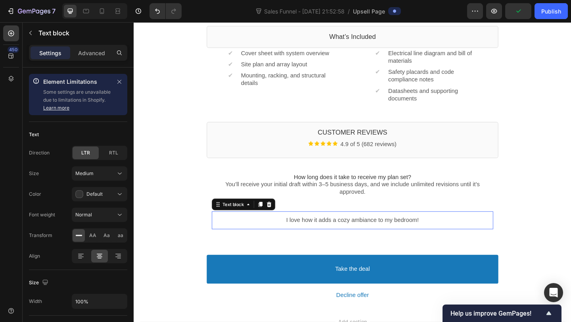
click at [336, 240] on p "I love how it adds a cozy ambiance to my bedroom!" at bounding box center [371, 237] width 306 height 8
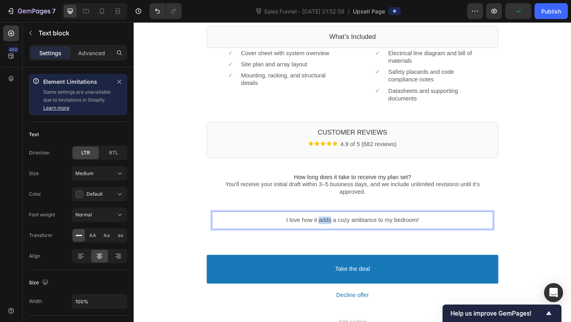
click at [336, 240] on p "I love how it adds a cozy ambiance to my bedroom!" at bounding box center [371, 237] width 306 height 8
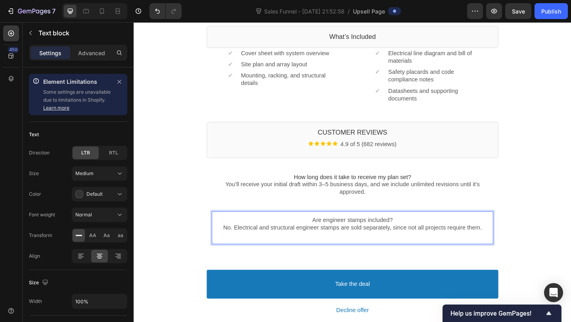
click at [362, 235] on p "Are engineer stamps included?" at bounding box center [371, 237] width 306 height 8
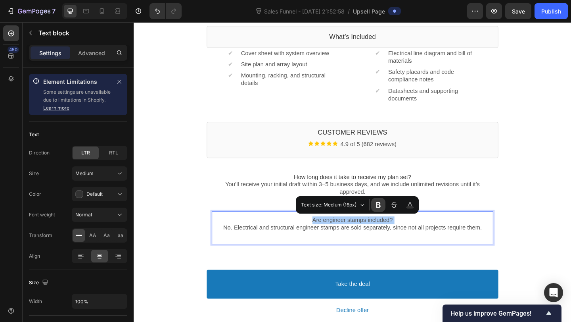
click at [376, 207] on icon "Editor contextual toolbar" at bounding box center [378, 205] width 8 height 8
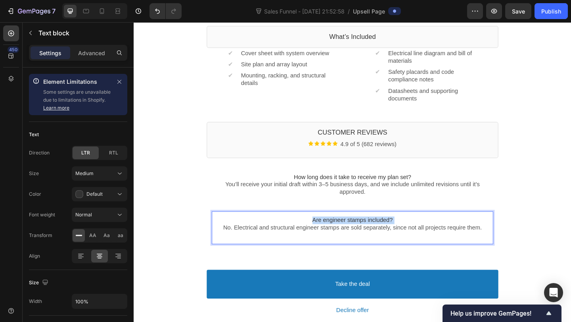
click at [366, 249] on p "No. Electrical and structural engineer stamps are sold separately, since not al…" at bounding box center [371, 245] width 306 height 8
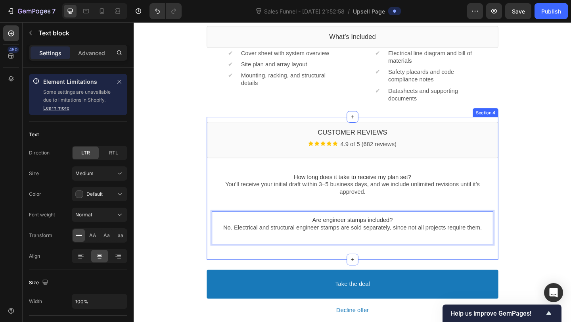
click at [341, 275] on div "Customer Reviews Heading Image 4.9 of 5 (682 reviews) Text block Row Callout Bo…" at bounding box center [371, 202] width 317 height 155
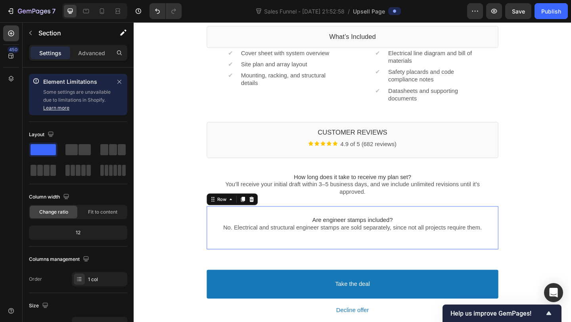
click at [265, 223] on div "Are engineer stamps included? No. Electrical and structural engineer stamps are…" at bounding box center [371, 245] width 317 height 47
click at [251, 213] on icon at bounding box center [252, 215] width 4 height 6
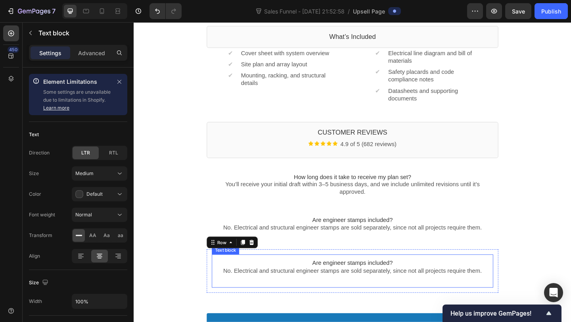
click at [338, 281] on span "Are engineer stamps included?" at bounding box center [372, 283] width 88 height 7
click at [349, 282] on span "Are engineer stamps included?" at bounding box center [372, 283] width 88 height 7
click at [424, 287] on p "Will the plan set be tailored to my local AHJ?" at bounding box center [371, 284] width 306 height 8
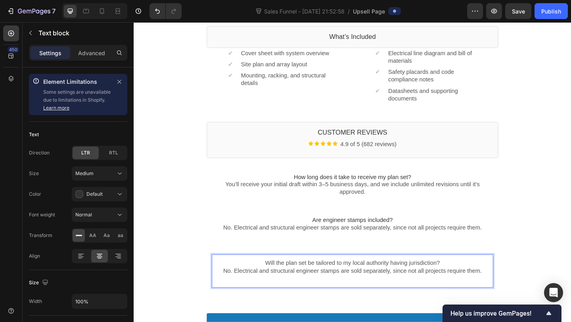
click at [442, 287] on p "Will the plan set be tailored to my local authority having jurisdiction?" at bounding box center [371, 284] width 306 height 8
click at [446, 284] on p "Will the plan set be tailored to my local authority having jurisdiction?" at bounding box center [371, 284] width 306 height 8
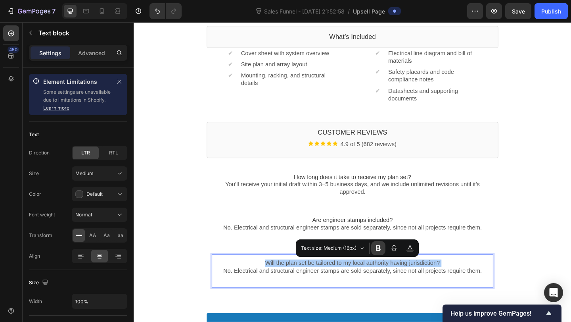
click at [378, 247] on icon "Editor contextual toolbar" at bounding box center [378, 248] width 8 height 8
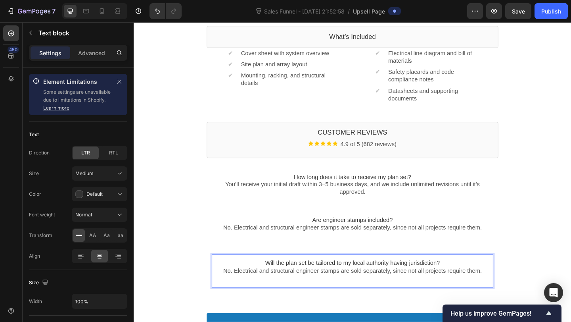
click at [354, 295] on p "No. Electrical and structural engineer stamps are sold separately, since not al…" at bounding box center [371, 292] width 306 height 8
click at [289, 296] on p "No. Electrical and structural engineer stamps are sold separately, since not al…" at bounding box center [371, 292] width 306 height 8
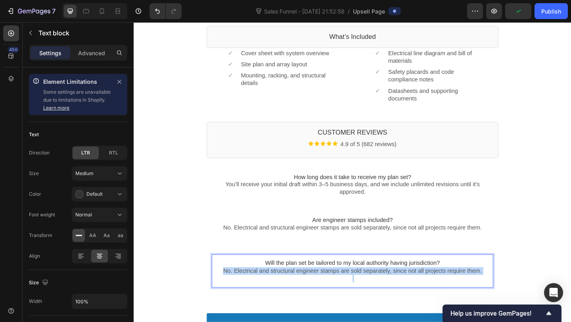
click at [289, 296] on p "No. Electrical and structural engineer stamps are sold separately, since not al…" at bounding box center [371, 292] width 306 height 8
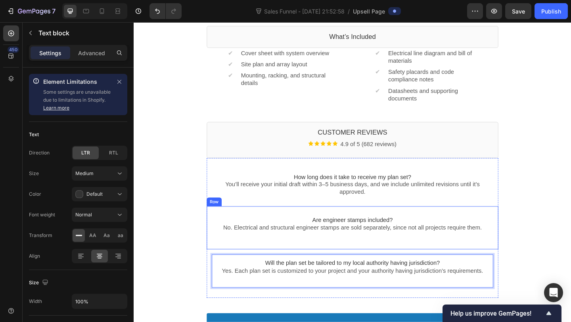
click at [368, 270] on div "Will the plan set be tailored to my local authority having jurisdiction? Yes. E…" at bounding box center [371, 292] width 317 height 47
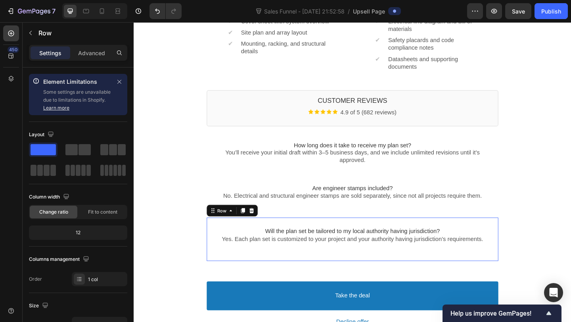
scroll to position [303, 0]
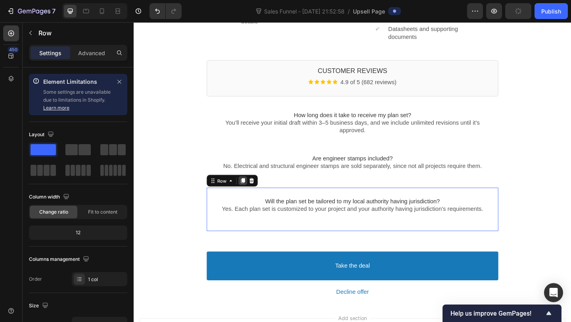
click at [254, 192] on icon at bounding box center [252, 195] width 4 height 6
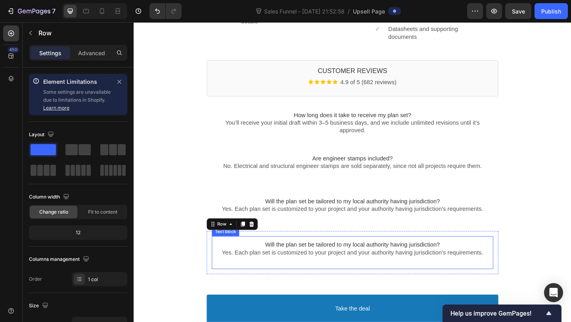
click at [315, 264] on span "Will the plan set be tailored to my local authority having jurisdiction?" at bounding box center [371, 264] width 190 height 7
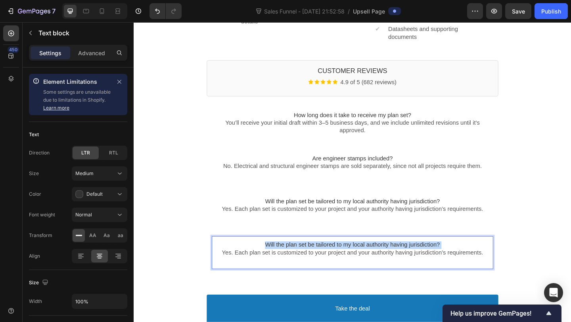
click at [315, 264] on span "Will the plan set be tailored to my local authority having jurisdiction?" at bounding box center [371, 264] width 190 height 7
click at [343, 265] on p "Can I use these plans for interconnection with my utility?" at bounding box center [371, 264] width 306 height 8
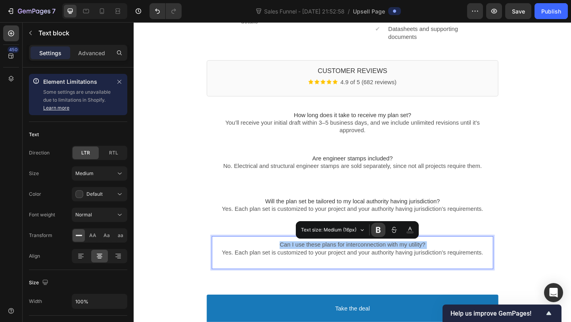
click at [374, 230] on button "Font Weight" at bounding box center [378, 229] width 14 height 14
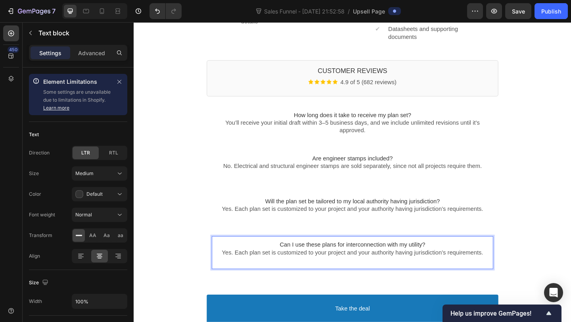
click at [257, 273] on p "Yes. Each plan set is customized to your project and your authority having juri…" at bounding box center [371, 272] width 306 height 8
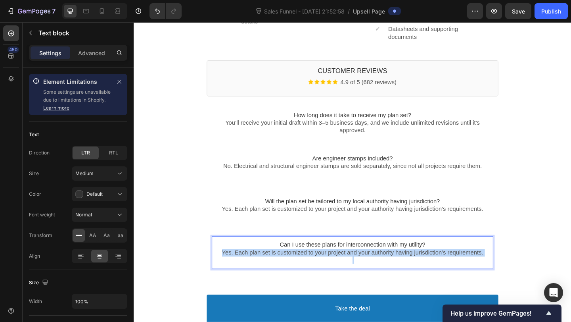
click at [257, 273] on p "Yes. Each plan set is customized to your project and your authority having juri…" at bounding box center [371, 272] width 306 height 8
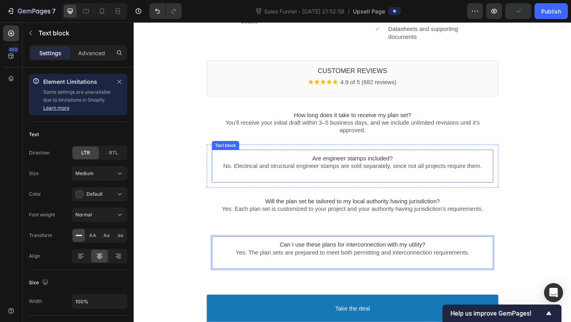
click at [385, 190] on p "Rich Text Editor. Editing area: main" at bounding box center [371, 187] width 306 height 8
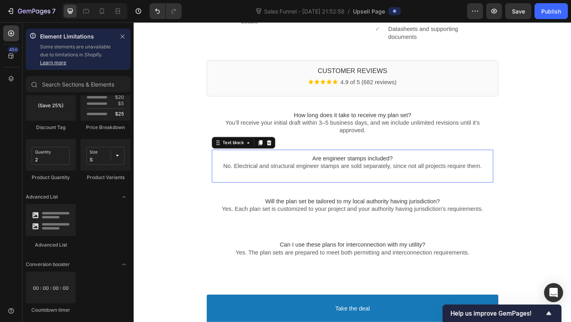
click at [549, 192] on div "make your system permit-ready with a professional plan set Callout Text Callout…" at bounding box center [372, 65] width 476 height 619
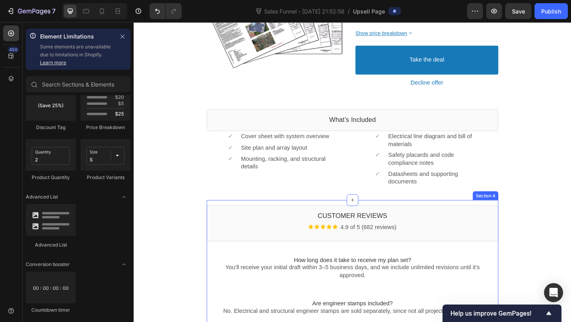
scroll to position [138, 0]
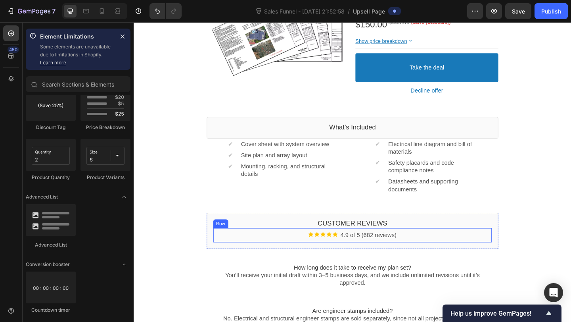
click at [442, 249] on div "Image 4.9 of 5 (682 reviews) Text block Row" at bounding box center [371, 253] width 303 height 15
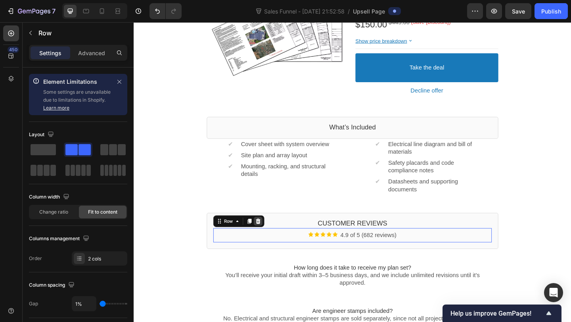
click at [272, 239] on div at bounding box center [269, 239] width 10 height 10
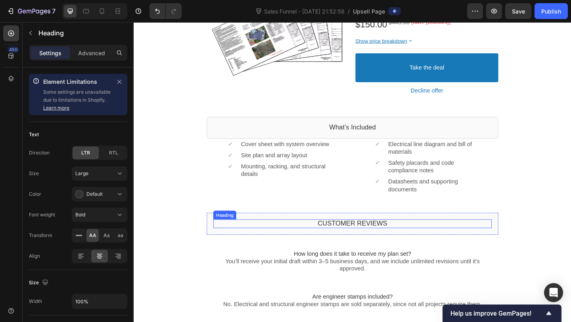
click at [354, 241] on p "Customer Reviews" at bounding box center [371, 240] width 303 height 9
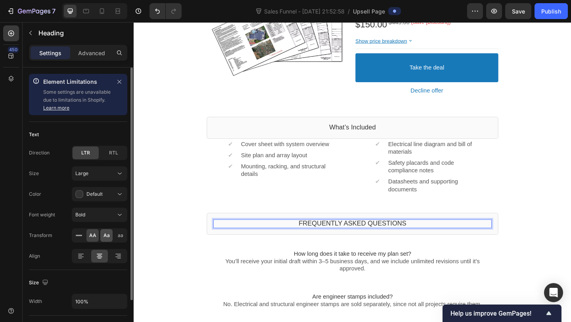
click at [100, 236] on div "Aa" at bounding box center [106, 235] width 12 height 13
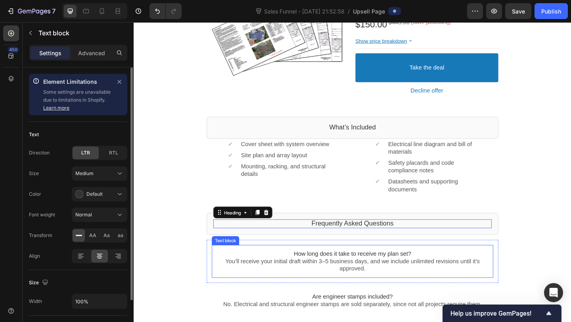
click at [315, 272] on span "How long does it take to receive my plan set?" at bounding box center [372, 273] width 128 height 7
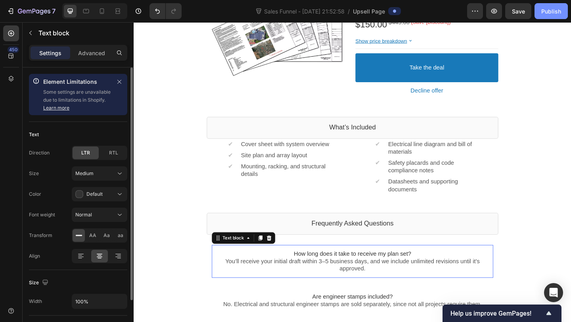
click at [559, 6] on button "Publish" at bounding box center [551, 11] width 33 height 16
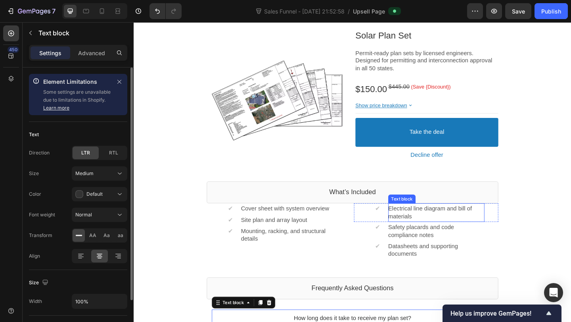
scroll to position [0, 0]
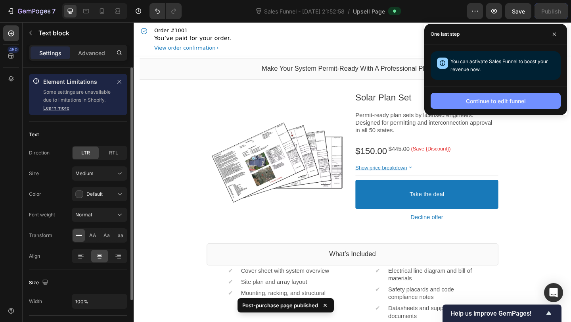
click at [482, 100] on div "Continue to edit funnel" at bounding box center [496, 101] width 60 height 8
